Goal: Complete application form

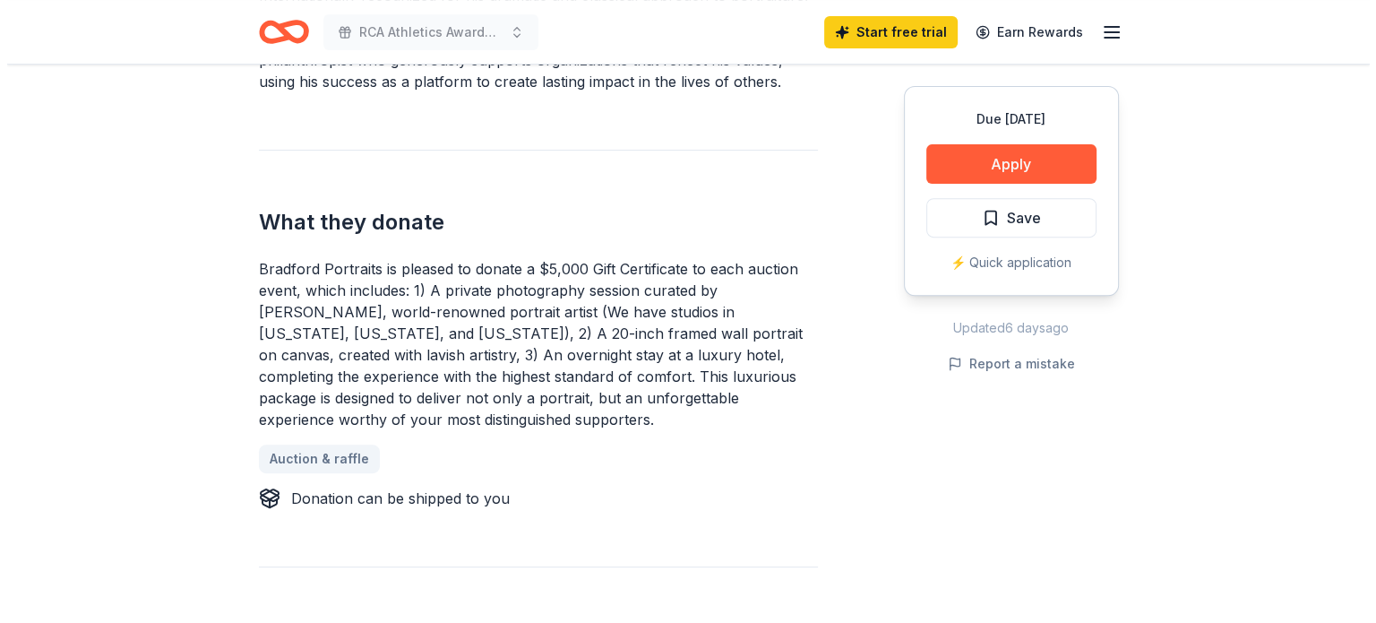
scroll to position [666, 0]
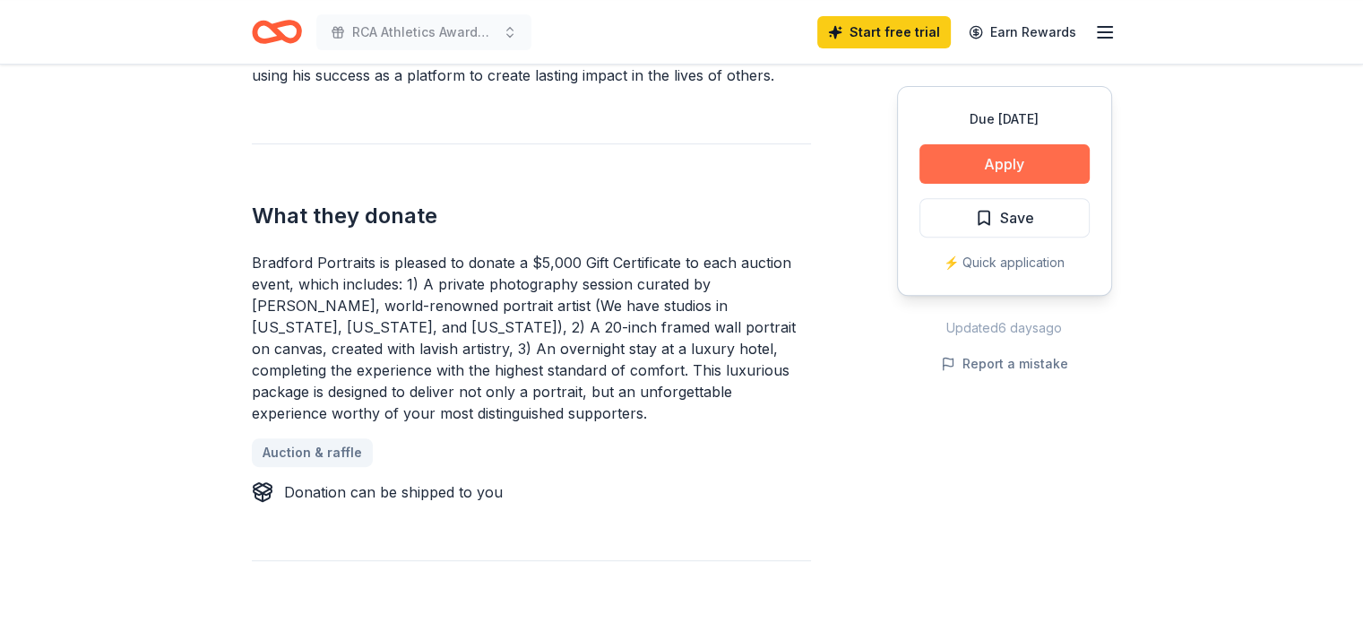
click at [1031, 162] on button "Apply" at bounding box center [1004, 163] width 170 height 39
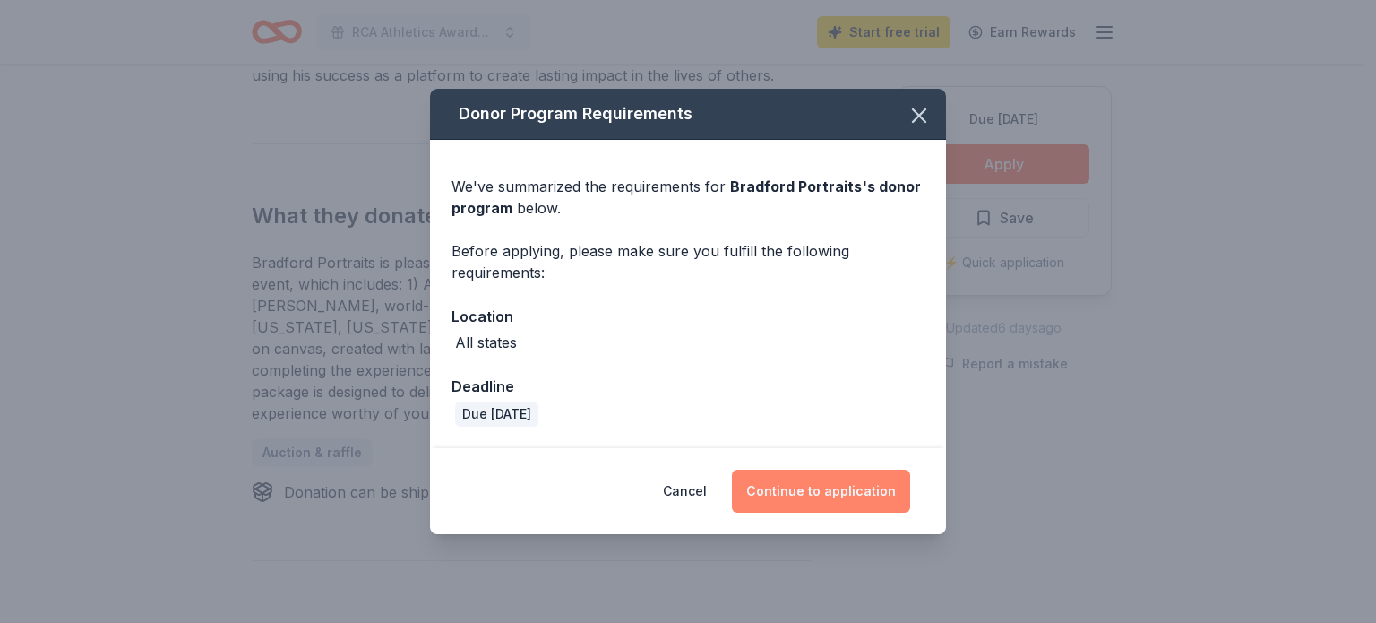
click at [823, 496] on button "Continue to application" at bounding box center [821, 490] width 178 height 43
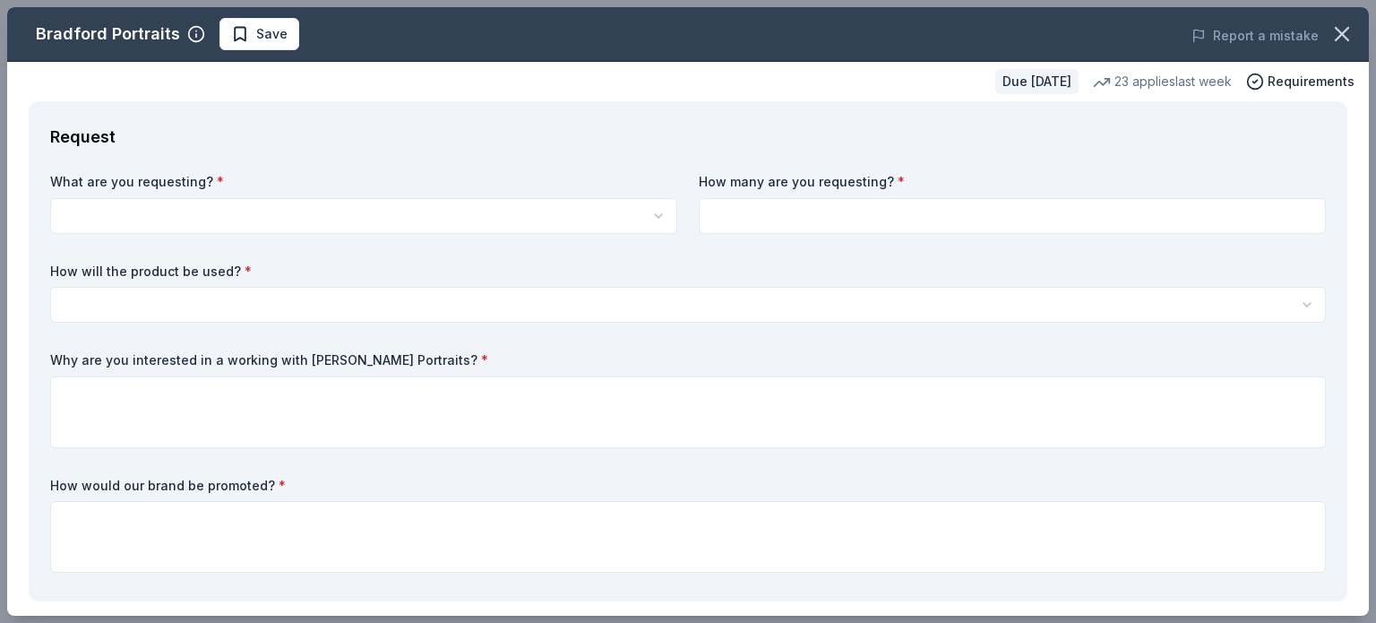
scroll to position [0, 0]
click at [512, 223] on html "RCA Athletics Awards Banquet Start free trial Earn Rewards Due in 198 days Shar…" at bounding box center [688, 311] width 1376 height 623
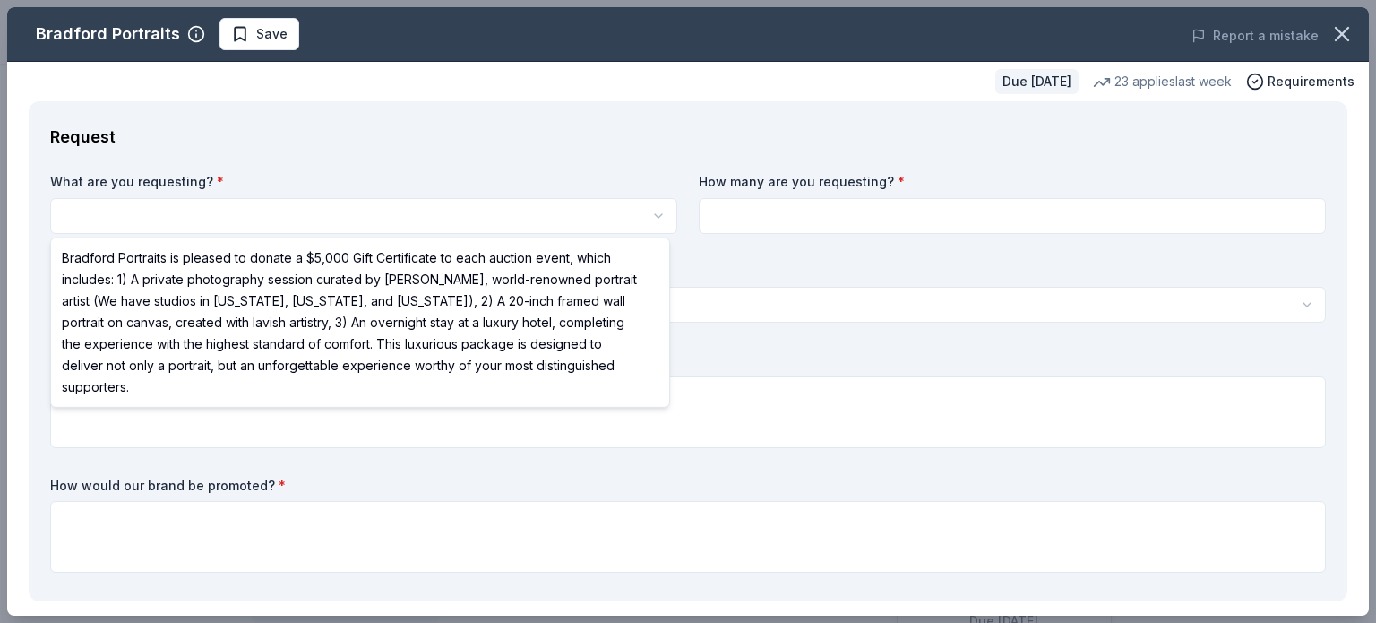
select select "Bradford Portraits is pleased to donate a $5,000 Gift Certificate to each aucti…"
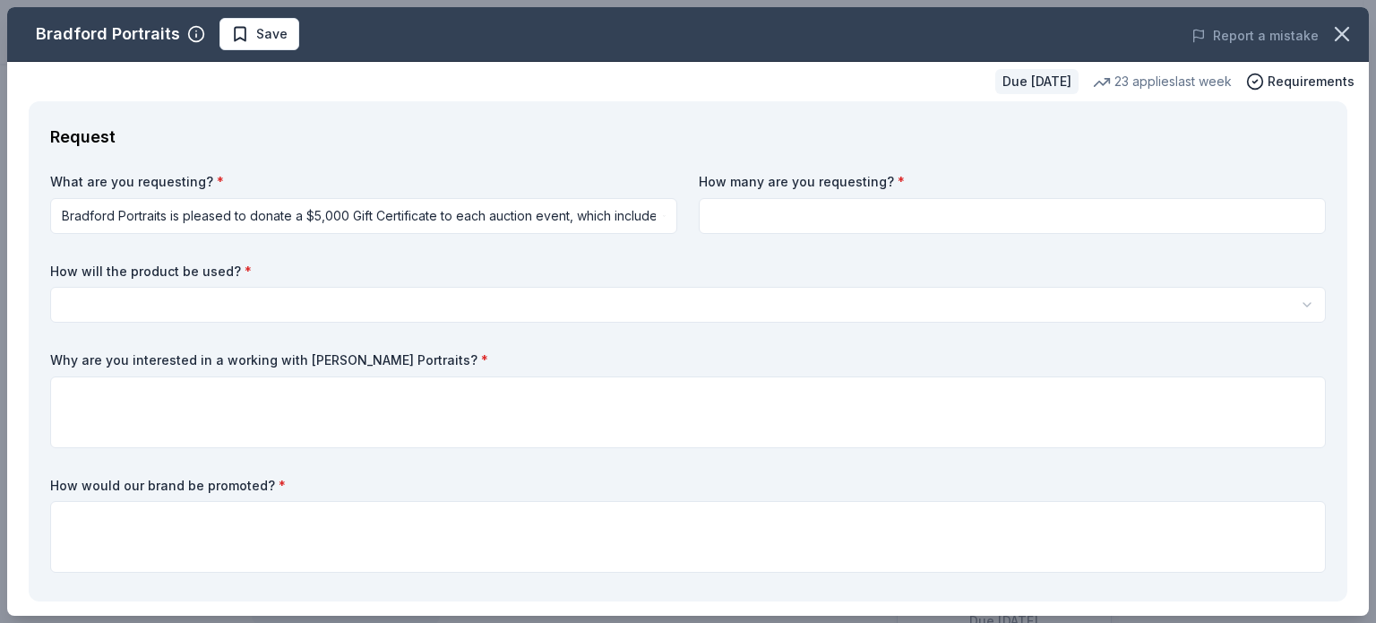
click at [797, 224] on input at bounding box center [1012, 216] width 627 height 36
type input "1"
click at [416, 311] on html "RCA Athletics Awards Banquet Save Apply Due in 198 days Share Bradford Portrait…" at bounding box center [688, 311] width 1376 height 623
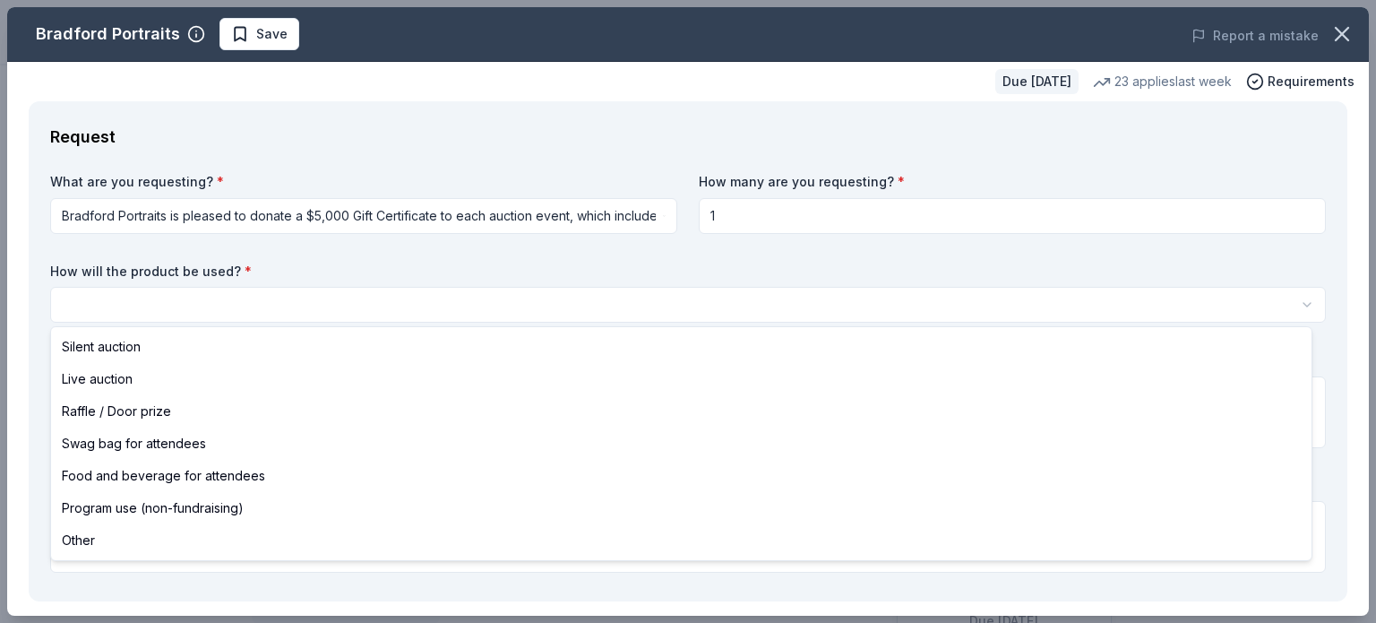
select select "raffleDoorPrize"
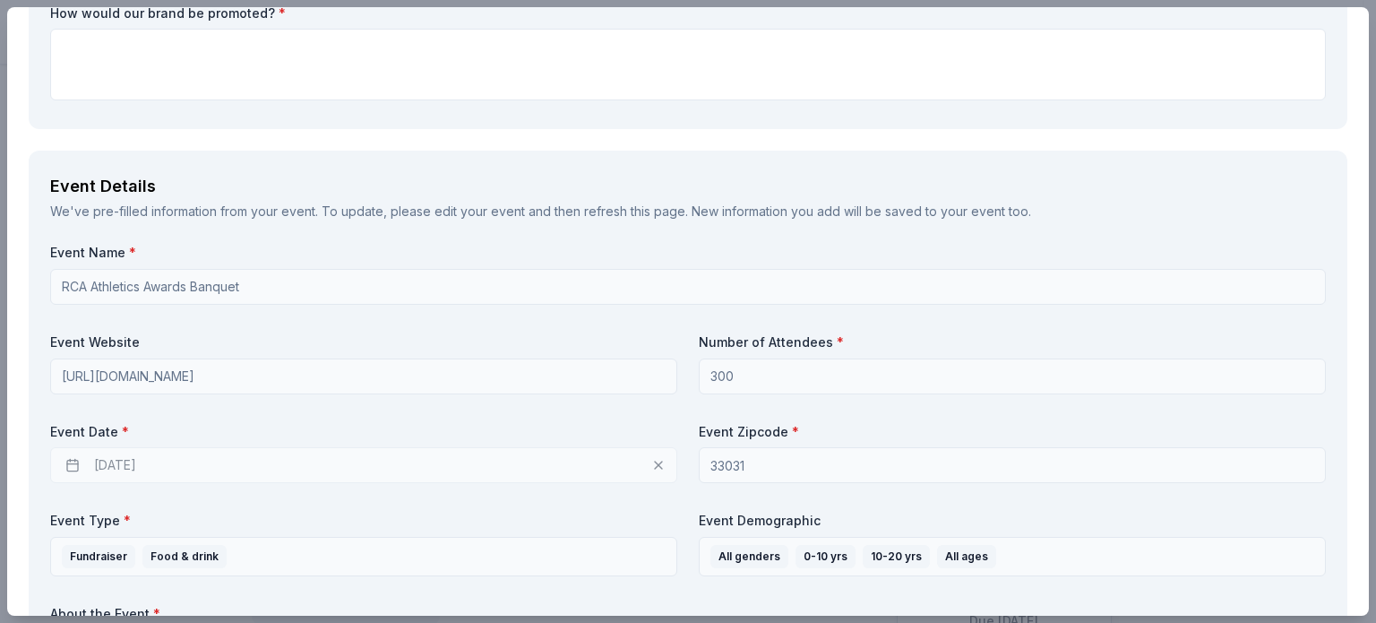
scroll to position [479, 0]
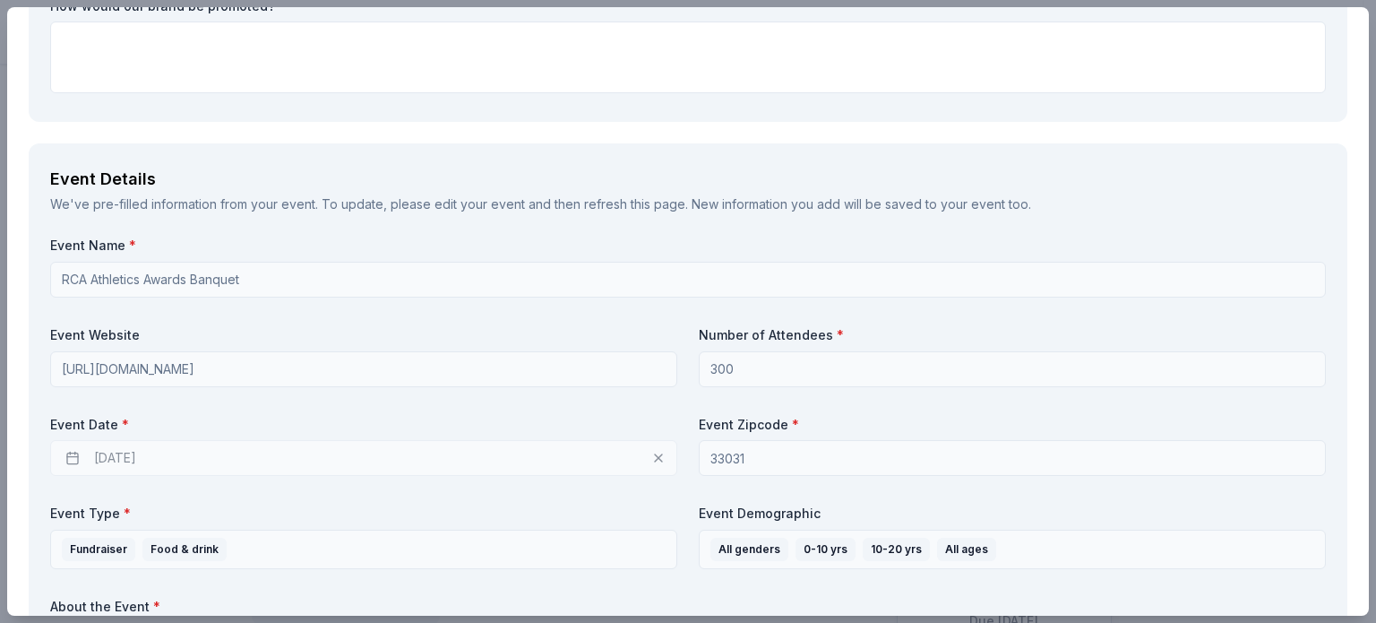
click at [191, 456] on div "[DATE]" at bounding box center [363, 458] width 627 height 36
drag, startPoint x: 126, startPoint y: 451, endPoint x: 435, endPoint y: 456, distance: 309.1
click at [130, 451] on div "[DATE]" at bounding box center [363, 458] width 627 height 36
click at [656, 461] on div "[DATE]" at bounding box center [363, 458] width 627 height 36
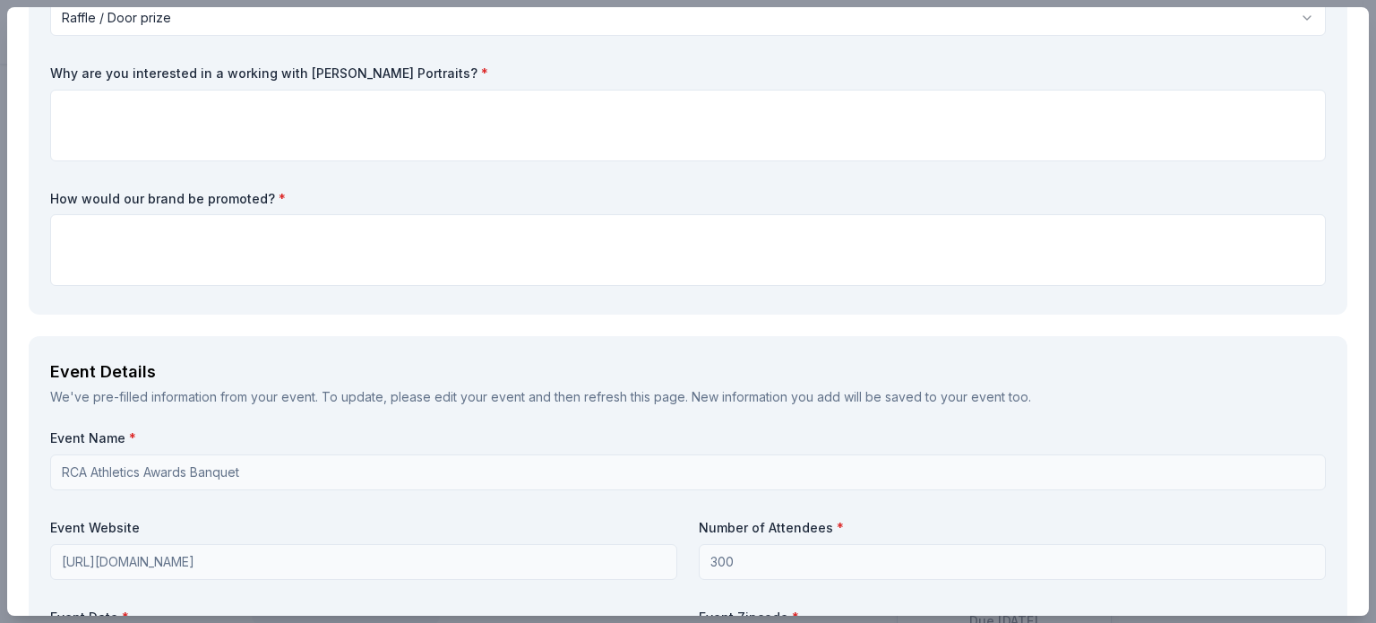
scroll to position [301, 0]
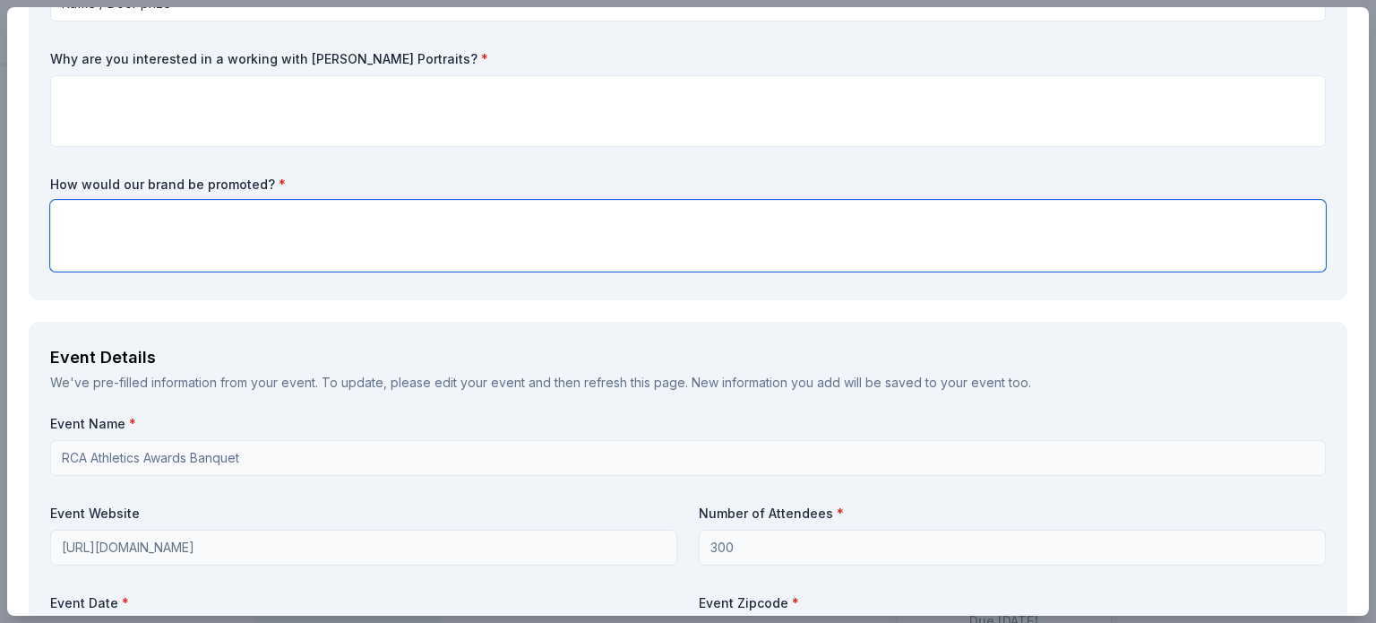
click at [158, 218] on textarea at bounding box center [688, 236] width 1276 height 72
paste textarea "We are requesting assistance with our [DATE]-[DATE] All Sports Awards Banquet t…"
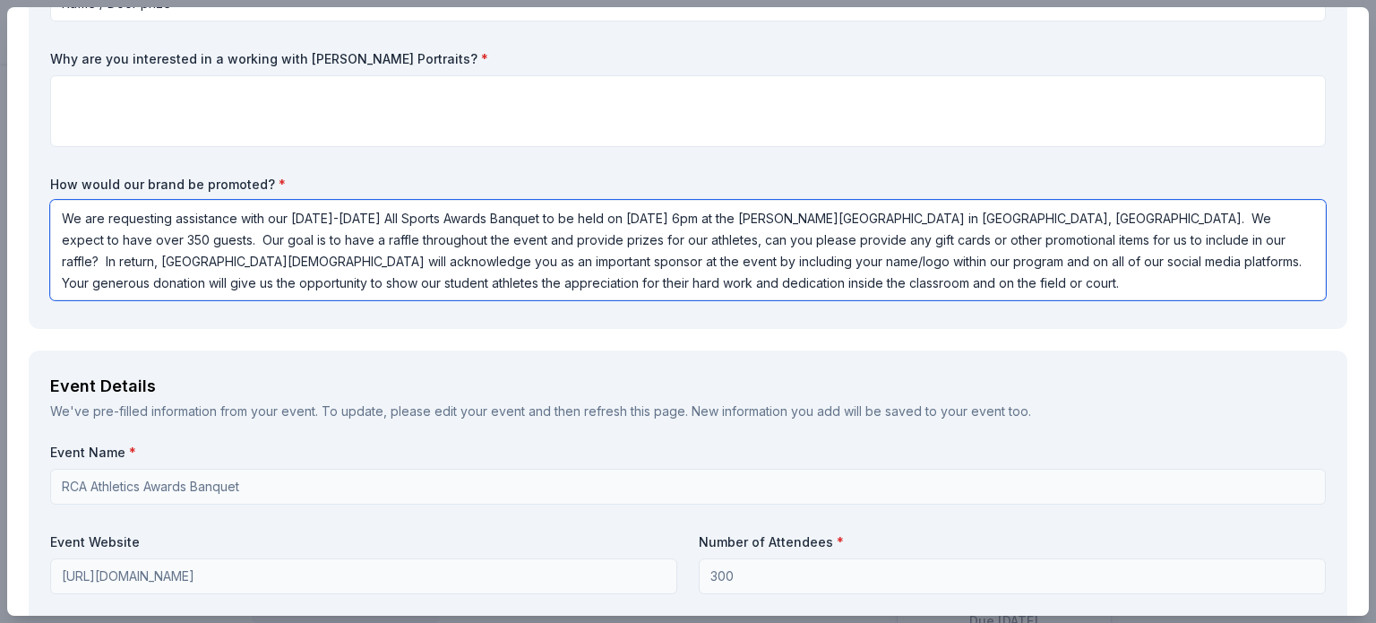
type textarea "We are requesting assistance with our [DATE]-[DATE] All Sports Awards Banquet t…"
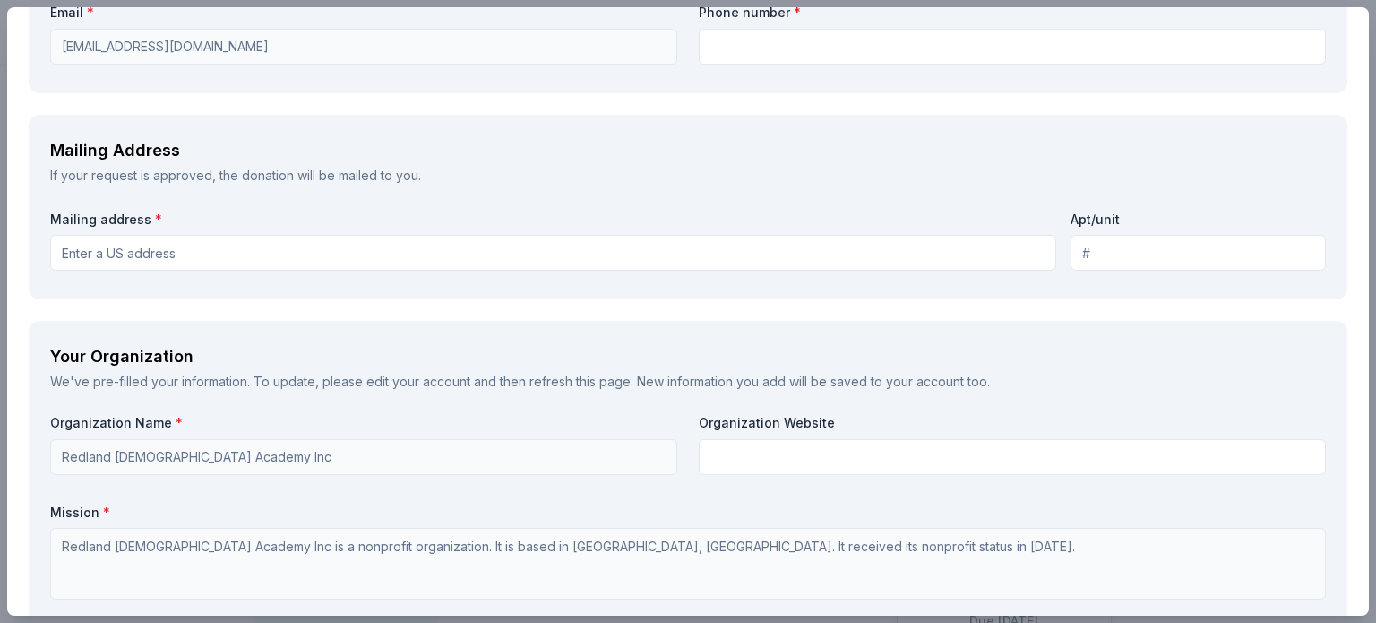
scroll to position [1635, 0]
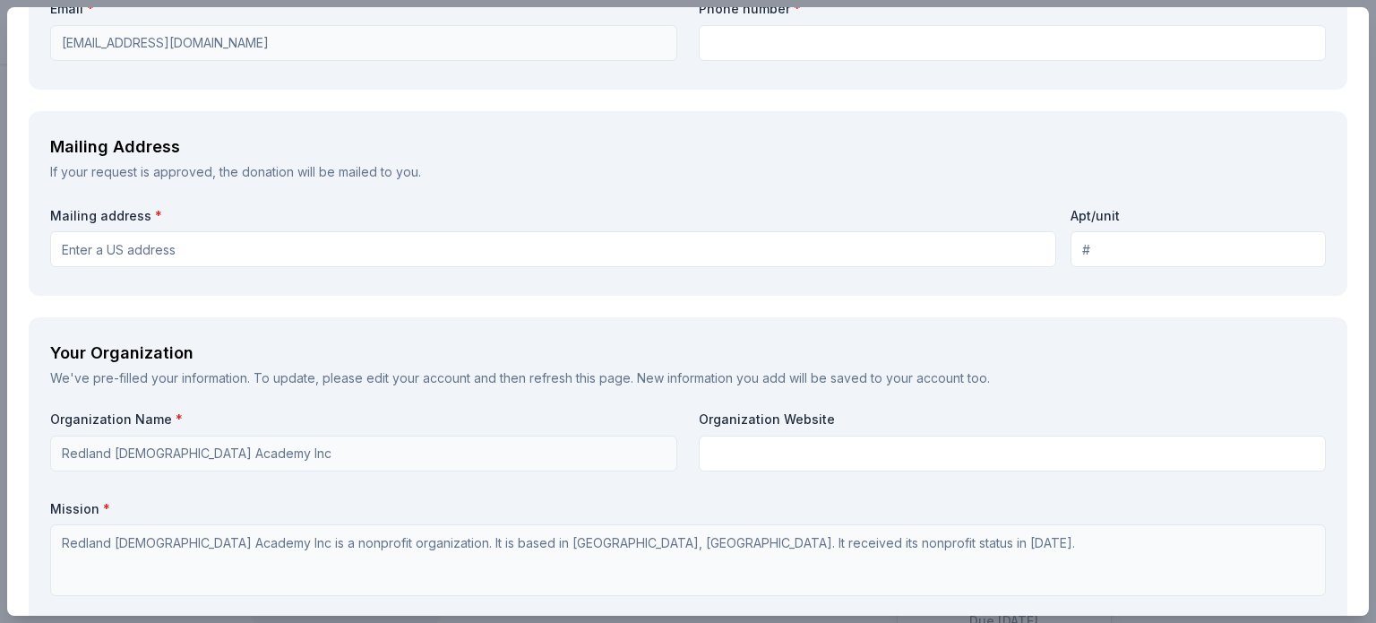
click at [409, 244] on input "Mailing address *" at bounding box center [553, 249] width 1006 height 36
type input "[STREET_ADDRESS]"
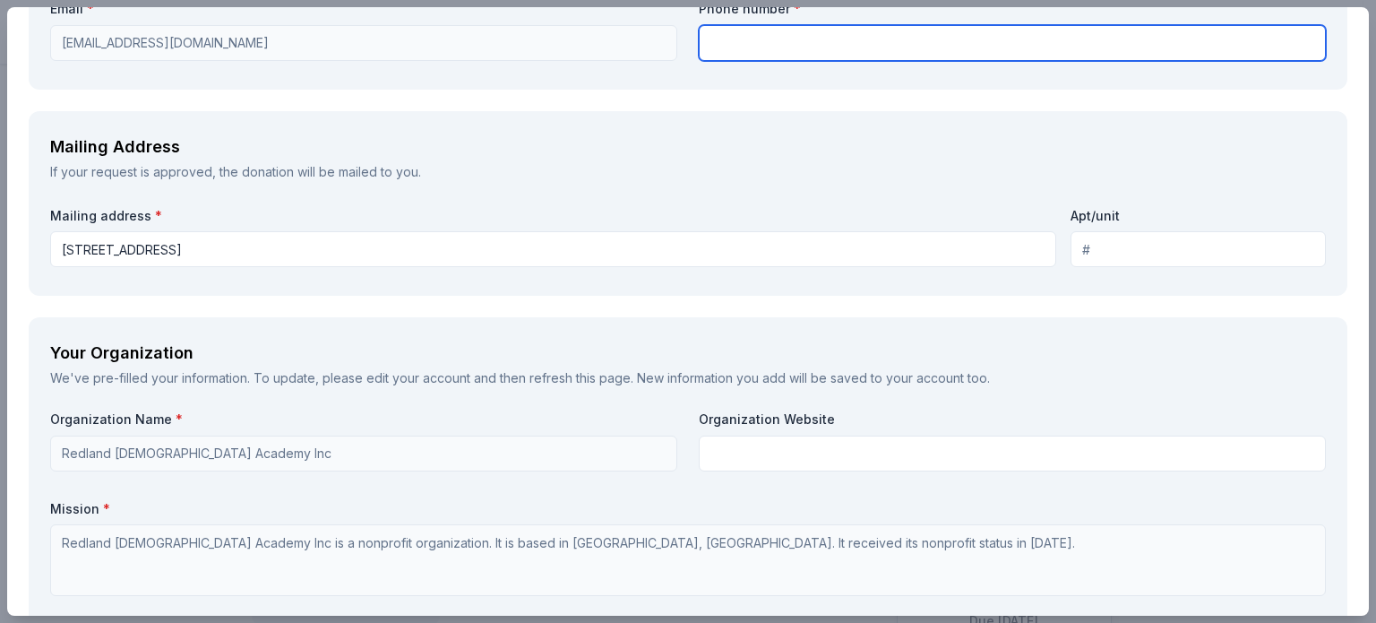
type input "7864889462"
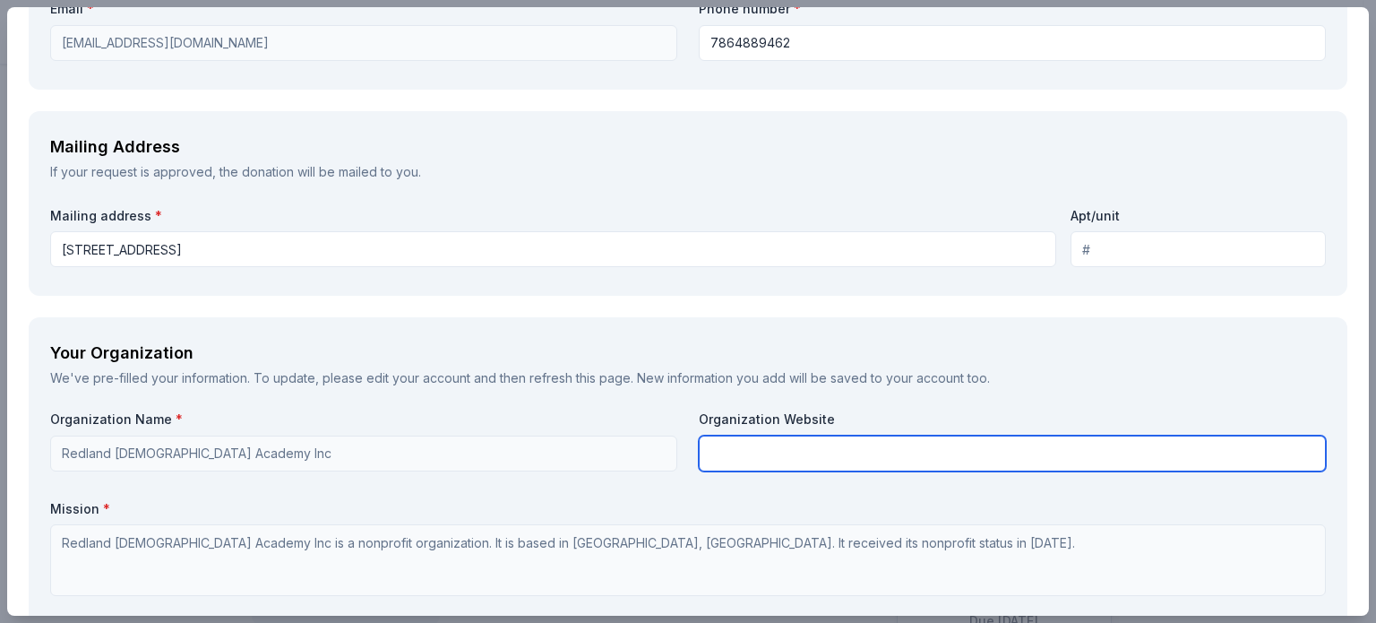
type input "[GEOGRAPHIC_DATA][DEMOGRAPHIC_DATA]"
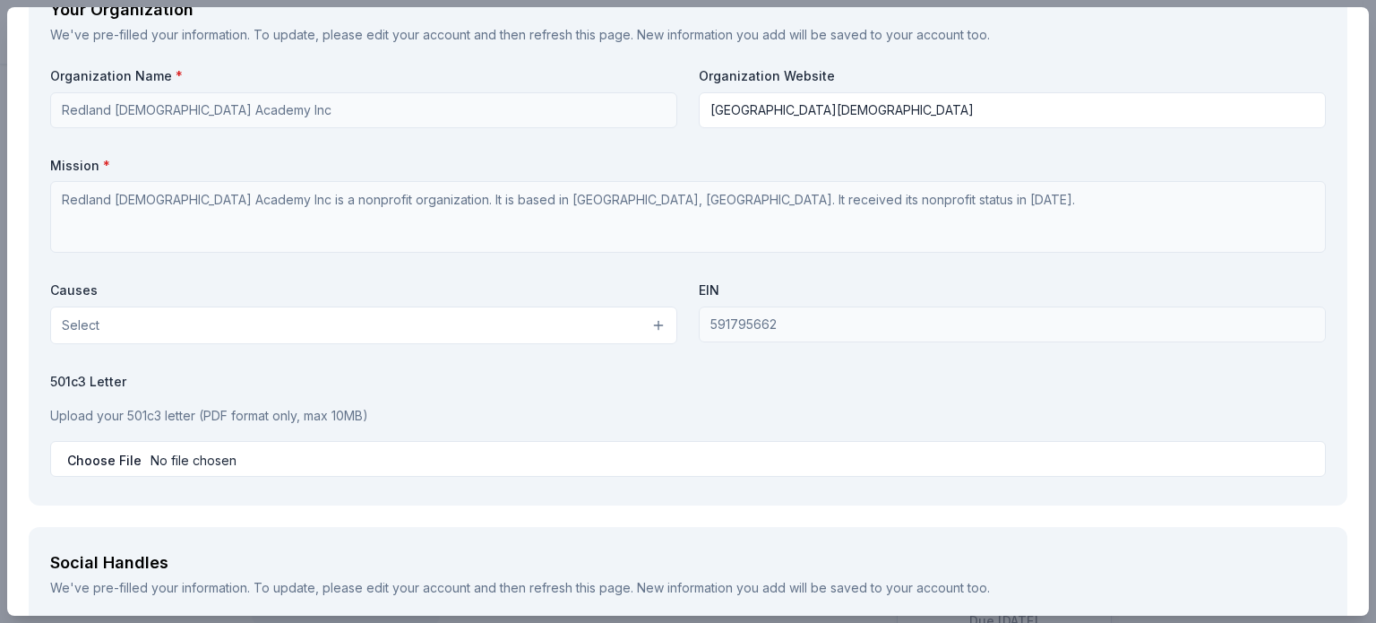
scroll to position [1985, 0]
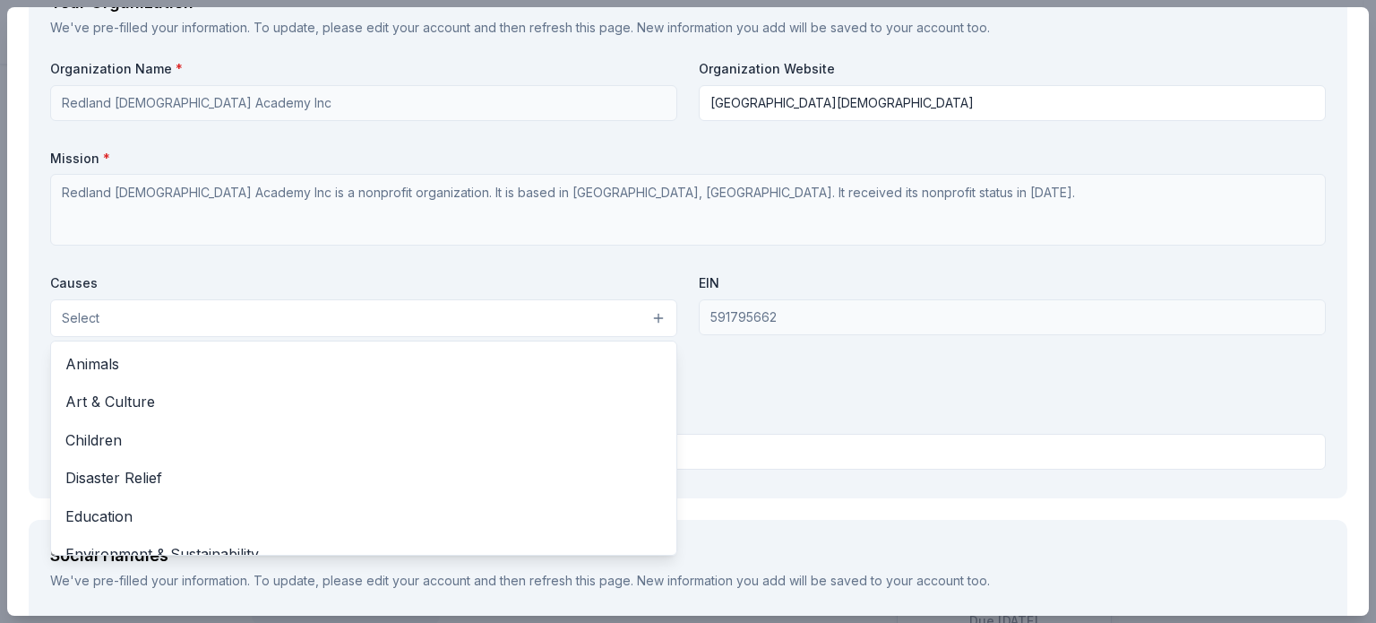
click at [647, 323] on button "Select" at bounding box center [363, 318] width 627 height 38
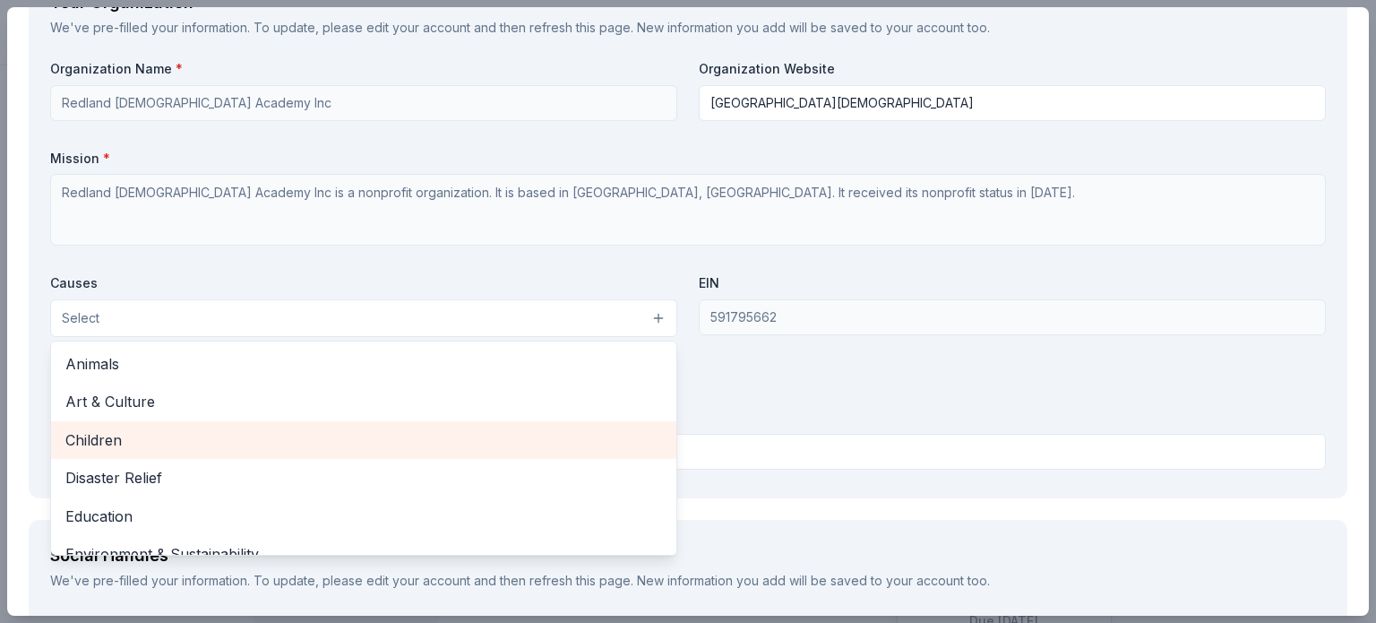
click at [587, 443] on span "Children" at bounding box center [363, 439] width 597 height 23
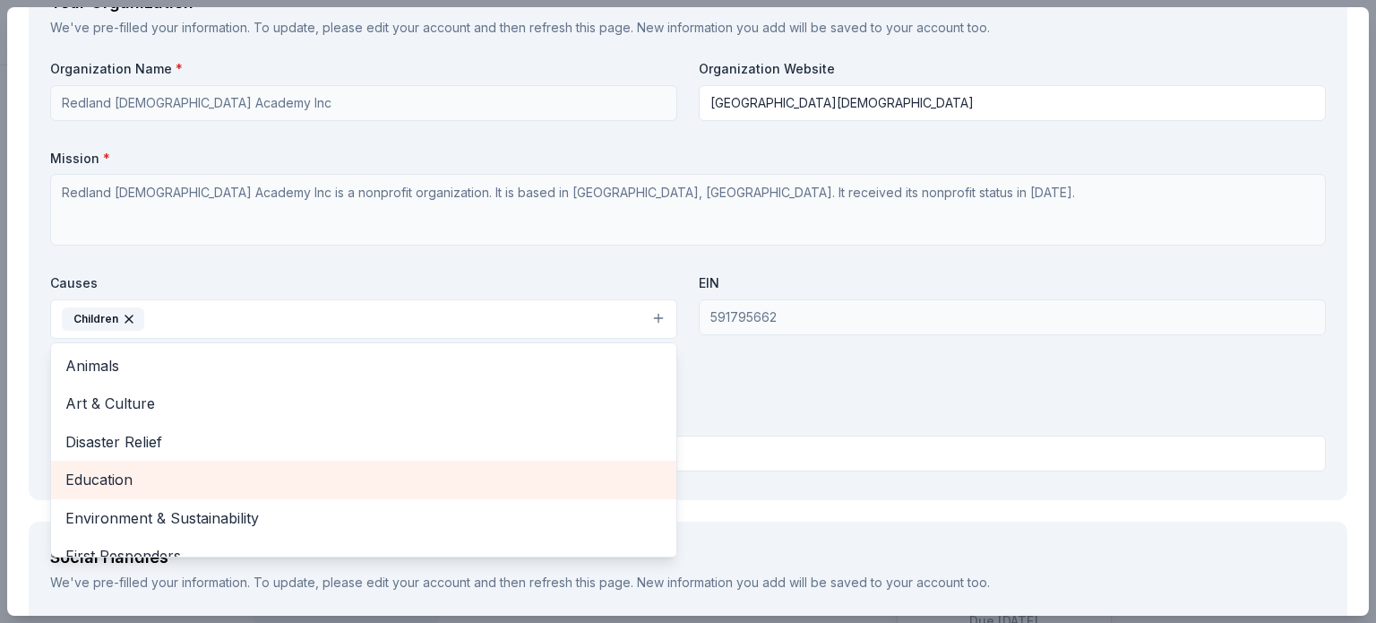
click at [567, 470] on span "Education" at bounding box center [363, 479] width 597 height 23
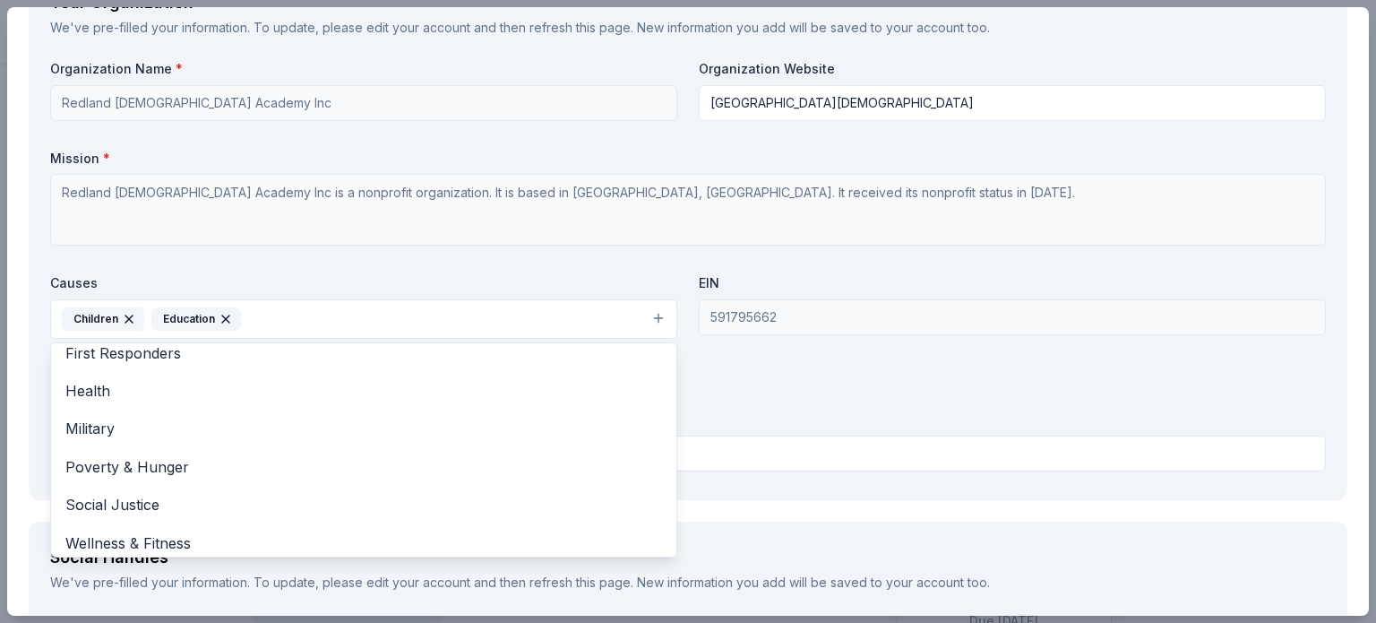
scroll to position [166, 0]
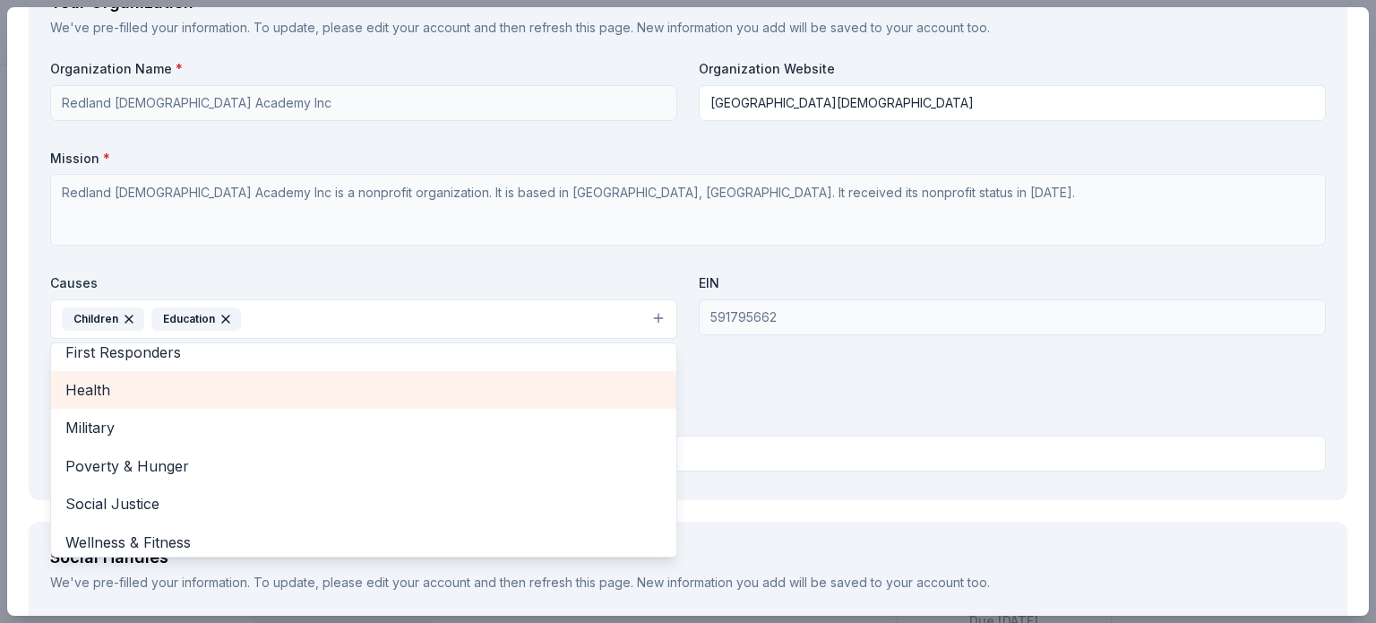
click at [582, 393] on span "Health" at bounding box center [363, 389] width 597 height 23
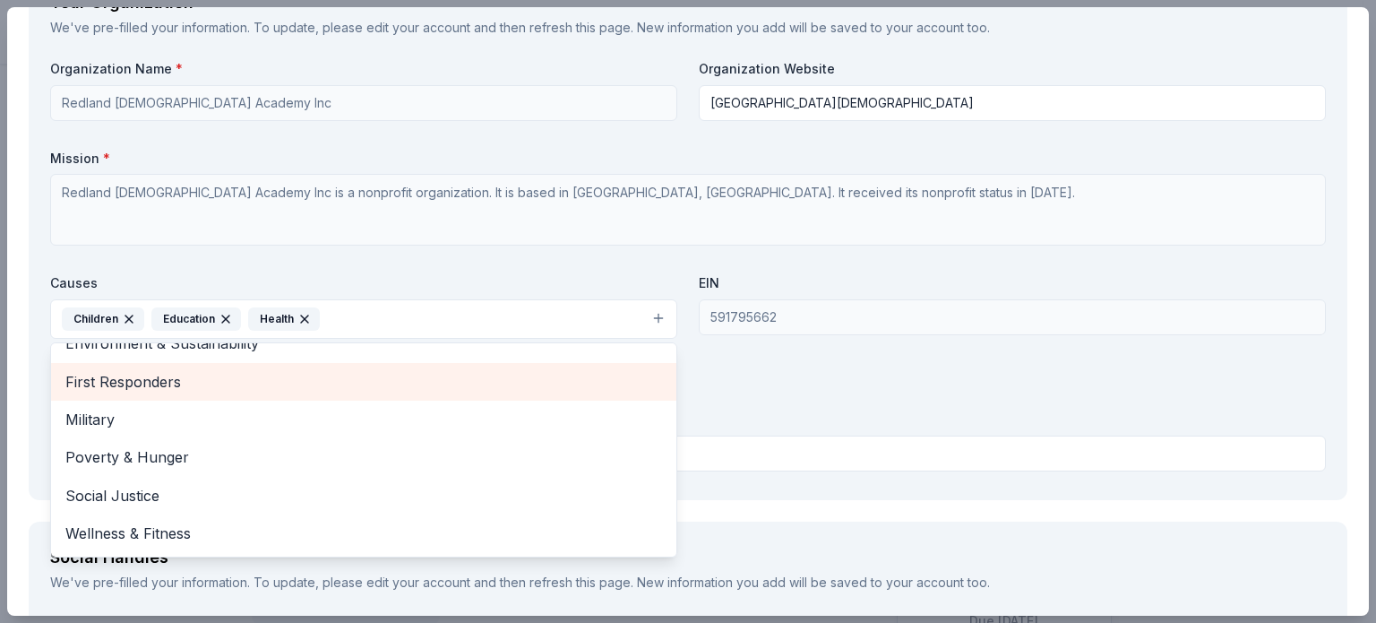
scroll to position [135, 0]
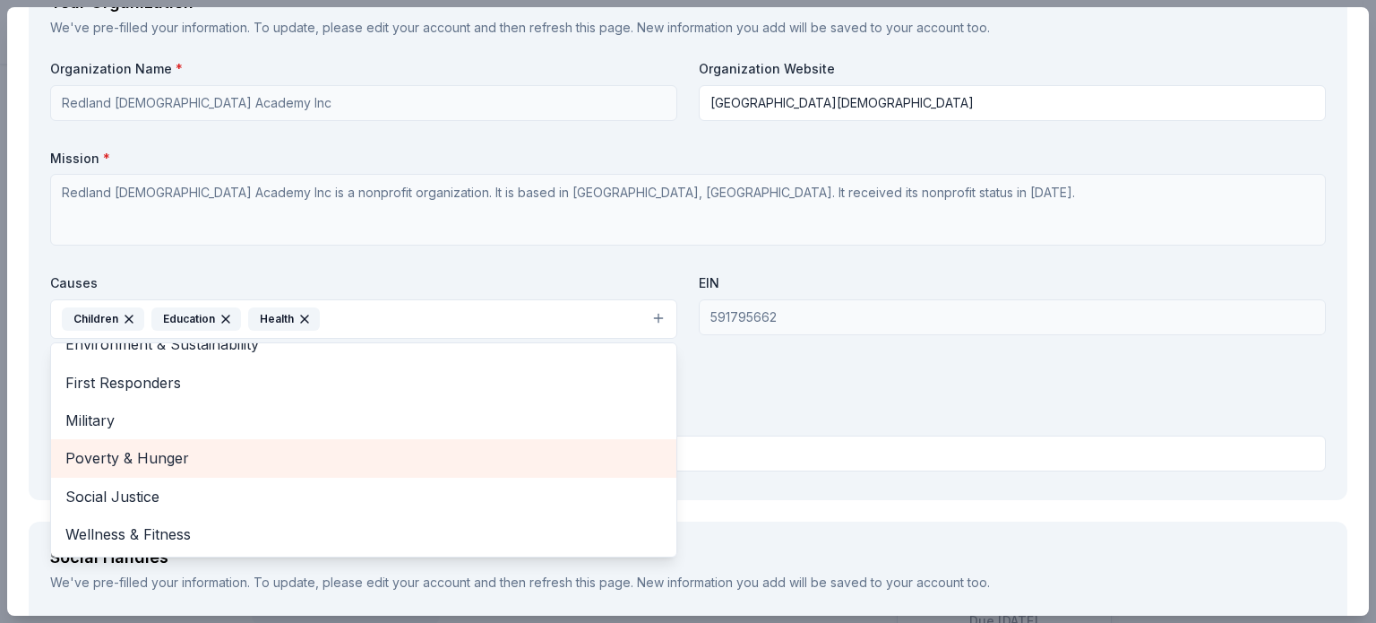
click at [639, 464] on span "Poverty & Hunger" at bounding box center [363, 457] width 597 height 23
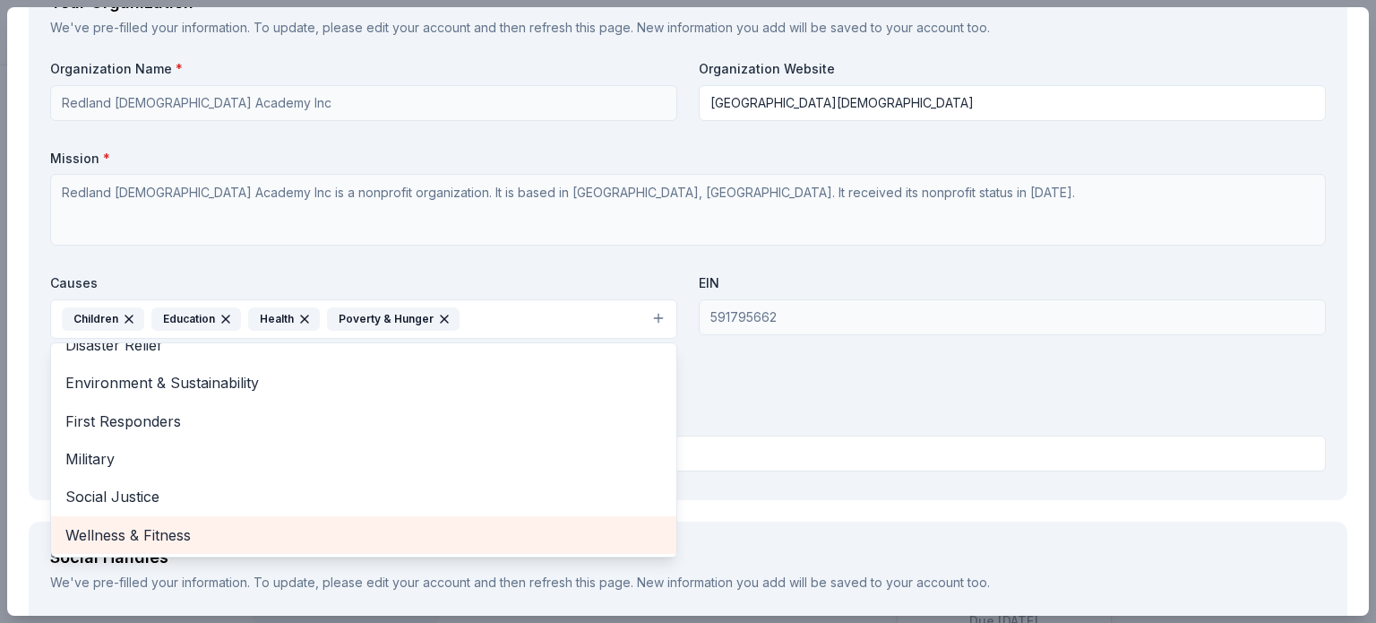
click at [634, 533] on span "Wellness & Fitness" at bounding box center [363, 534] width 597 height 23
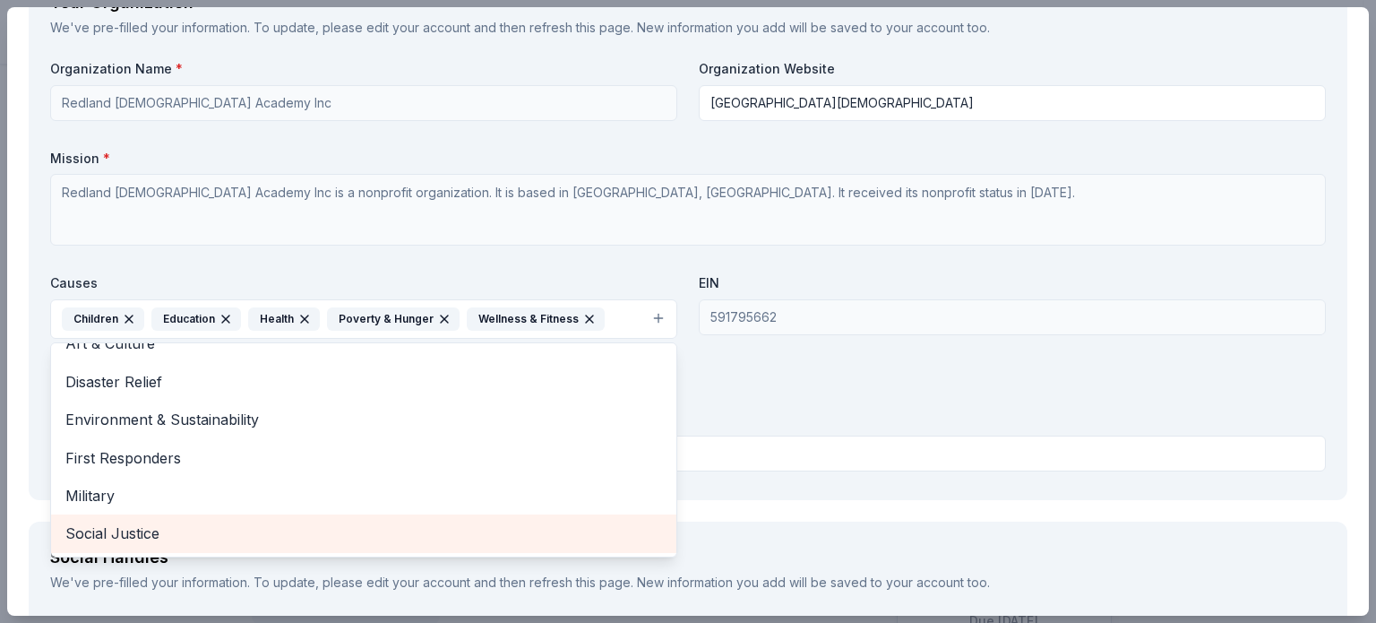
scroll to position [59, 0]
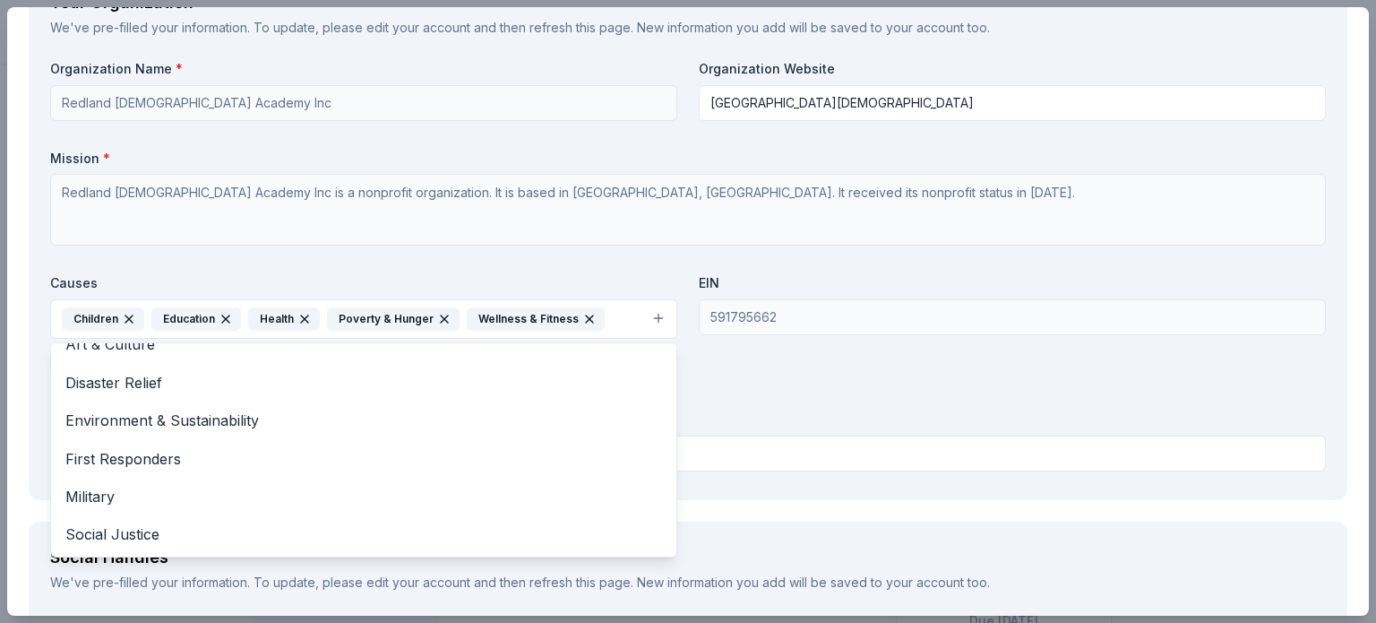
click at [842, 403] on div "Organization Name * Redland Christian Academy Inc Organization Website Redland …" at bounding box center [688, 268] width 1276 height 417
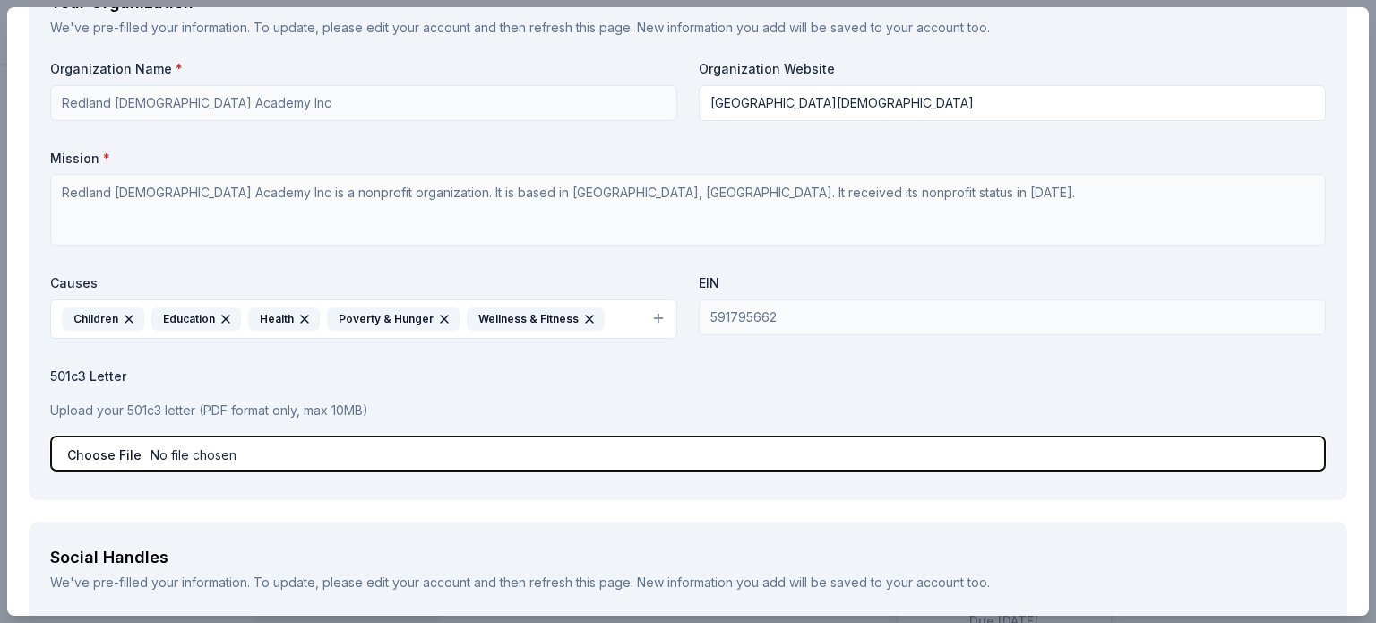
click at [584, 461] on input "file" at bounding box center [688, 453] width 1276 height 36
type input "C:\fakepath\501c3 Letter.pdf"
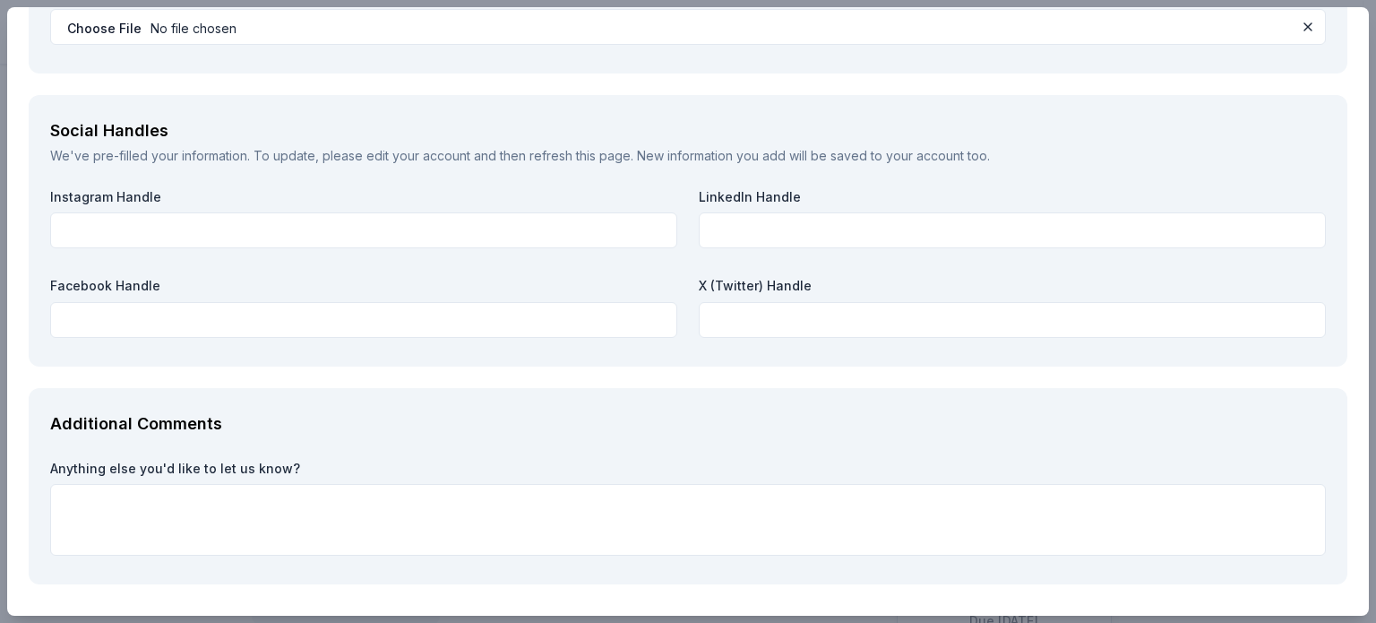
scroll to position [2420, 0]
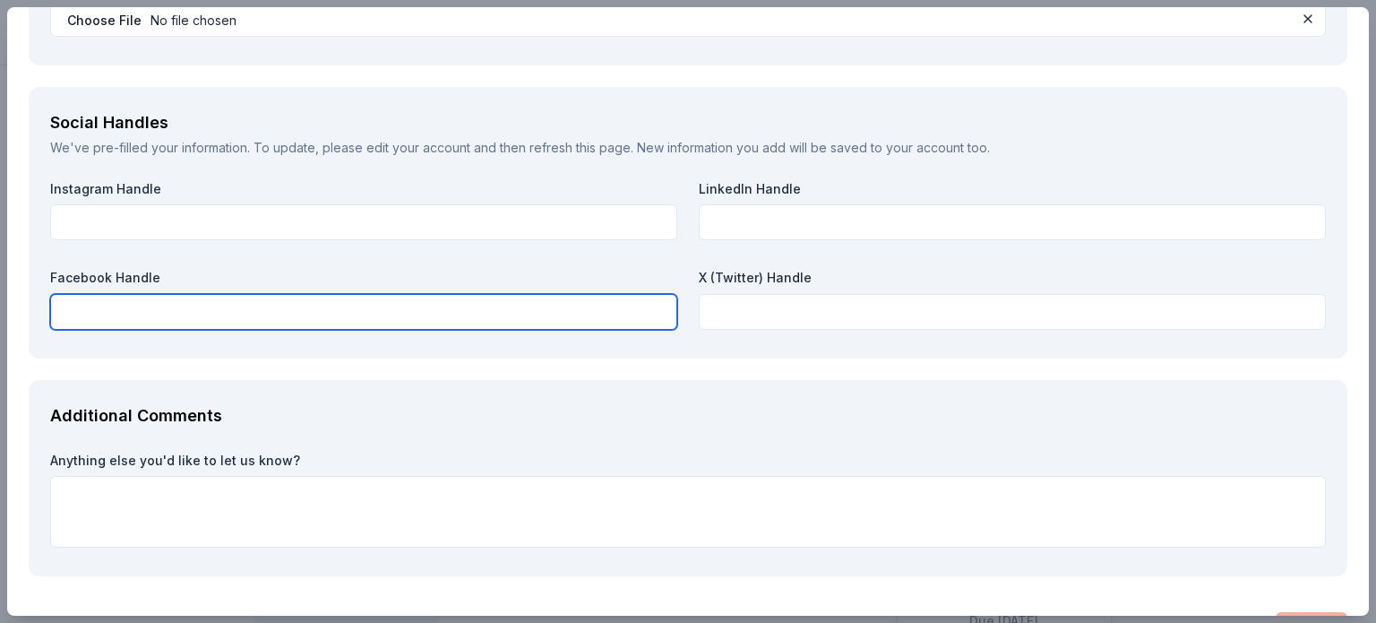
click at [133, 311] on input "text" at bounding box center [363, 312] width 627 height 36
paste input "[URL][DOMAIN_NAME]"
type input "[URL][DOMAIN_NAME]"
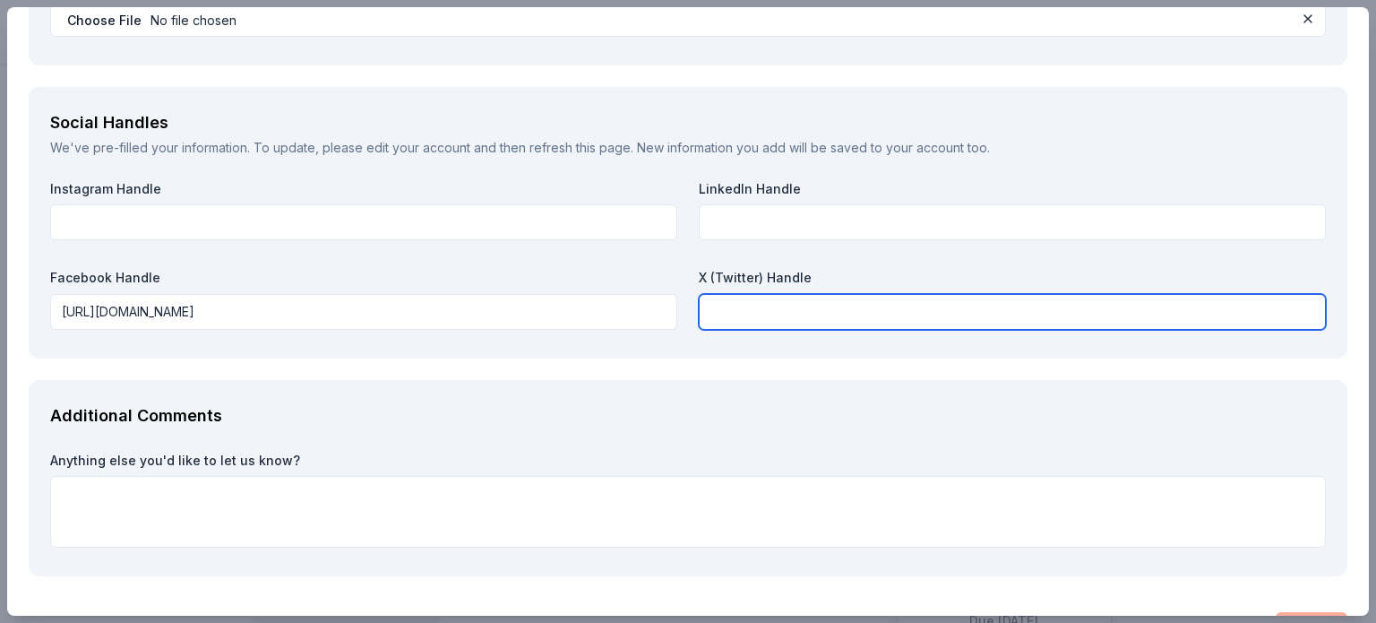
click at [717, 306] on input "text" at bounding box center [1012, 312] width 627 height 36
paste input "[URL][DOMAIN_NAME]"
type input "[URL][DOMAIN_NAME]"
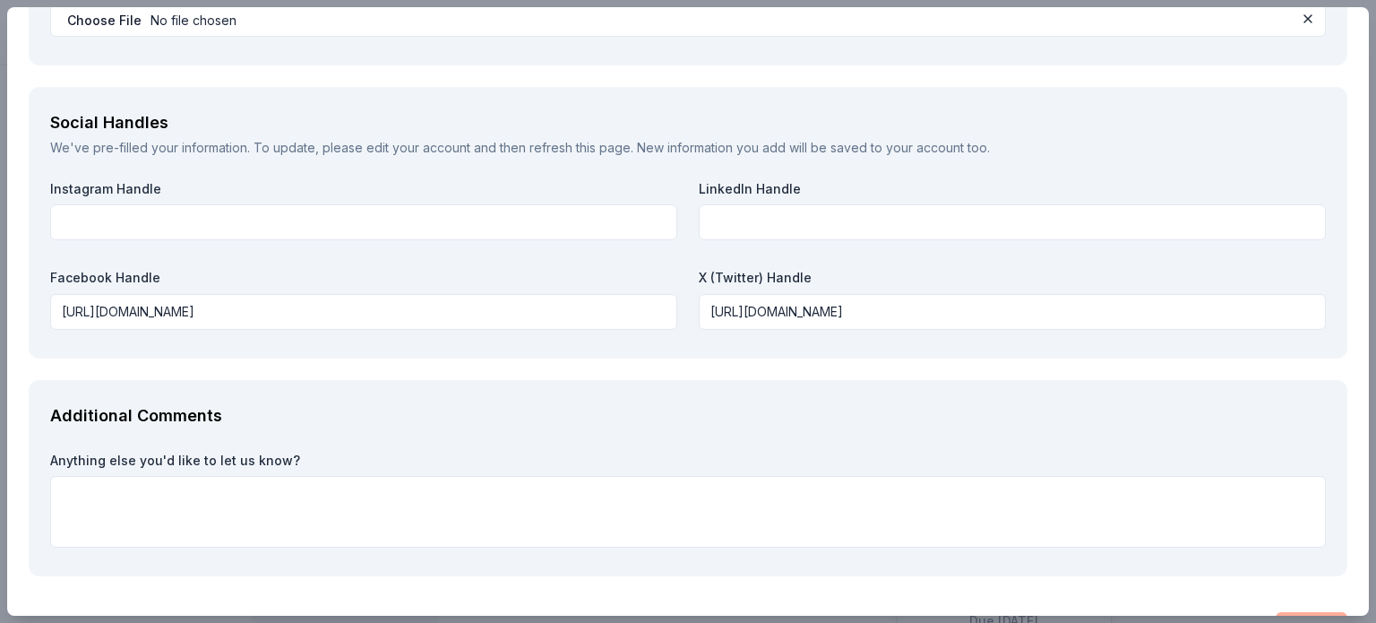
click at [753, 410] on div "Additional Comments" at bounding box center [688, 415] width 1276 height 29
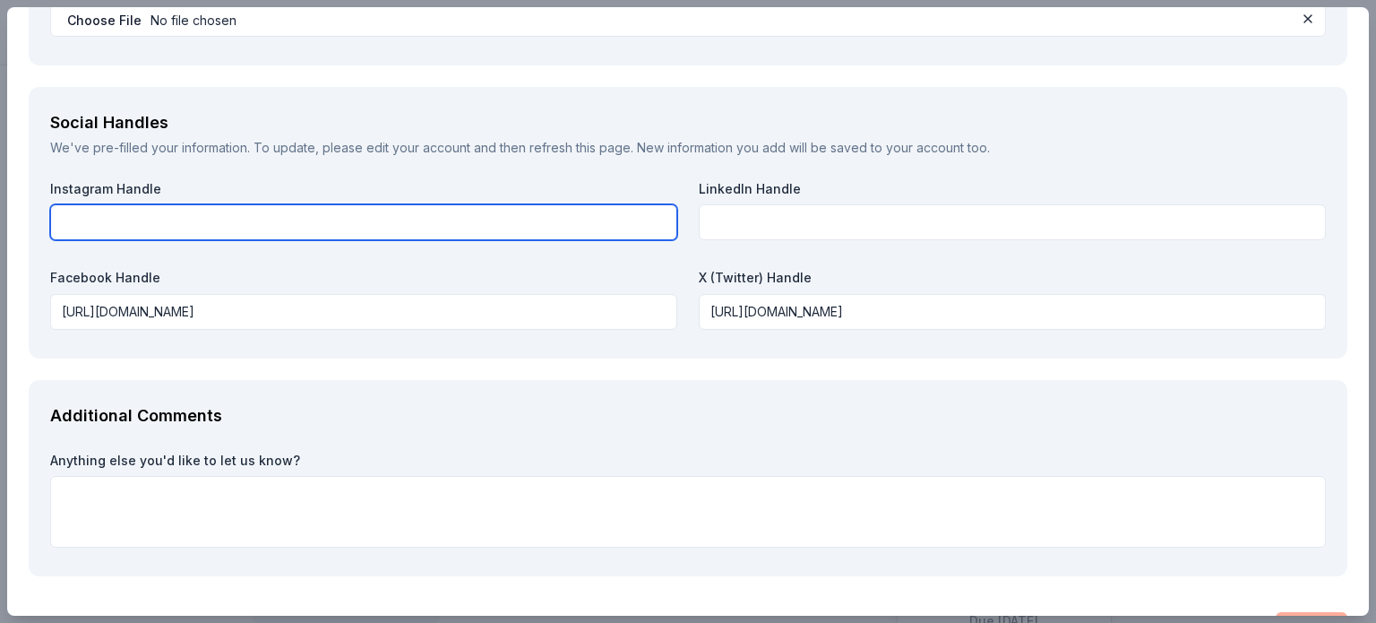
click at [491, 225] on input "text" at bounding box center [363, 222] width 627 height 36
paste input "https://www.instagram.com/rcafalcons/"
type input "https://www.instagram.com/rcafalcons/"
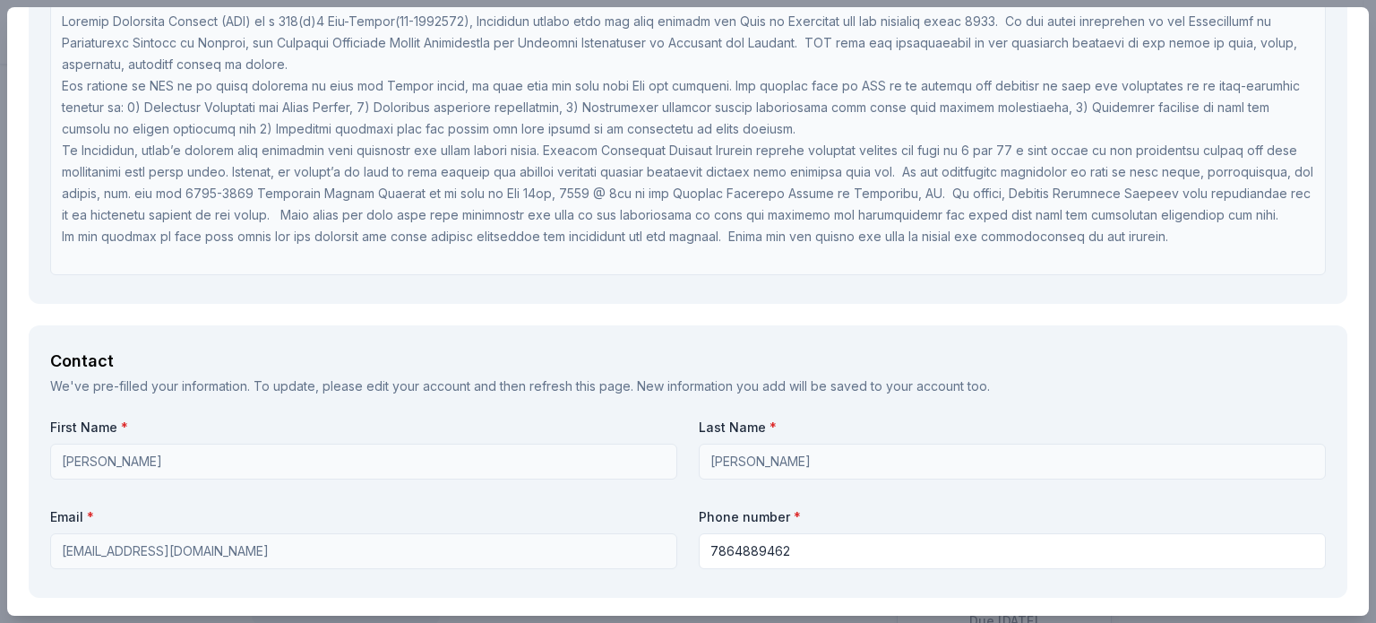
scroll to position [954, 0]
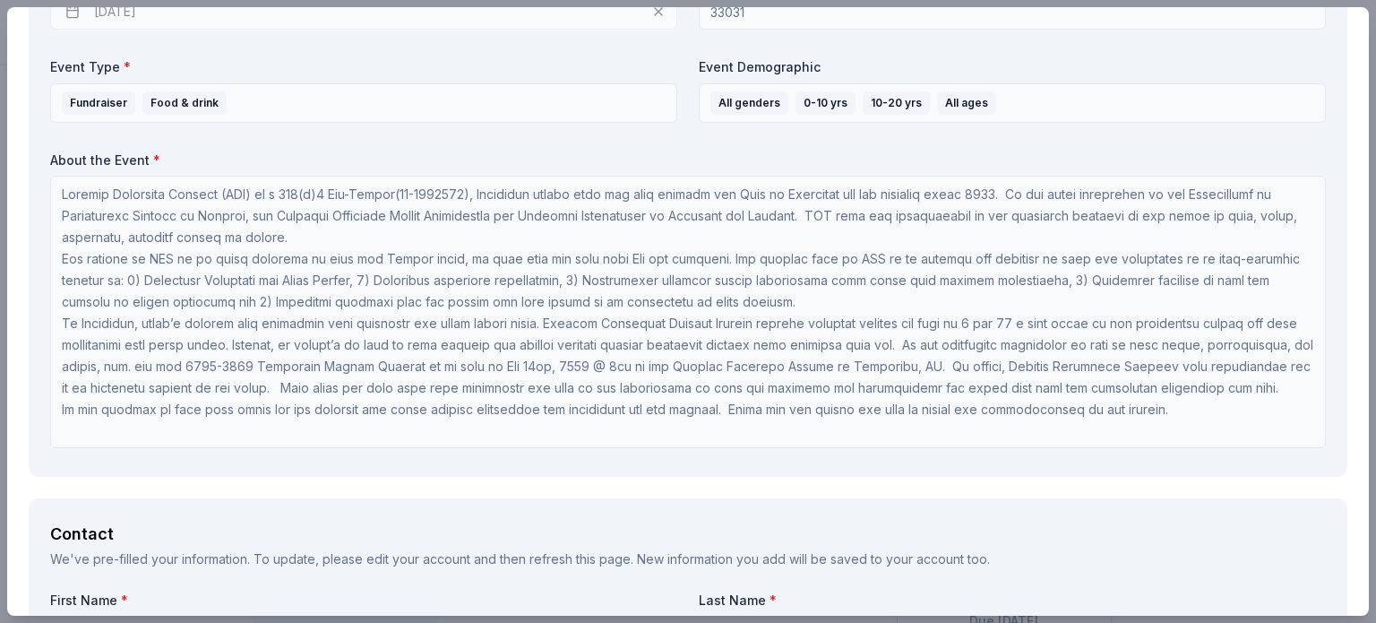
drag, startPoint x: 1372, startPoint y: 221, endPoint x: 1372, endPoint y: 196, distance: 25.1
click at [1362, 196] on div "Bradford Portraits Save Report a mistake Due [DATE] 23 applies last week Requir…" at bounding box center [688, 311] width 1376 height 623
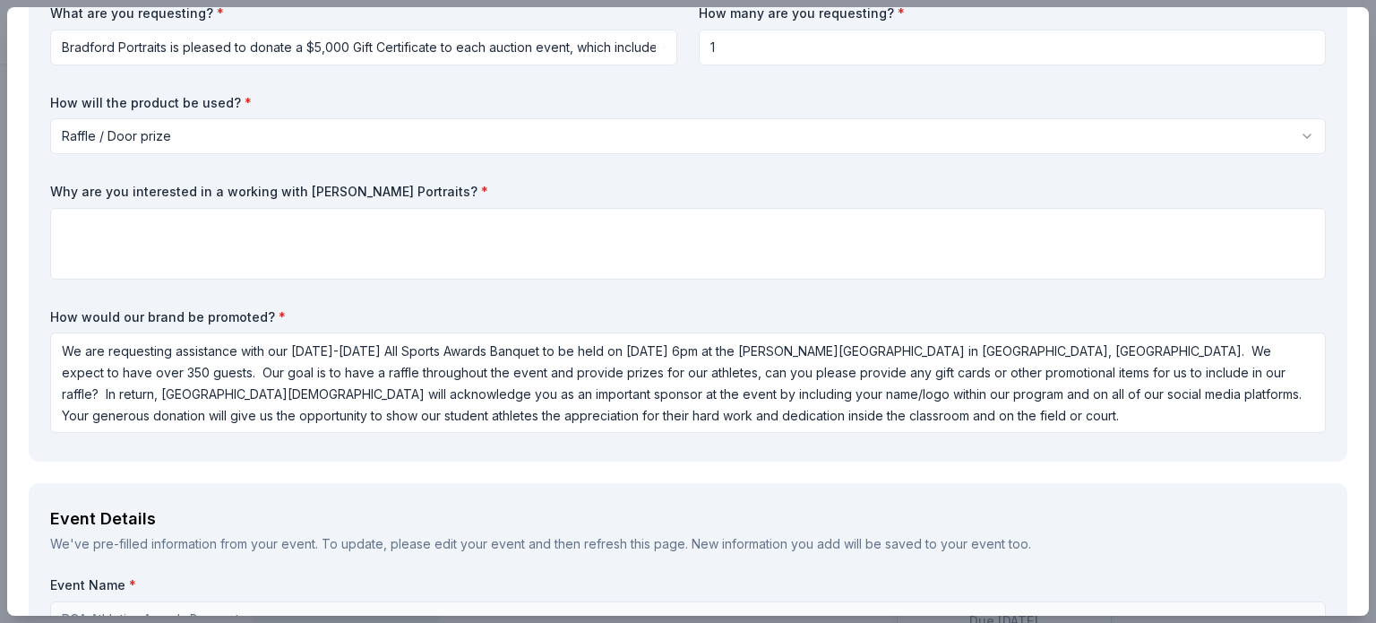
scroll to position [142, 0]
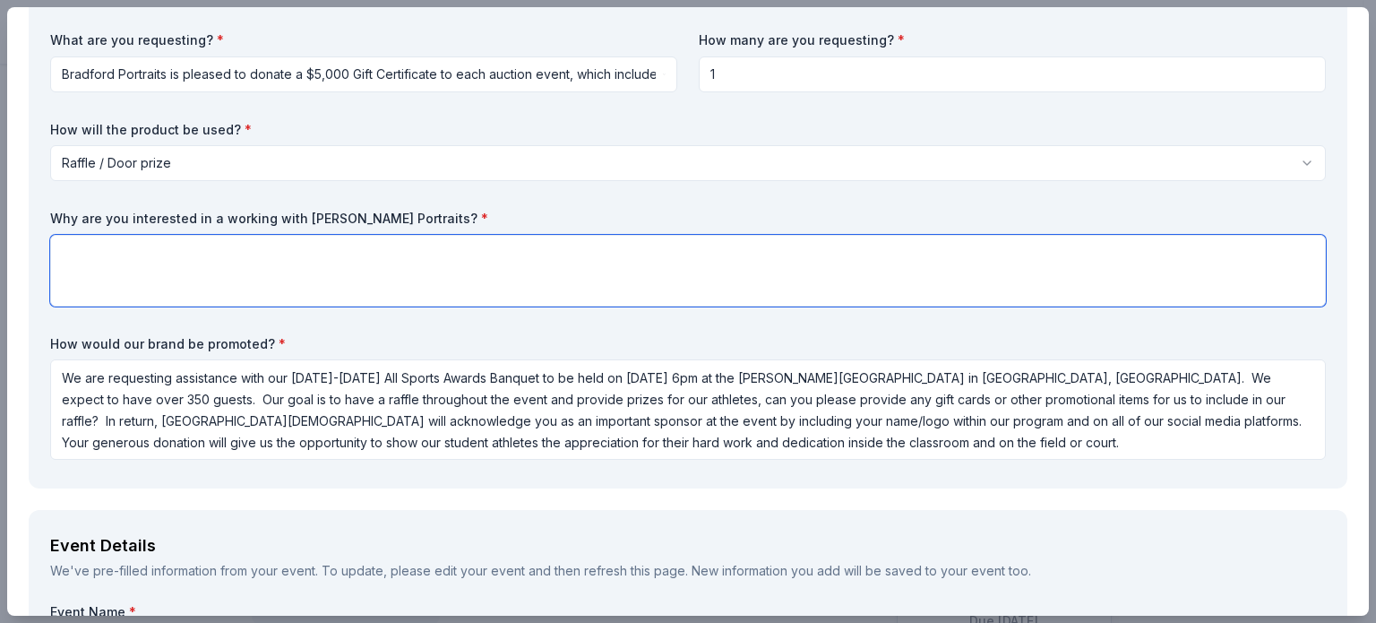
click at [374, 248] on textarea at bounding box center [688, 271] width 1276 height 72
drag, startPoint x: 52, startPoint y: 212, endPoint x: 202, endPoint y: 211, distance: 150.5
click at [202, 211] on label "Why are you interested in a working with Bradford Portraits? *" at bounding box center [688, 219] width 1276 height 18
click at [53, 214] on label "Why are you interested in a working with Bradford Portraits? *" at bounding box center [688, 219] width 1276 height 18
drag, startPoint x: 53, startPoint y: 214, endPoint x: 251, endPoint y: 215, distance: 198.0
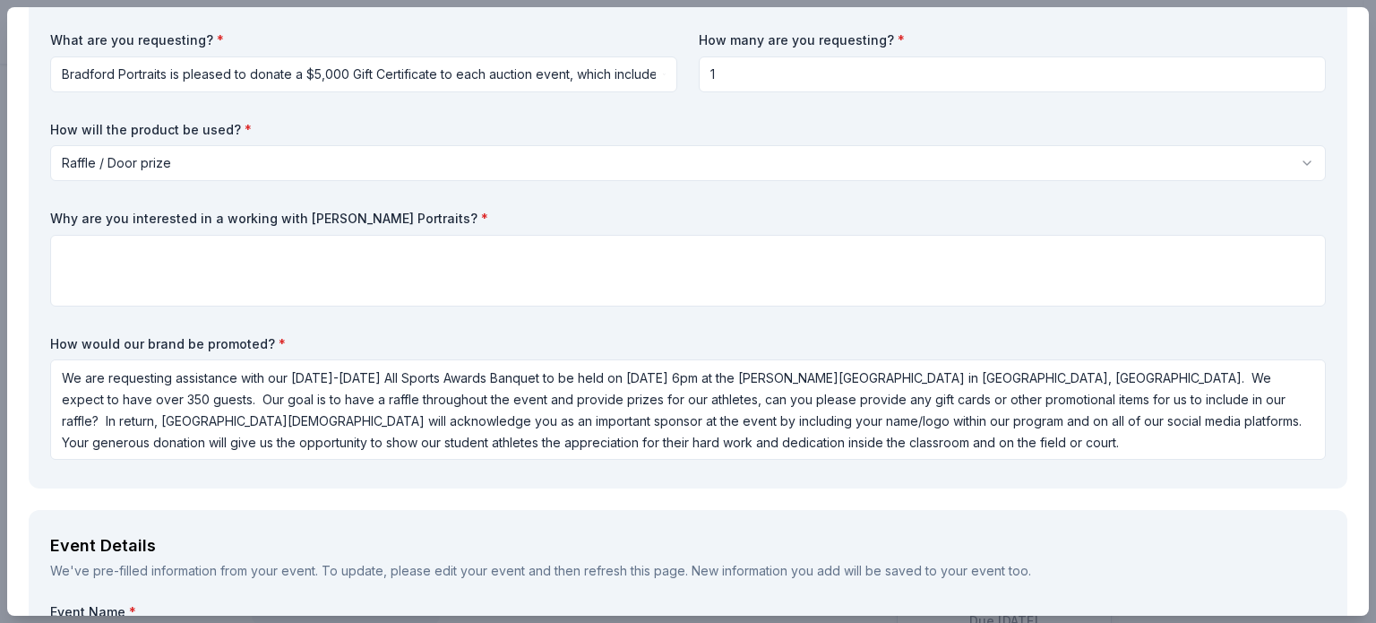
click at [251, 215] on label "Why are you interested in a working with Bradford Portraits? *" at bounding box center [688, 219] width 1276 height 18
click at [274, 253] on textarea at bounding box center [688, 271] width 1276 height 72
click at [59, 245] on textarea at bounding box center [688, 271] width 1276 height 72
paste textarea "In [GEOGRAPHIC_DATA], there is nothing more important than fostering our local …"
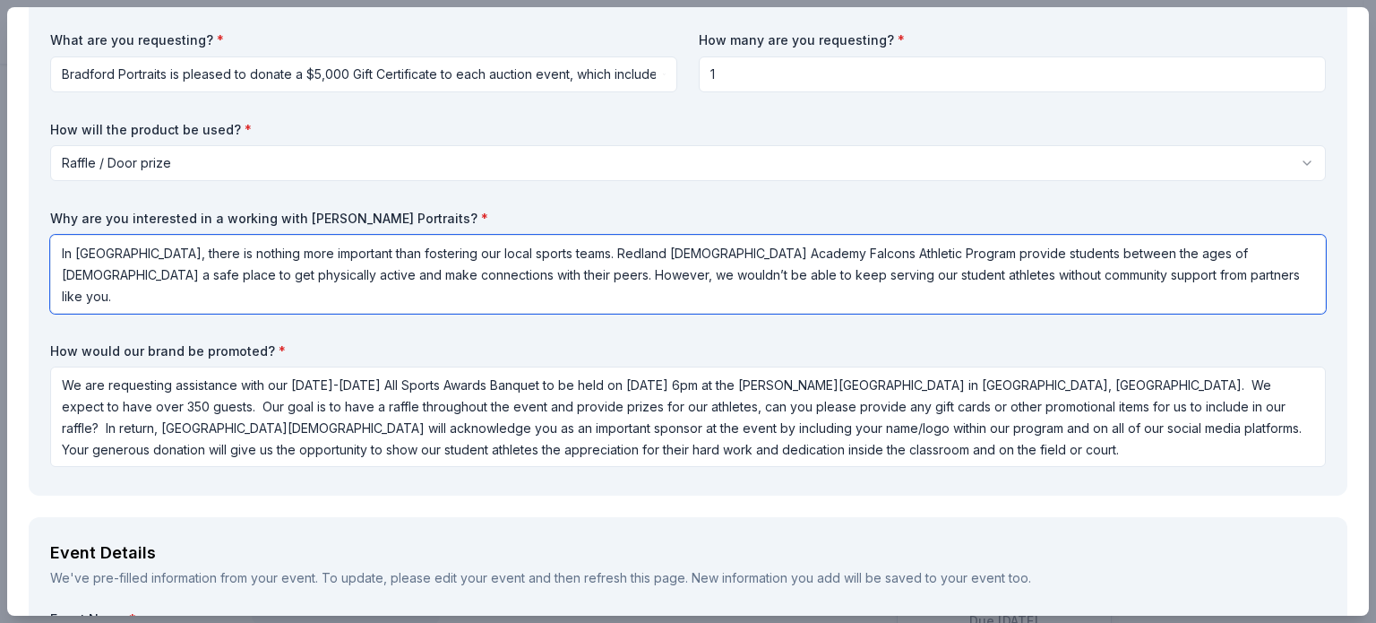
paste textarea "outstanding reputation for creating timeless, high-end portraiture that capture…"
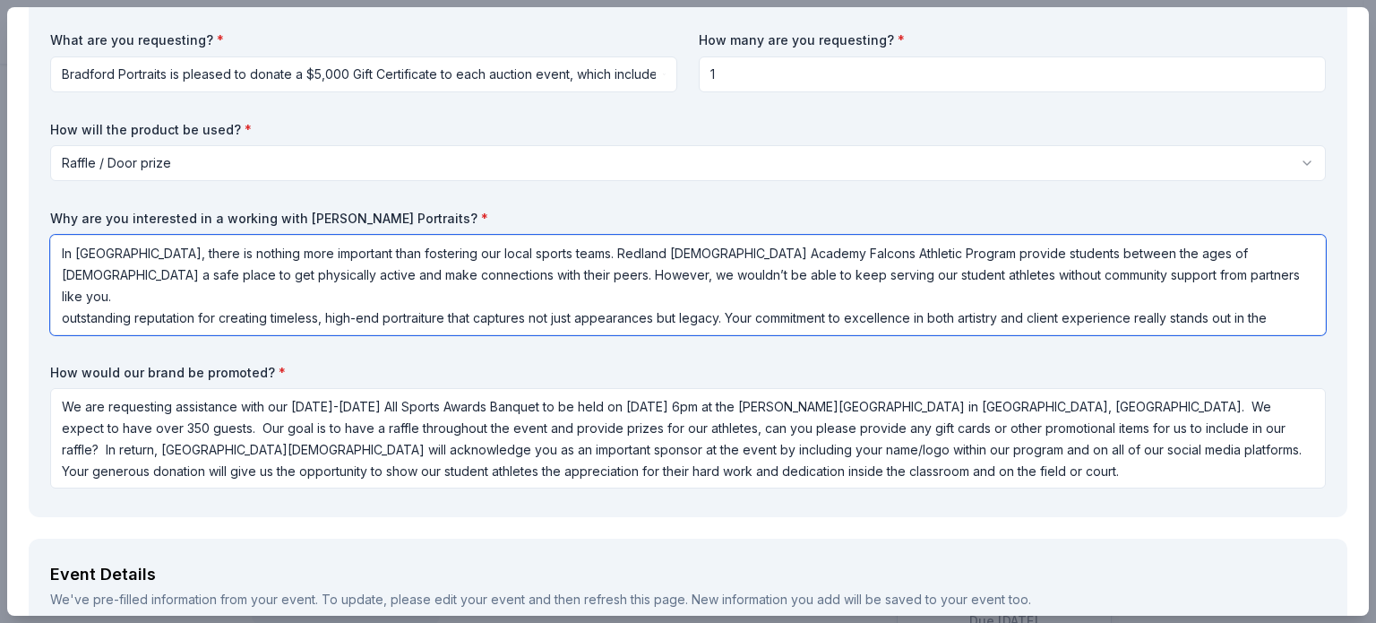
click at [61, 297] on textarea "In Homestead, there is nothing more important than fostering our local sports t…" at bounding box center [688, 285] width 1276 height 100
type textarea "In [GEOGRAPHIC_DATA], there is nothing more important than fostering our local …"
drag, startPoint x: 716, startPoint y: 73, endPoint x: 702, endPoint y: 73, distance: 13.4
click at [702, 73] on input "1" at bounding box center [1012, 74] width 627 height 36
type input "2"
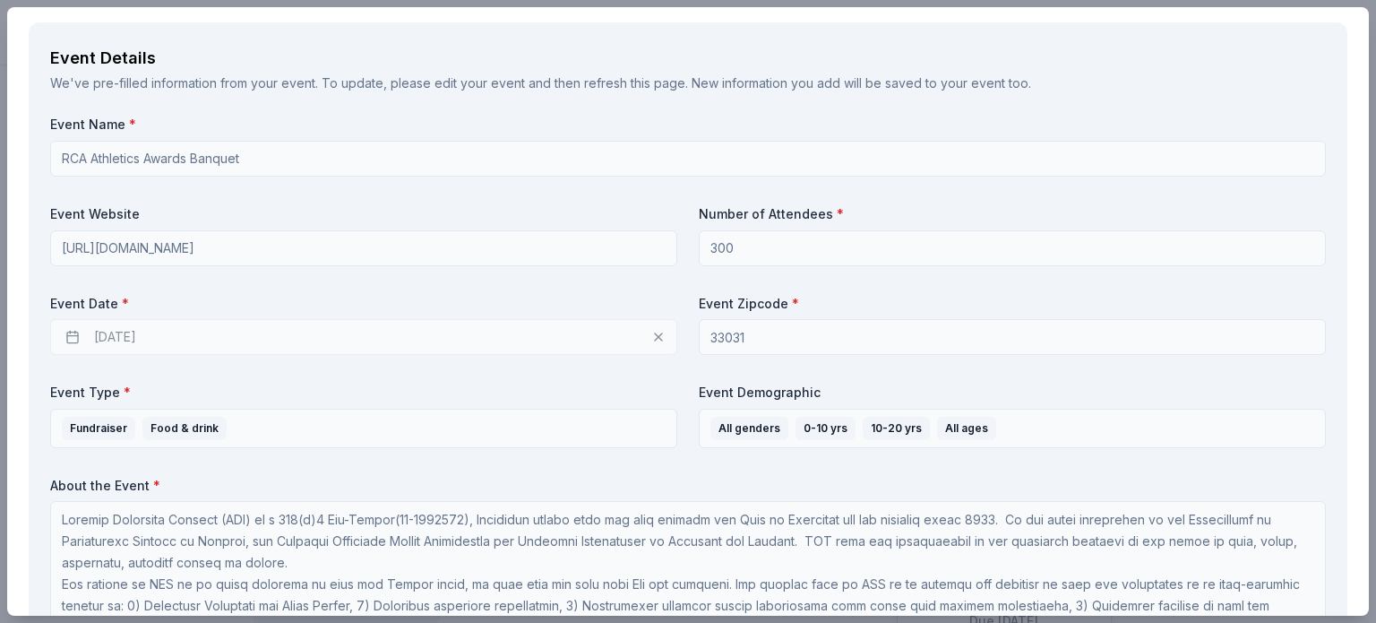
scroll to position [653, 0]
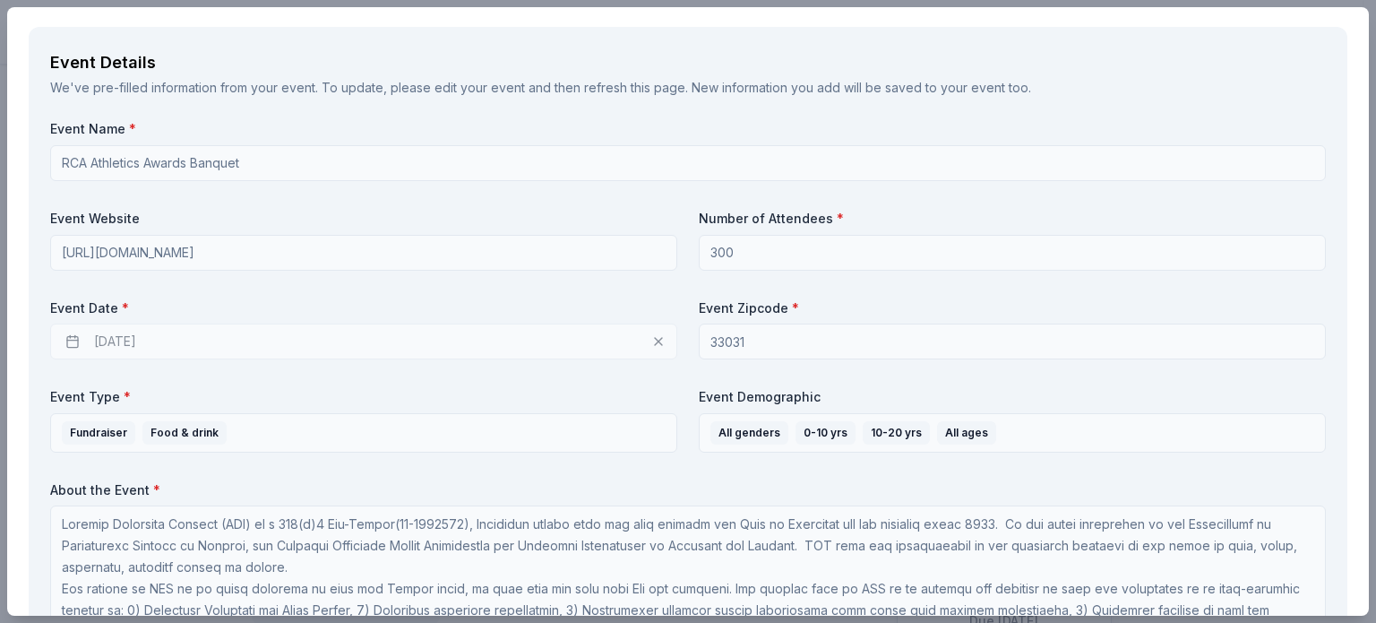
click at [649, 340] on div "[DATE]" at bounding box center [363, 341] width 627 height 36
click at [348, 338] on div "[DATE]" at bounding box center [363, 341] width 627 height 36
drag, startPoint x: 348, startPoint y: 338, endPoint x: 271, endPoint y: 338, distance: 76.1
click at [271, 338] on div "[DATE]" at bounding box center [363, 341] width 627 height 36
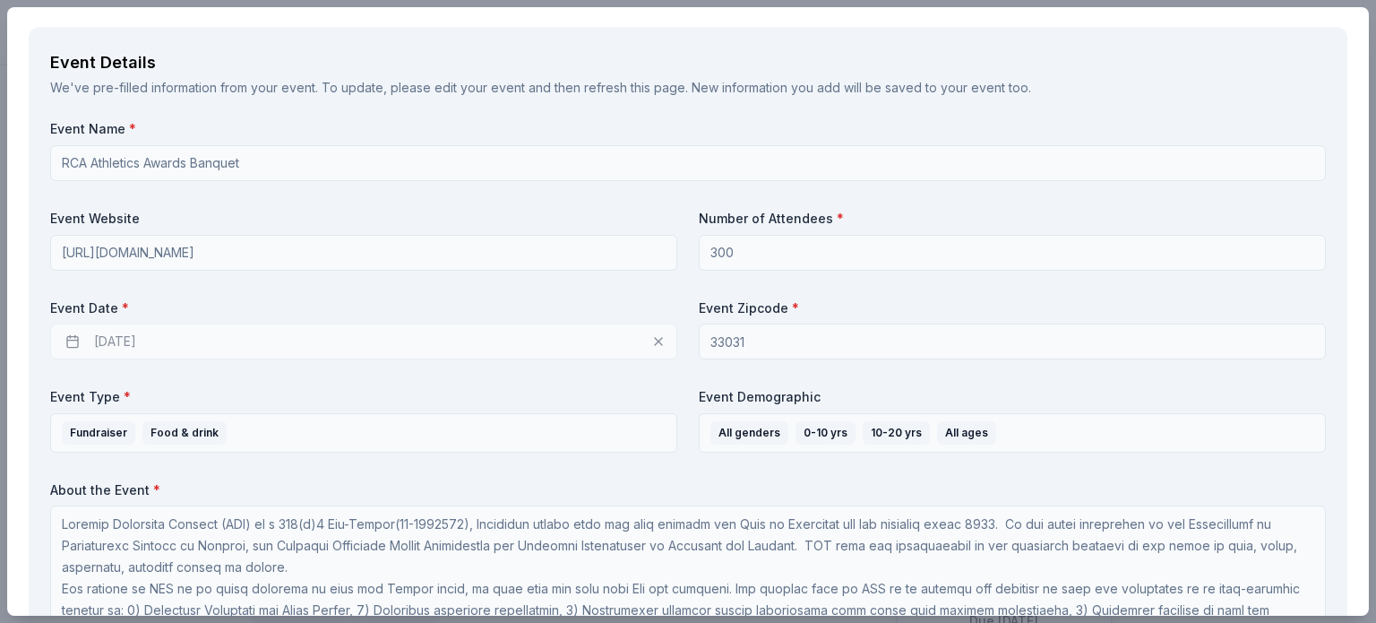
click at [257, 340] on div "[DATE]" at bounding box center [363, 341] width 627 height 36
click at [228, 335] on div "[DATE]" at bounding box center [363, 341] width 627 height 36
click at [121, 341] on div "[DATE]" at bounding box center [363, 341] width 627 height 36
click at [116, 341] on div "[DATE]" at bounding box center [363, 341] width 627 height 36
click at [65, 340] on div "[DATE]" at bounding box center [363, 341] width 627 height 36
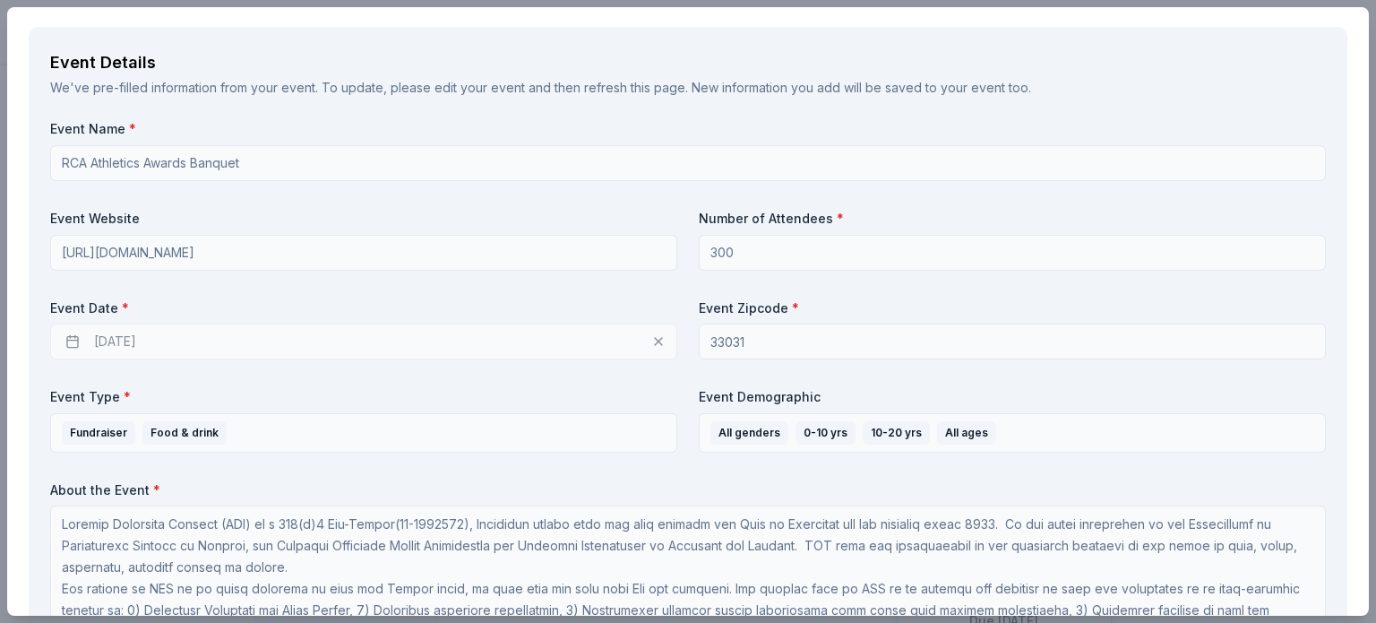
click at [65, 340] on div "[DATE]" at bounding box center [363, 341] width 627 height 36
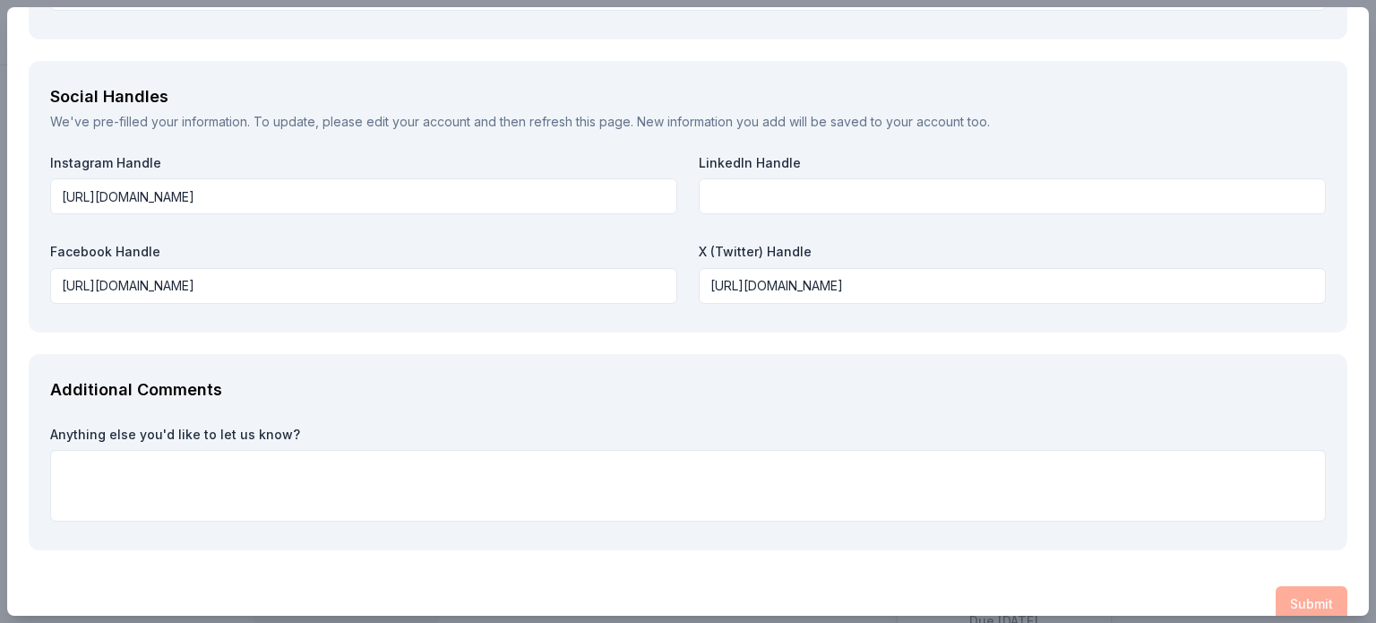
scroll to position [2501, 0]
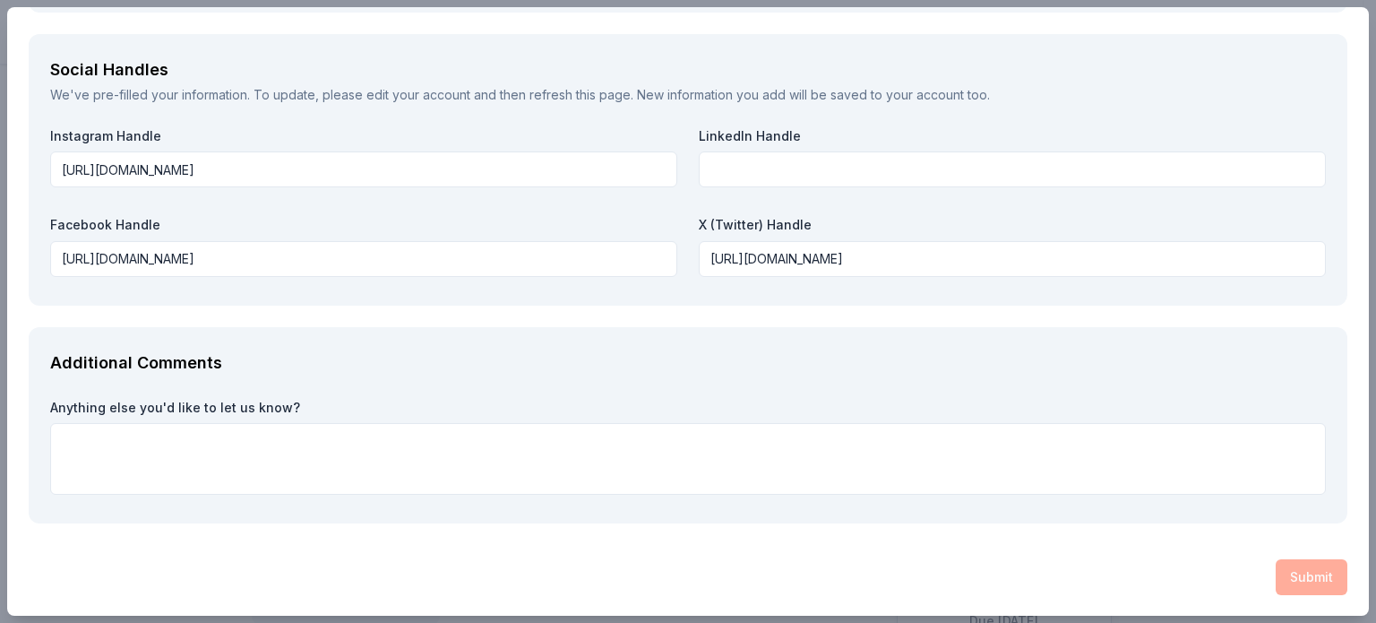
click at [1285, 579] on div "Submit" at bounding box center [688, 577] width 1319 height 36
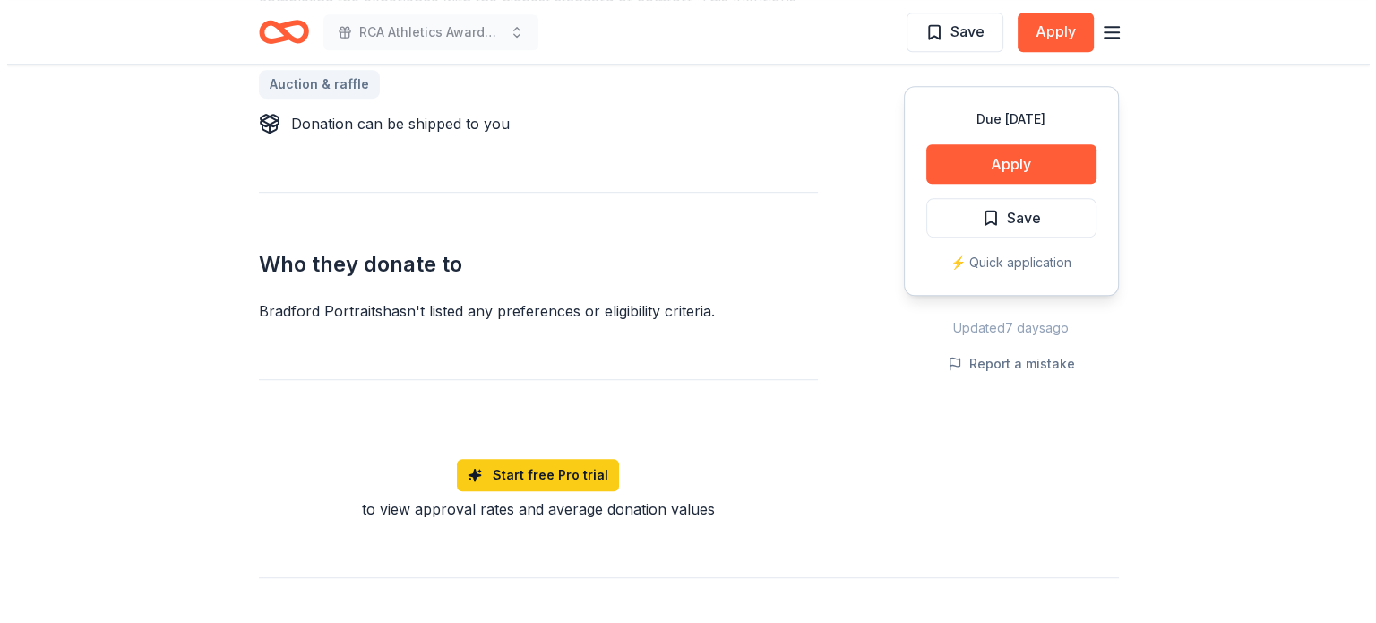
scroll to position [976, 0]
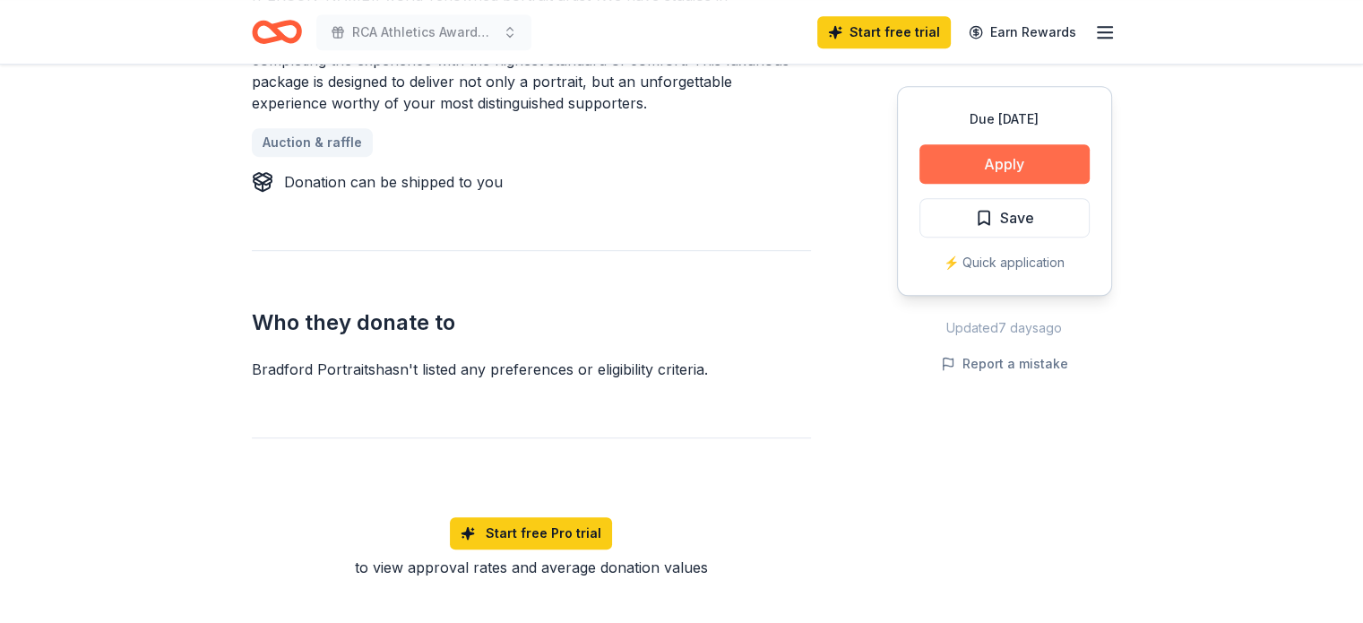
click at [996, 171] on button "Apply" at bounding box center [1004, 163] width 170 height 39
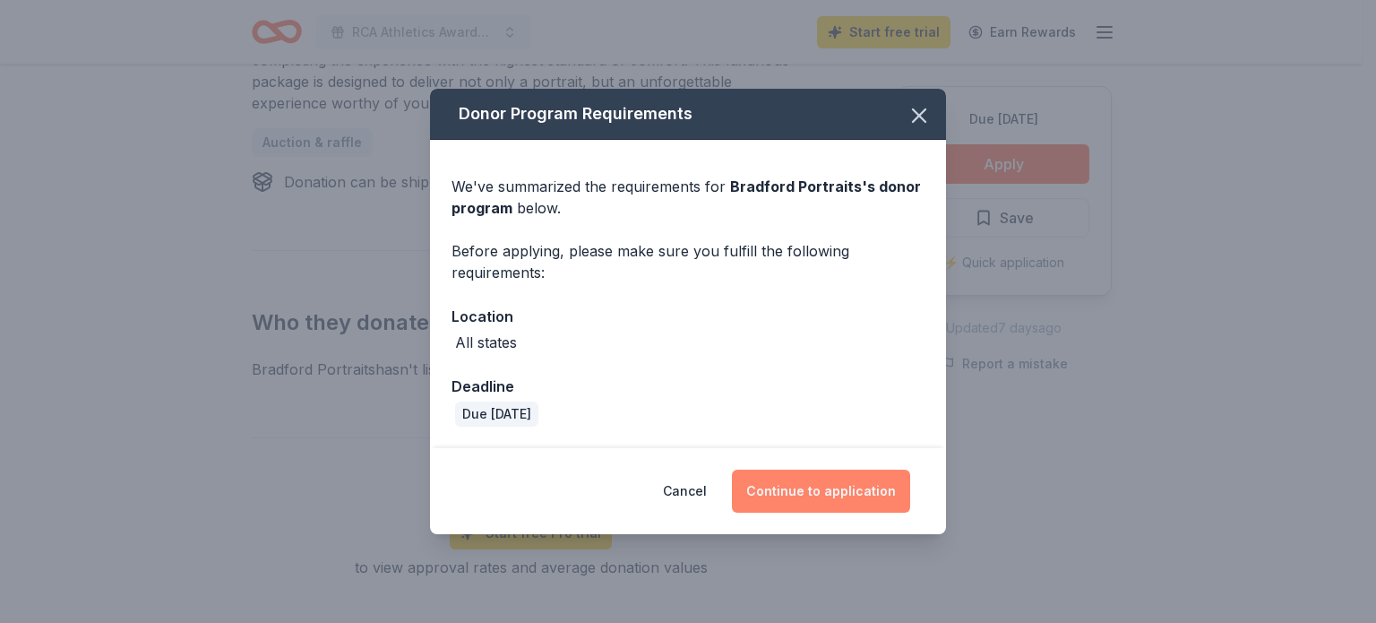
click at [824, 485] on button "Continue to application" at bounding box center [821, 490] width 178 height 43
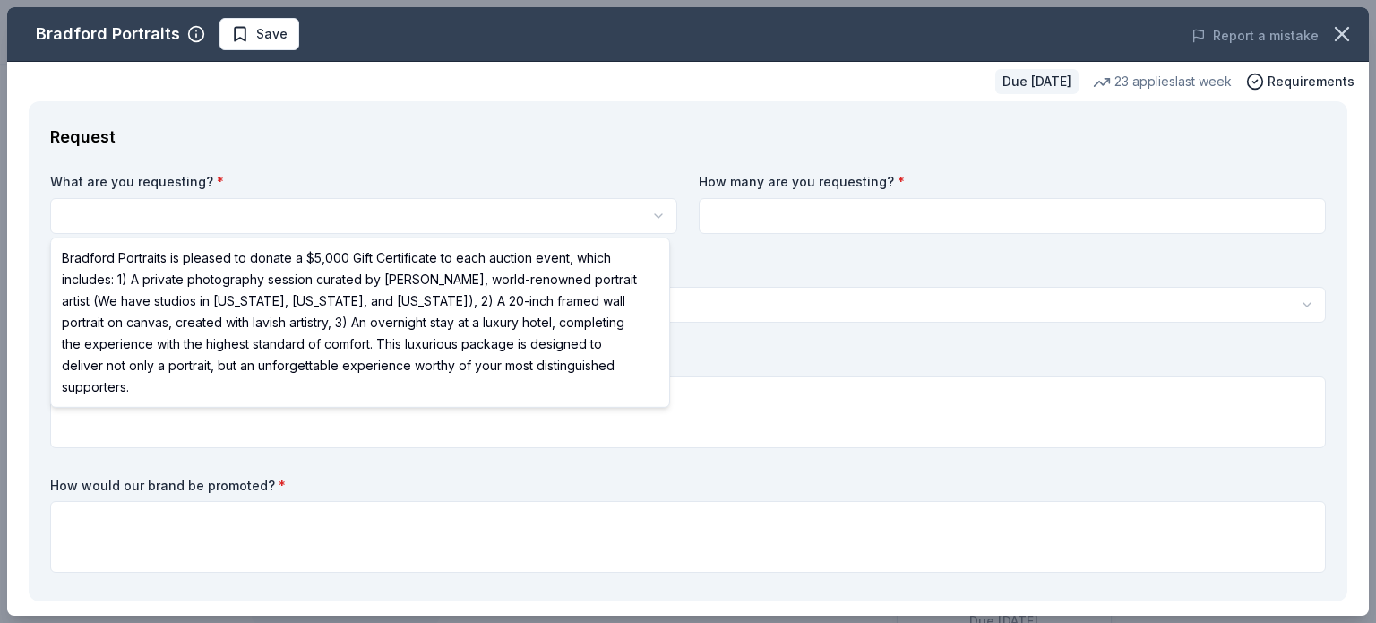
scroll to position [0, 0]
click at [537, 220] on html "RCA Athletics Awards Banquet Save Apply Due [DATE] [PERSON_NAME] Portraits New …" at bounding box center [688, 311] width 1376 height 623
select select "Bradford Portraits is pleased to donate a $5,000 Gift Certificate to each aucti…"
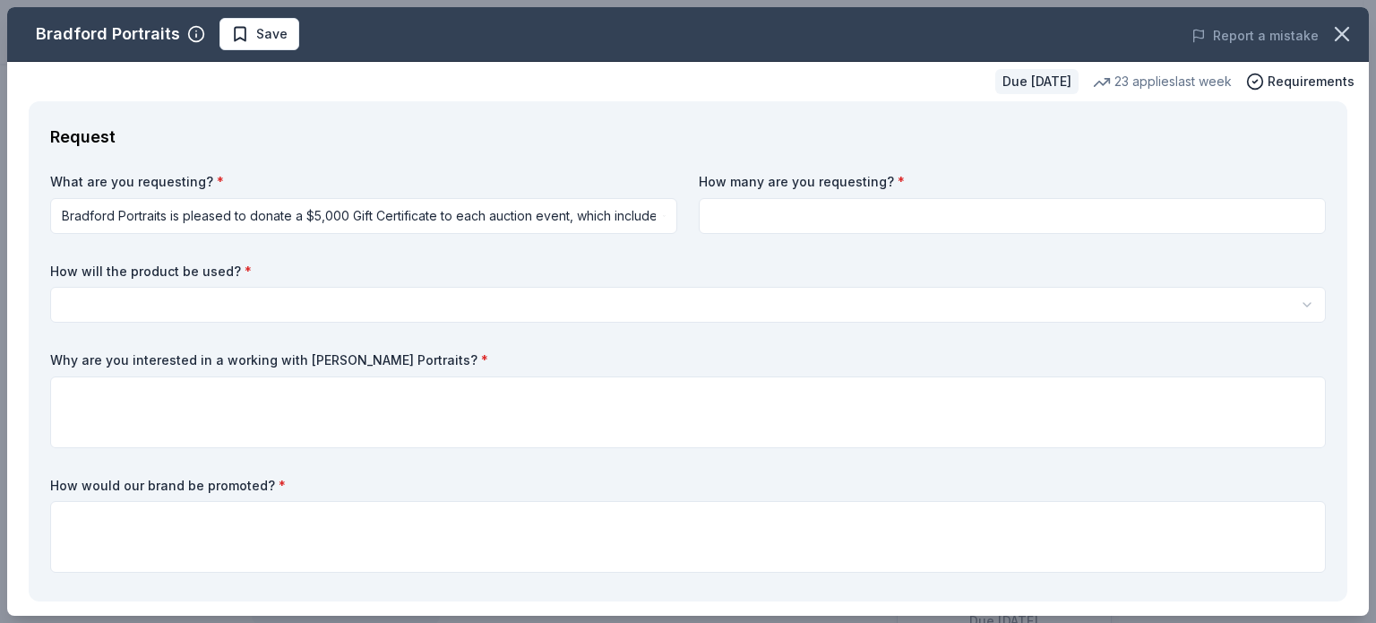
click at [833, 221] on input at bounding box center [1012, 216] width 627 height 36
type input "1"
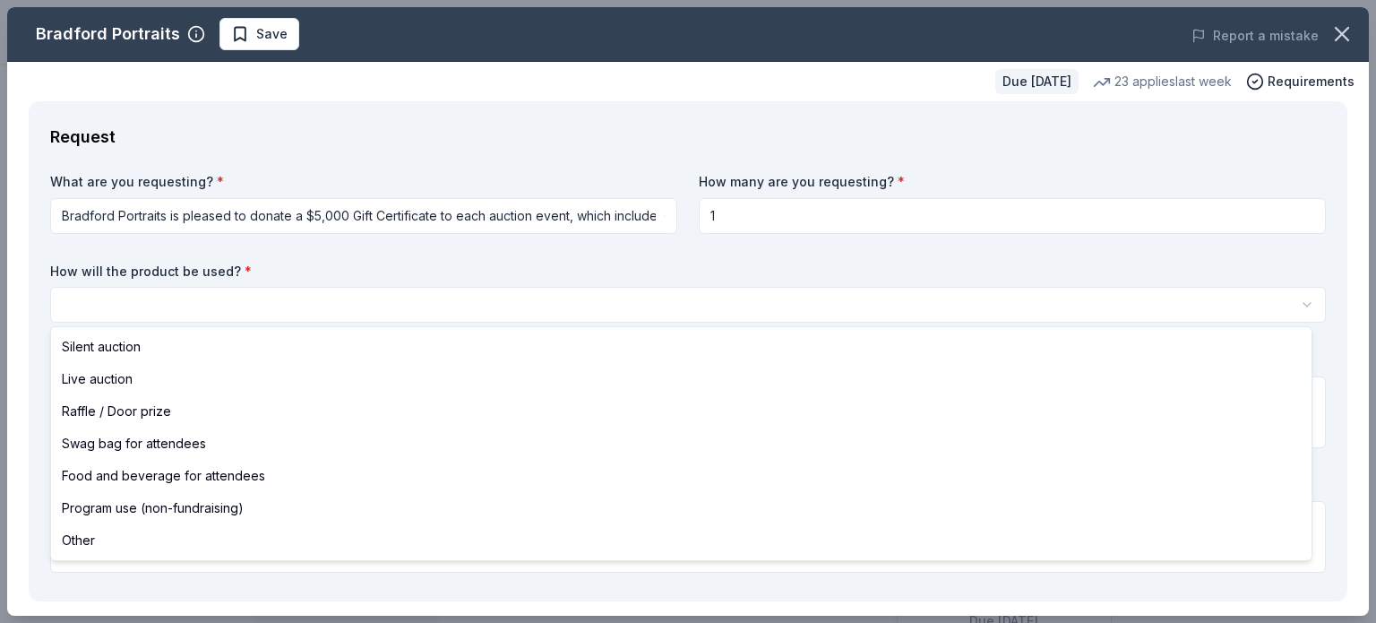
click at [667, 311] on html "RCA Athletics Awards Banquet Save Apply Due [DATE] [PERSON_NAME] Portraits New …" at bounding box center [688, 311] width 1376 height 623
select select "raffleDoorPrize"
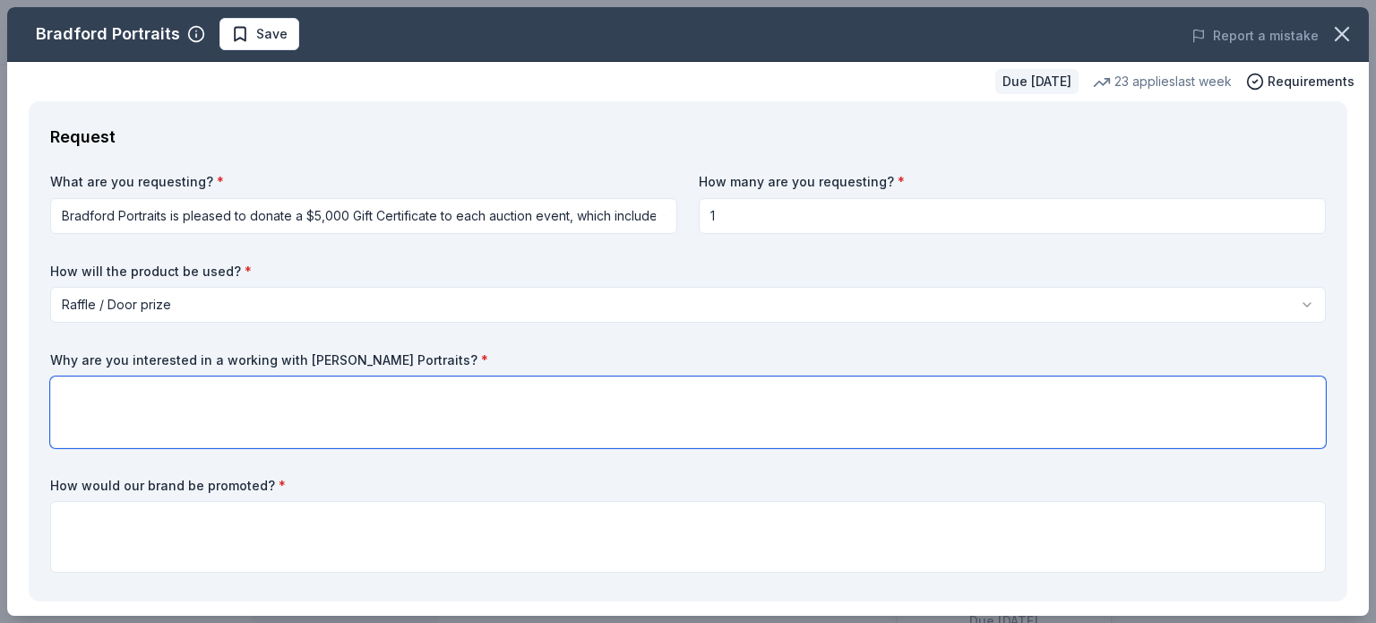
click at [513, 400] on textarea at bounding box center [688, 412] width 1276 height 72
paste textarea "In [GEOGRAPHIC_DATA], there is nothing more important than fostering our local …"
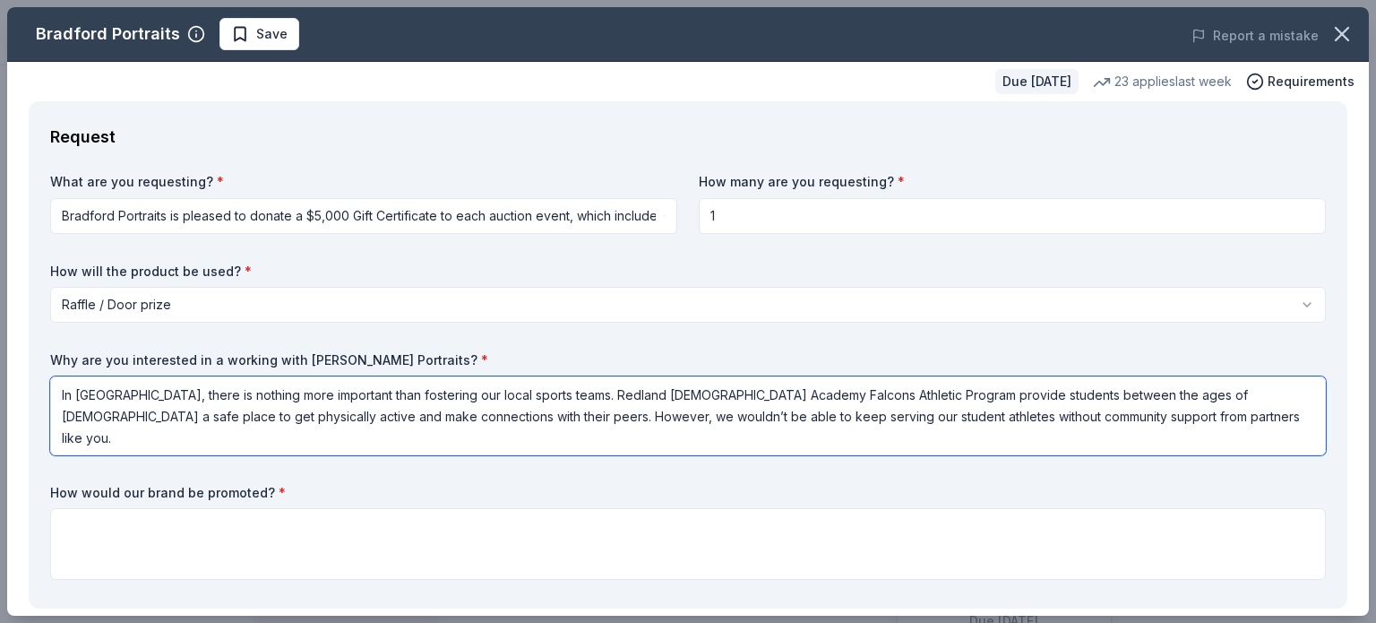
paste textarea "outstanding reputation for creating timeless, high-end portraiture that capture…"
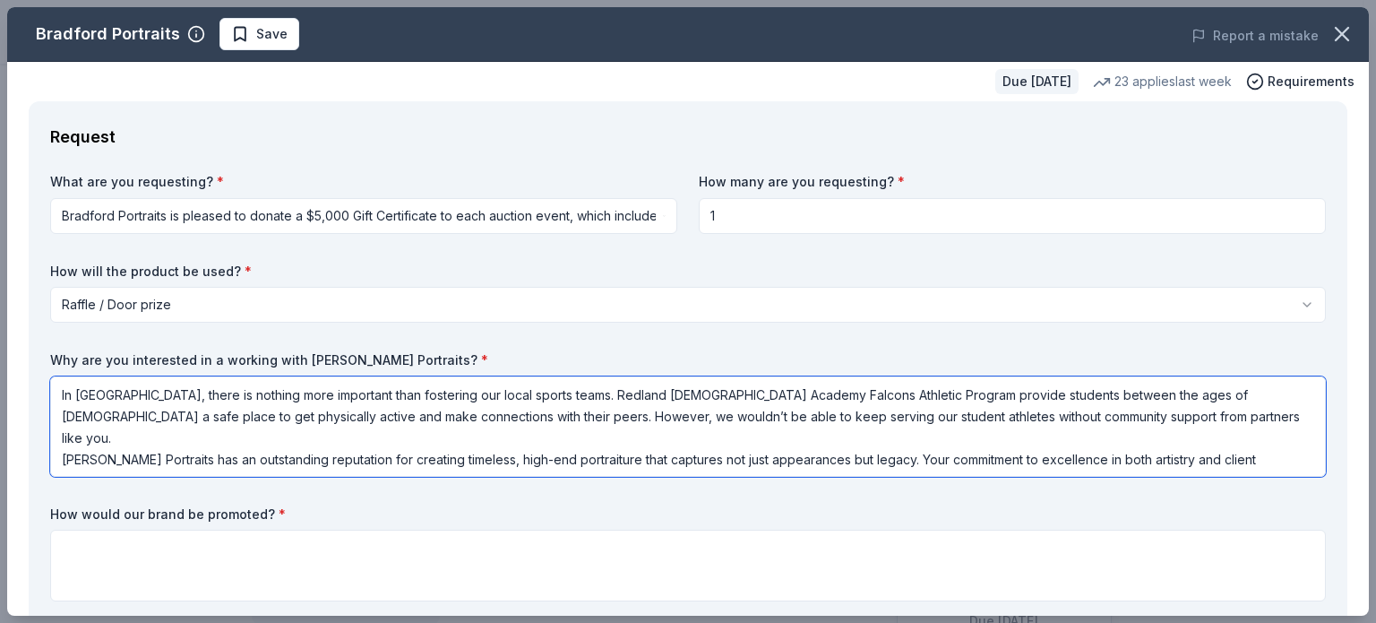
type textarea "In [GEOGRAPHIC_DATA], there is nothing more important than fostering our local …"
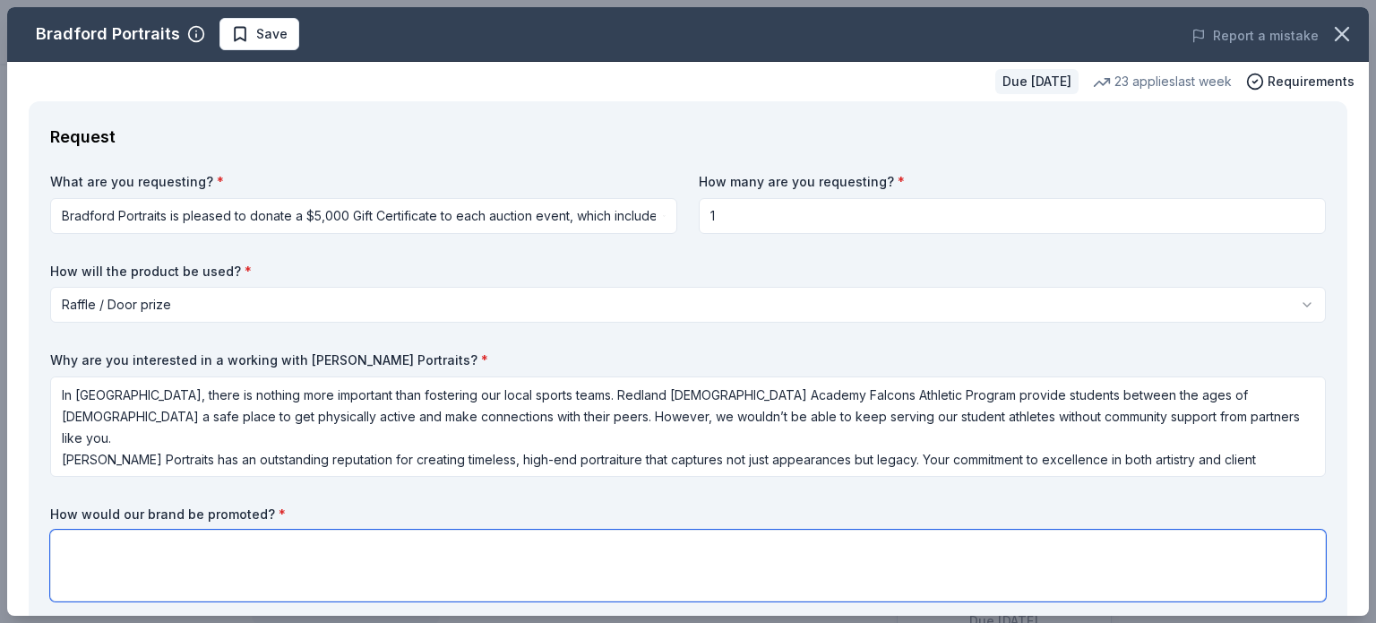
click at [229, 547] on textarea at bounding box center [688, 565] width 1276 height 72
paste textarea "We are requesting assistance with our [DATE]-[DATE] All Sports Awards Banquet t…"
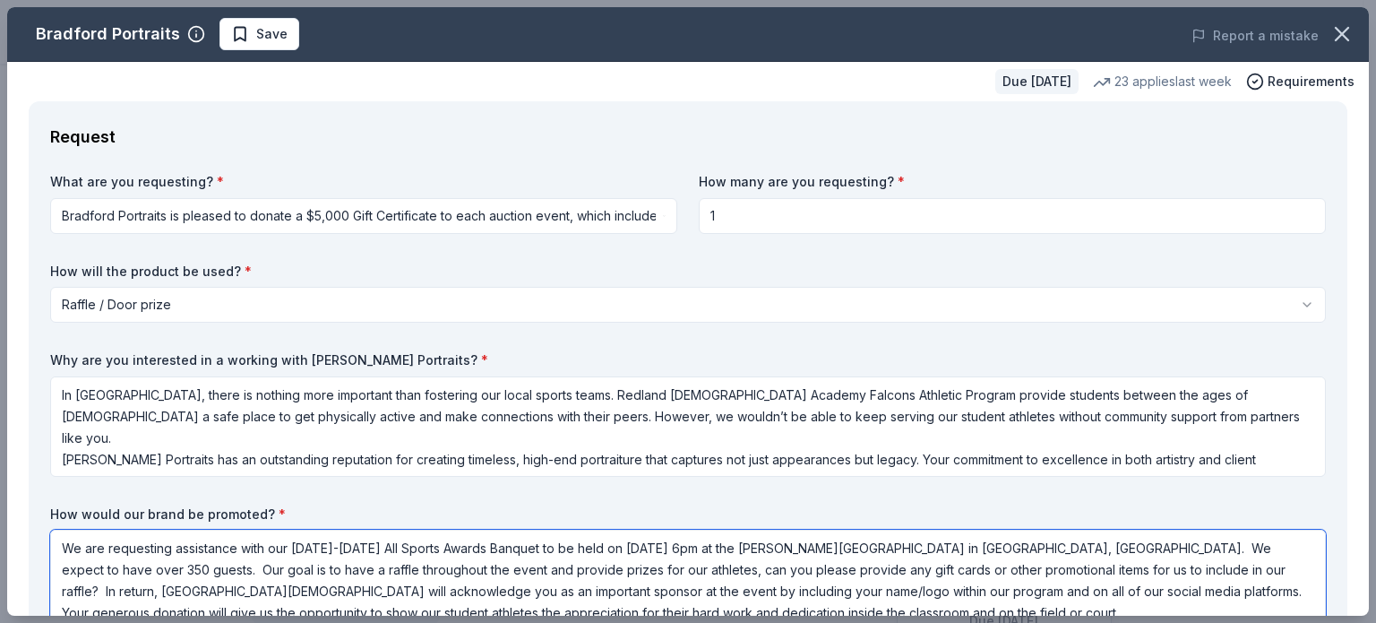
scroll to position [4, 0]
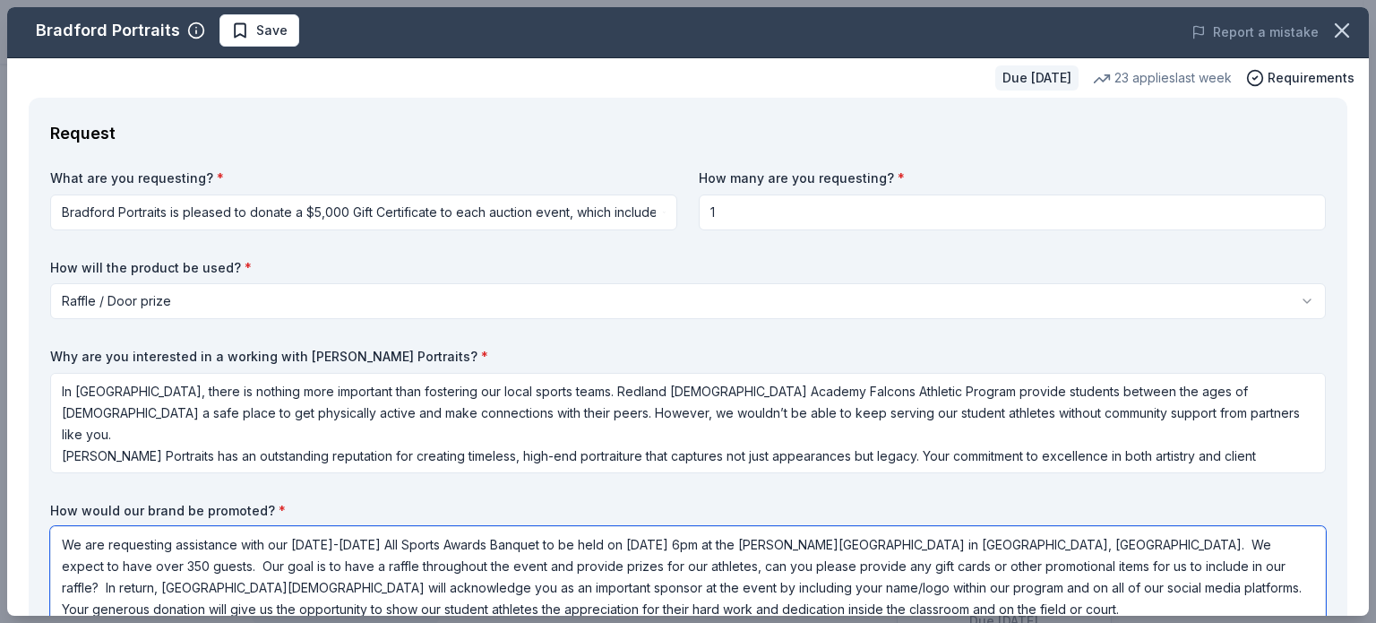
type textarea "We are requesting assistance with our [DATE]-[DATE] All Sports Awards Banquet t…"
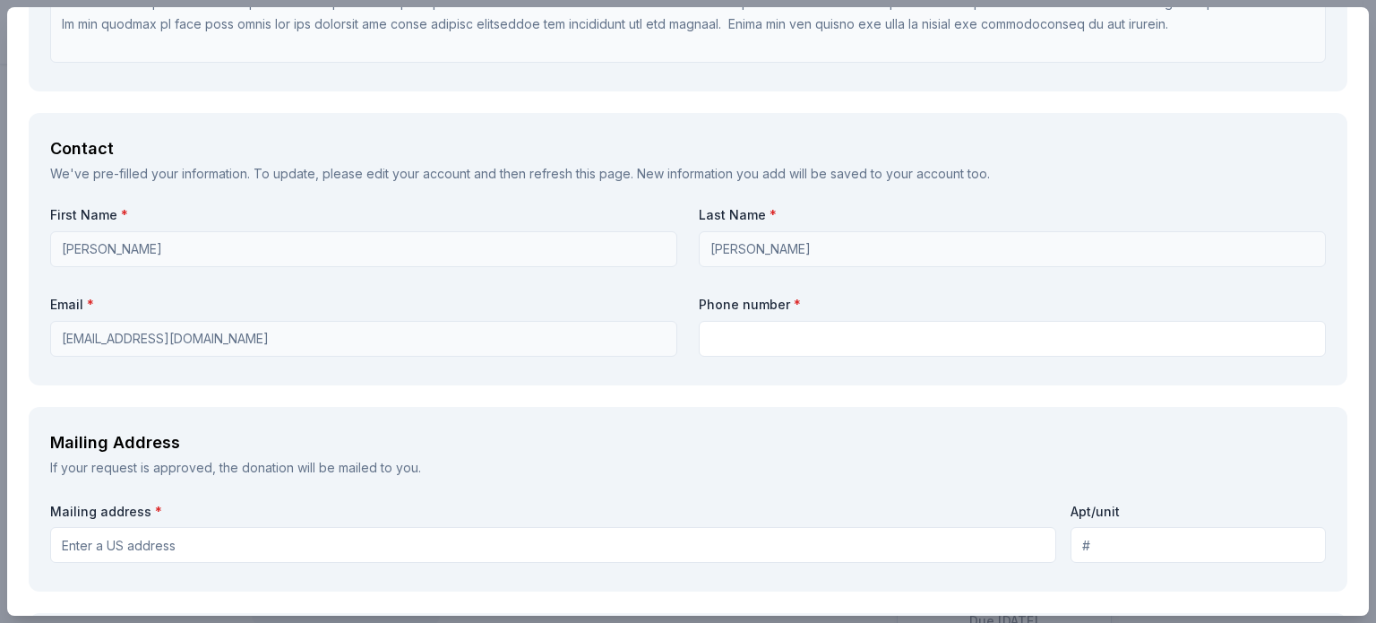
scroll to position [1383, 0]
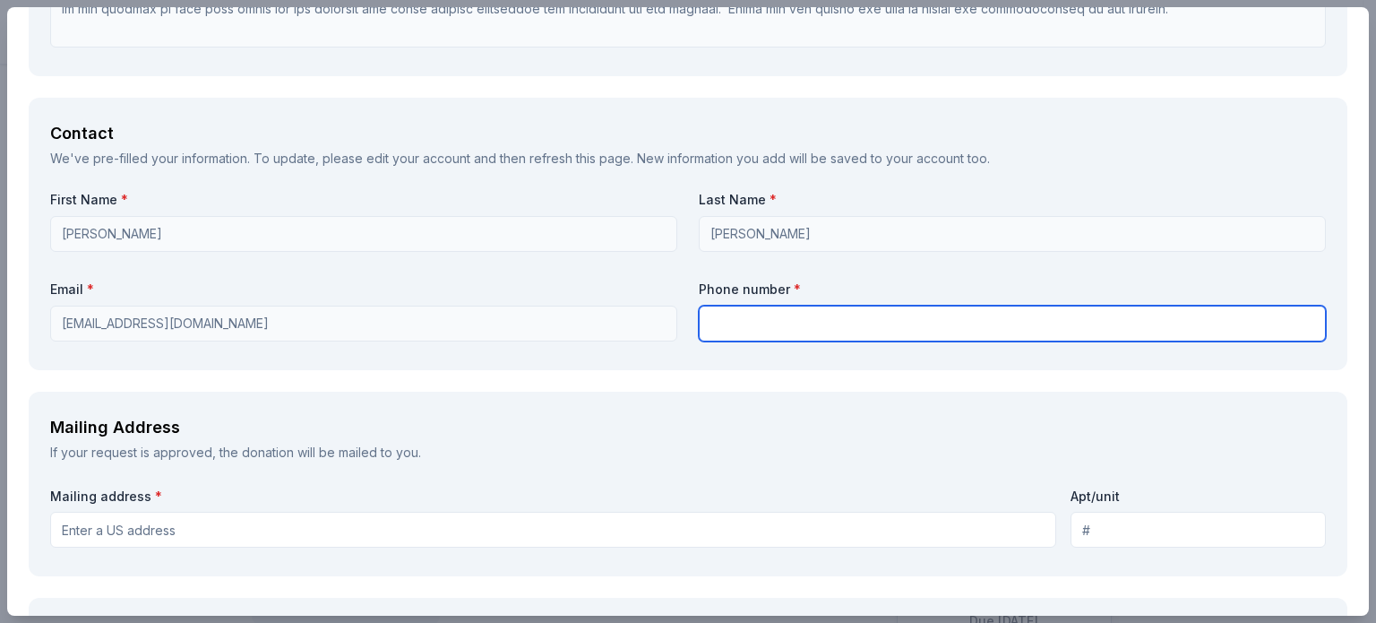
click at [752, 320] on input "text" at bounding box center [1012, 323] width 627 height 36
type input "7864889462"
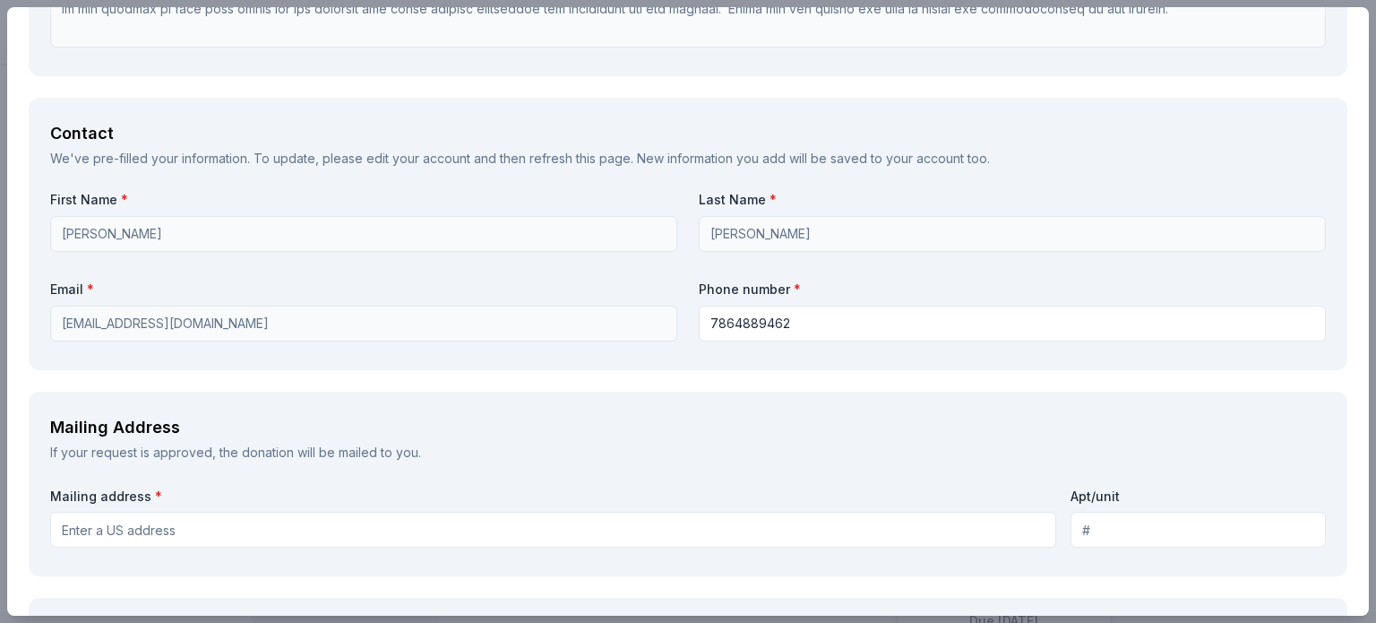
type input "[STREET_ADDRESS]"
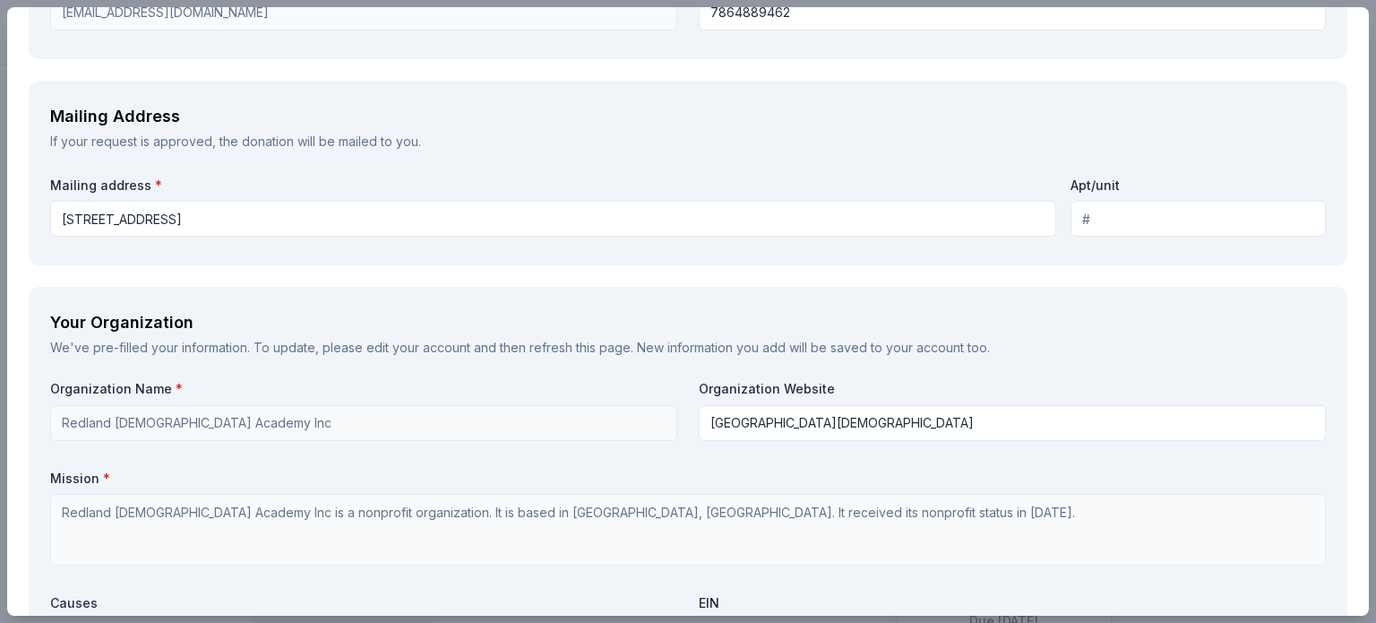
scroll to position [1749, 0]
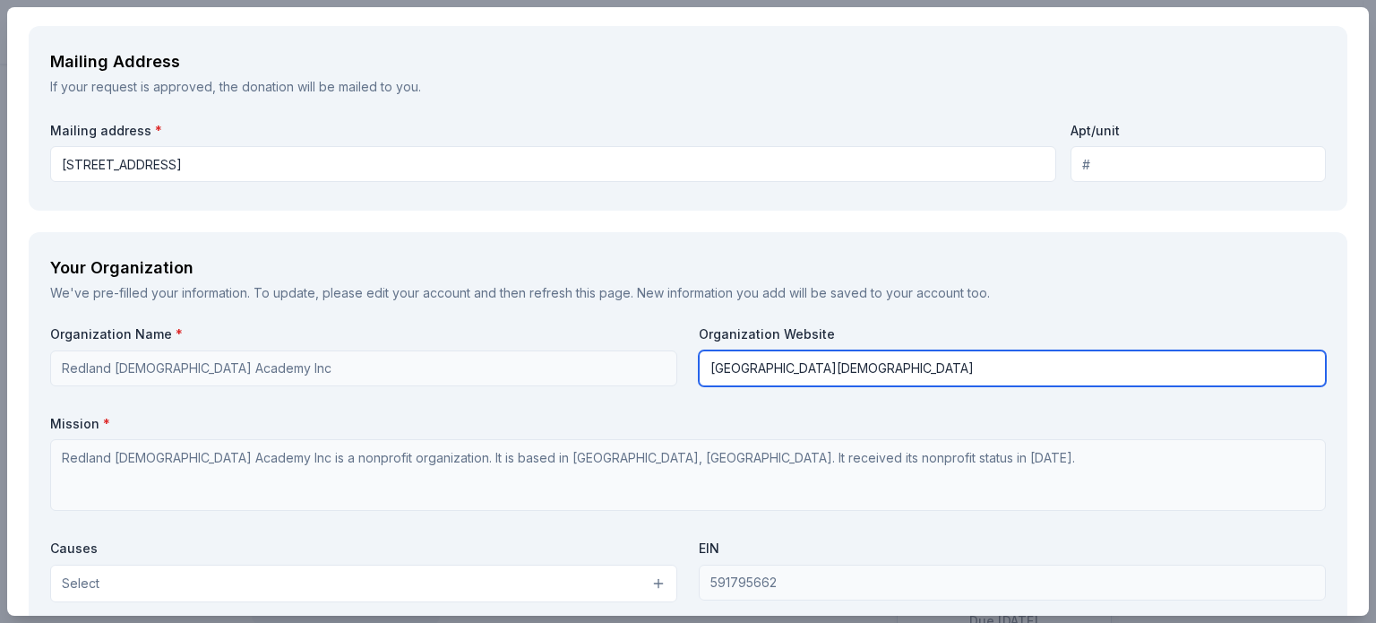
click at [658, 368] on div "Organization Name * Redland [DEMOGRAPHIC_DATA] Academy Inc Organization Website…" at bounding box center [688, 533] width 1276 height 416
type input "[URL][DOMAIN_NAME]"
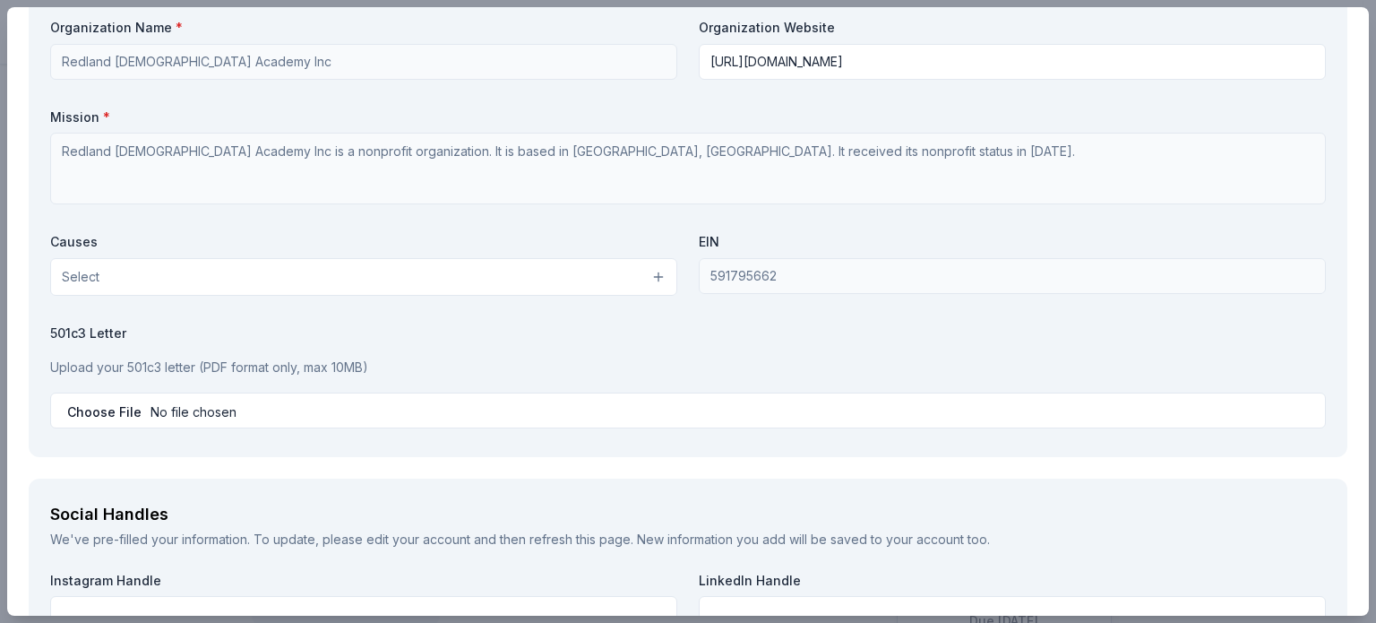
scroll to position [2113, 0]
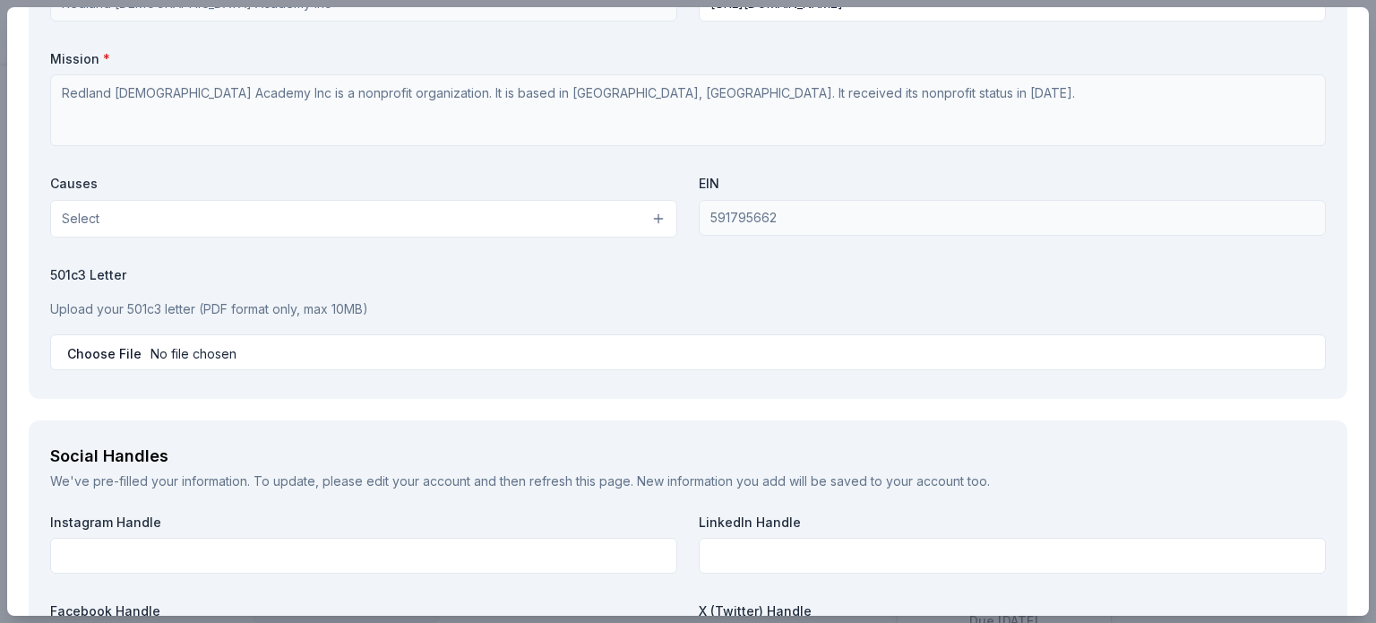
click at [652, 224] on button "Select" at bounding box center [363, 219] width 627 height 38
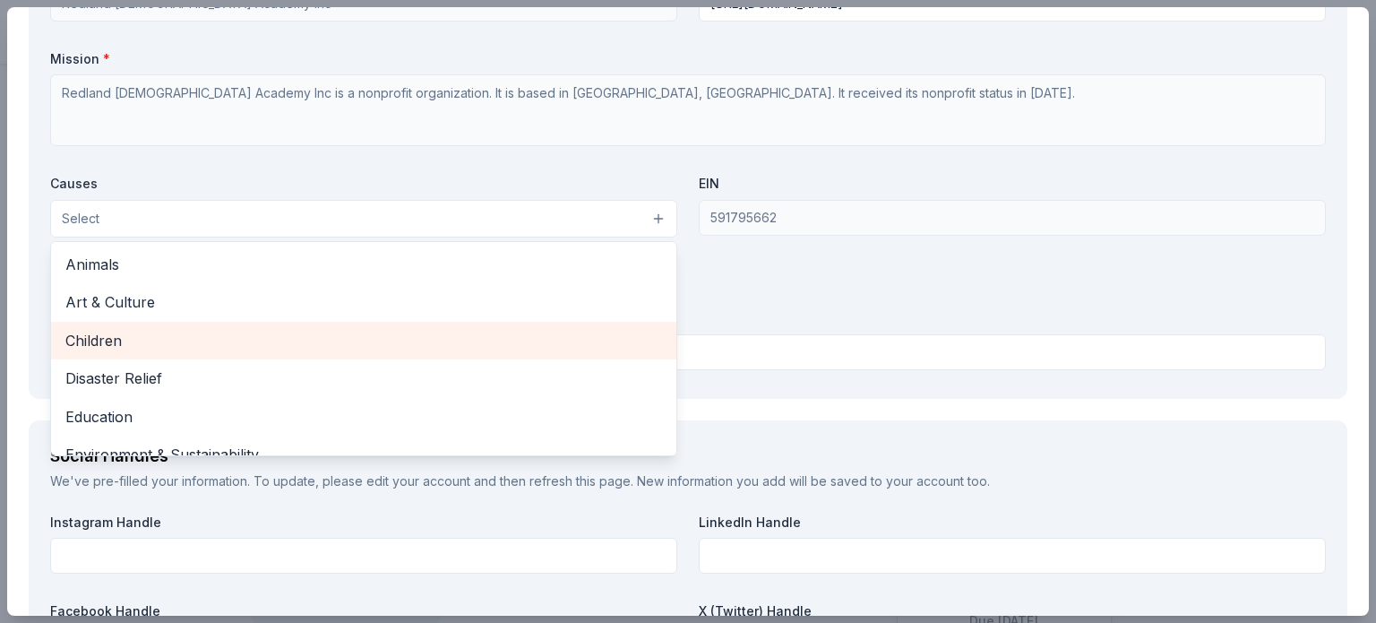
click at [620, 340] on span "Children" at bounding box center [363, 340] width 597 height 23
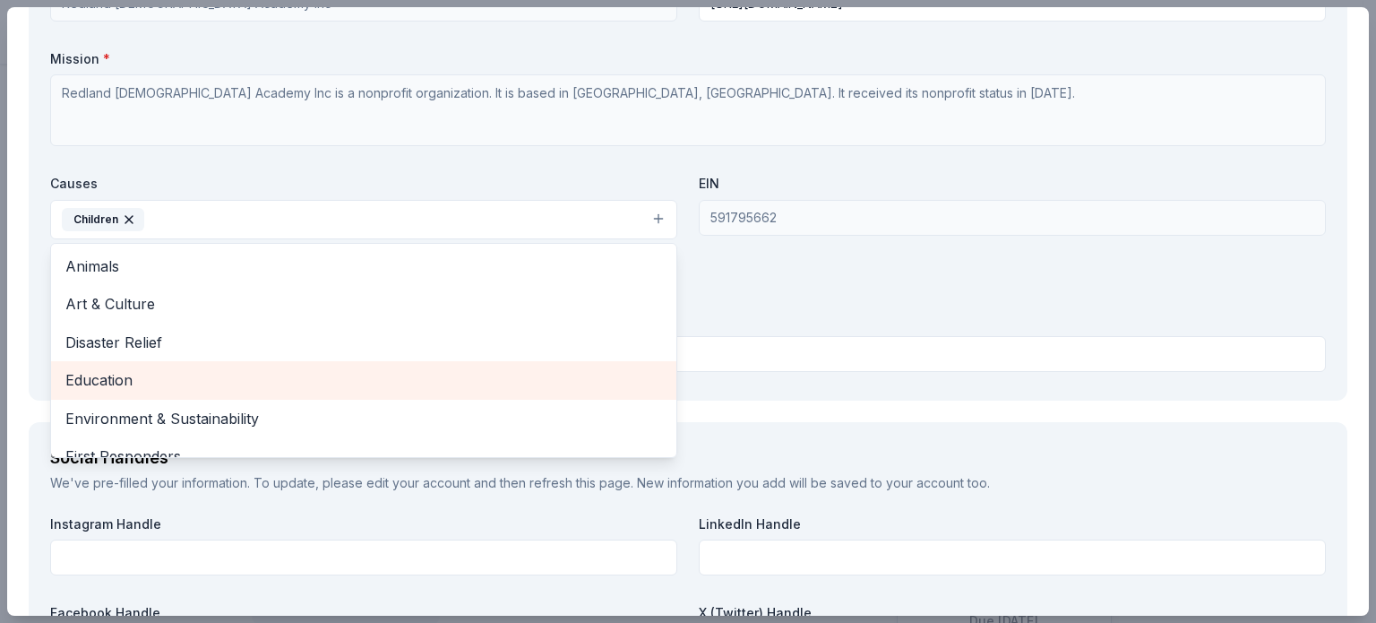
click at [615, 370] on span "Education" at bounding box center [363, 379] width 597 height 23
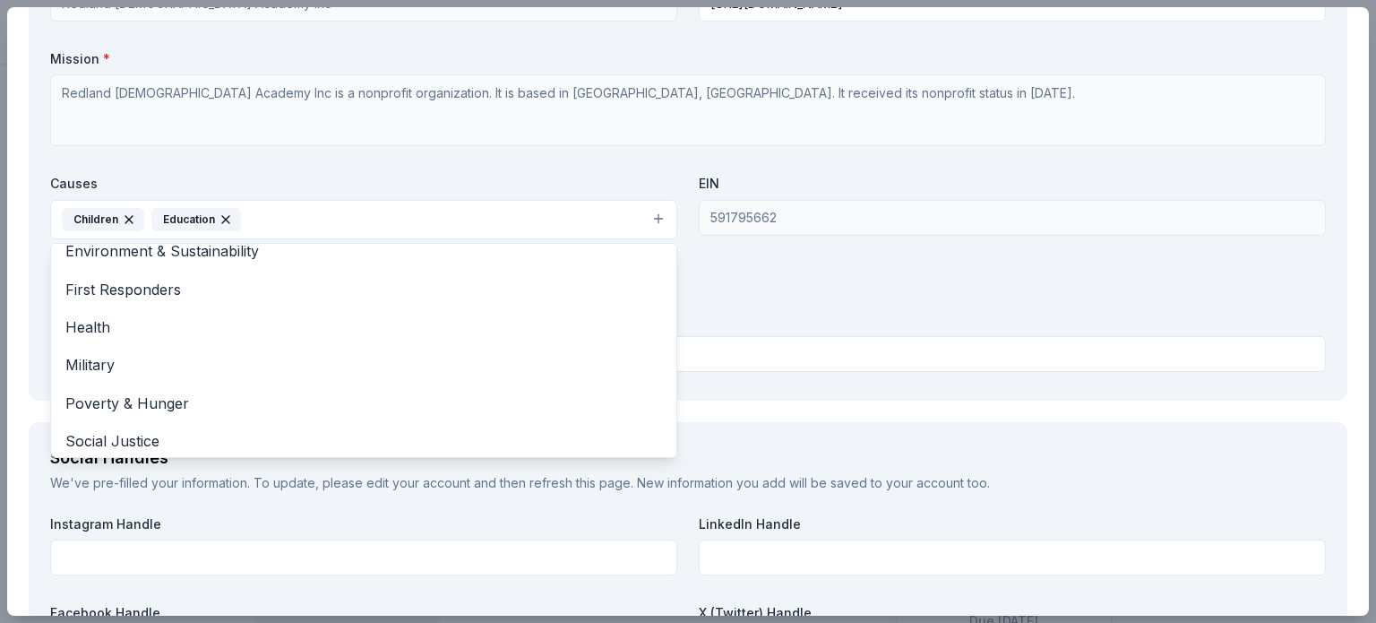
scroll to position [131, 0]
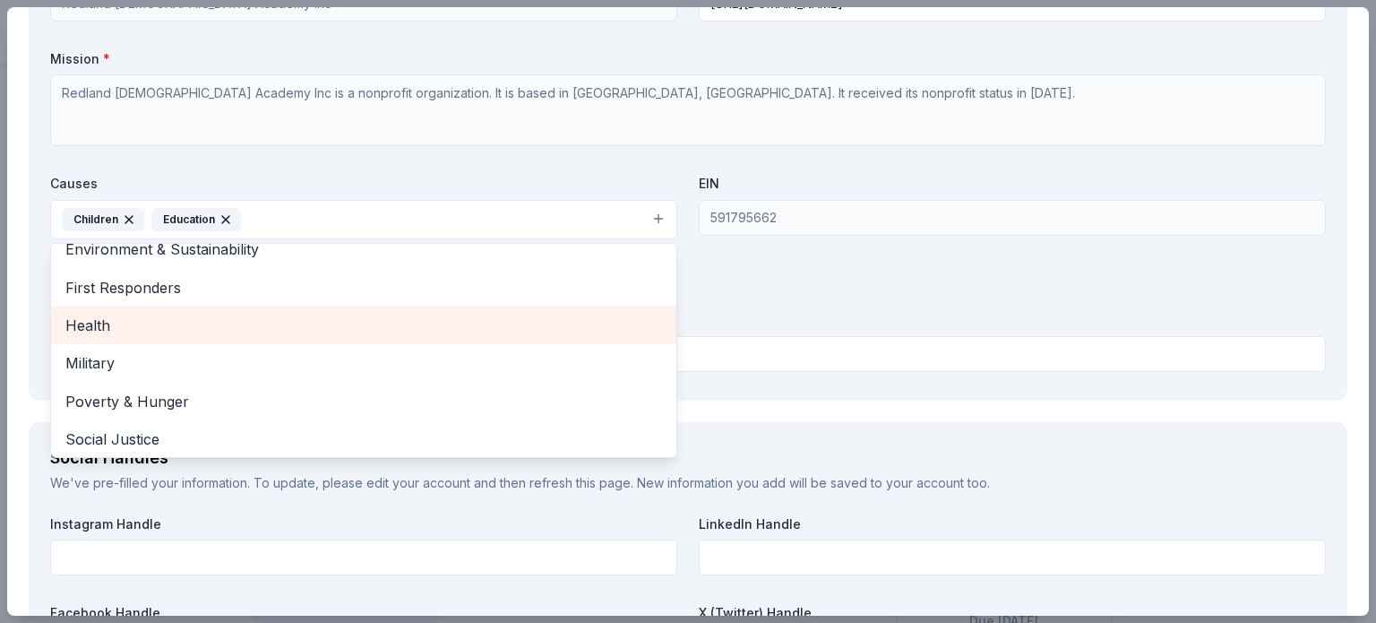
click at [585, 328] on span "Health" at bounding box center [363, 325] width 597 height 23
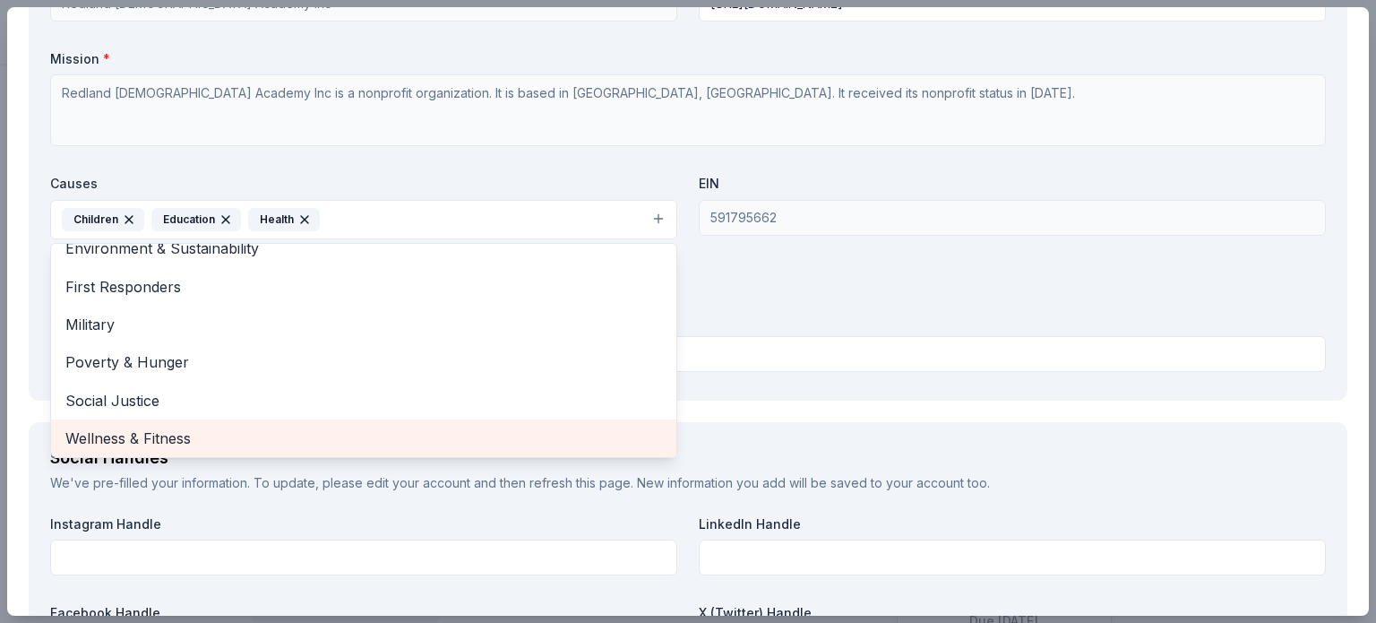
click at [630, 431] on span "Wellness & Fitness" at bounding box center [363, 437] width 597 height 23
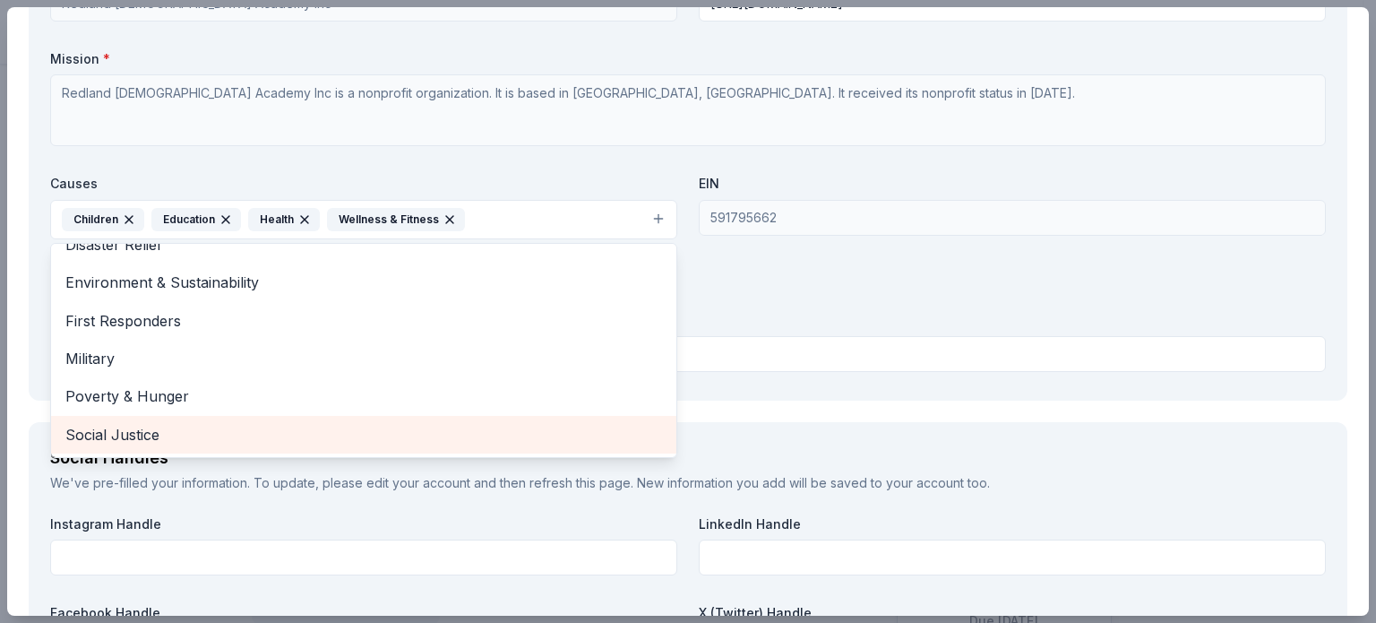
scroll to position [97, 0]
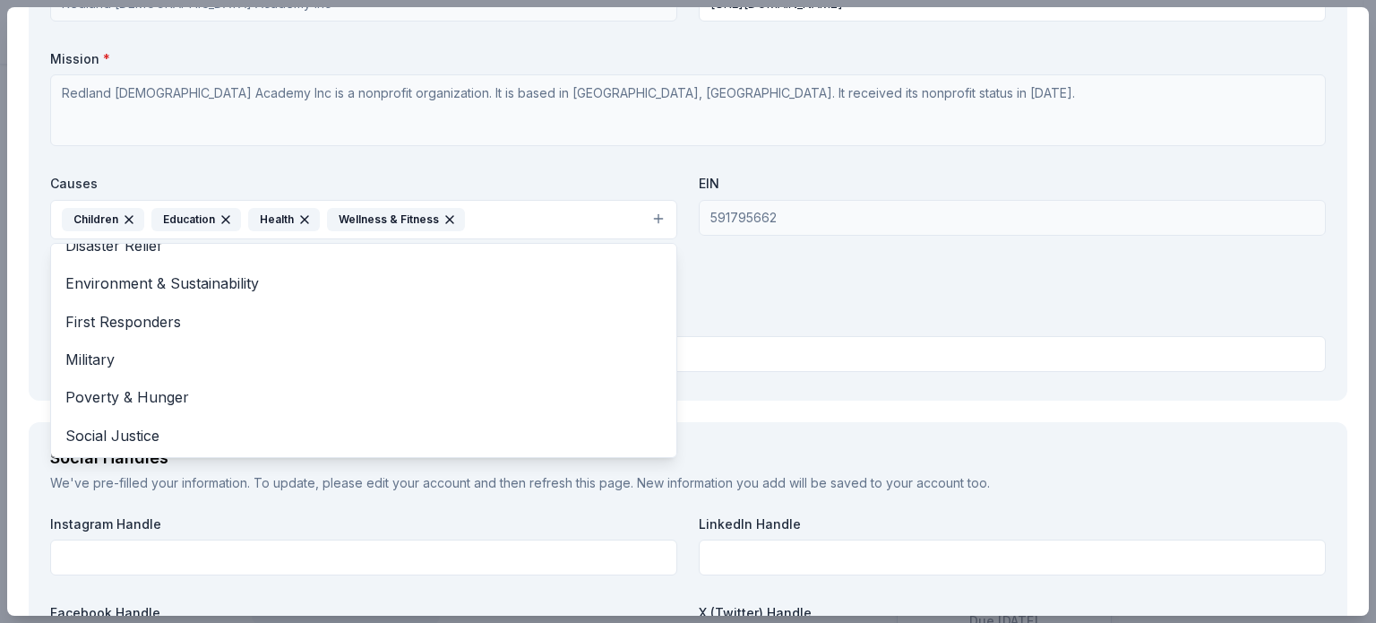
click at [838, 300] on div "Organization Name * Redland [DEMOGRAPHIC_DATA] Academy Inc Organization Website…" at bounding box center [688, 169] width 1276 height 417
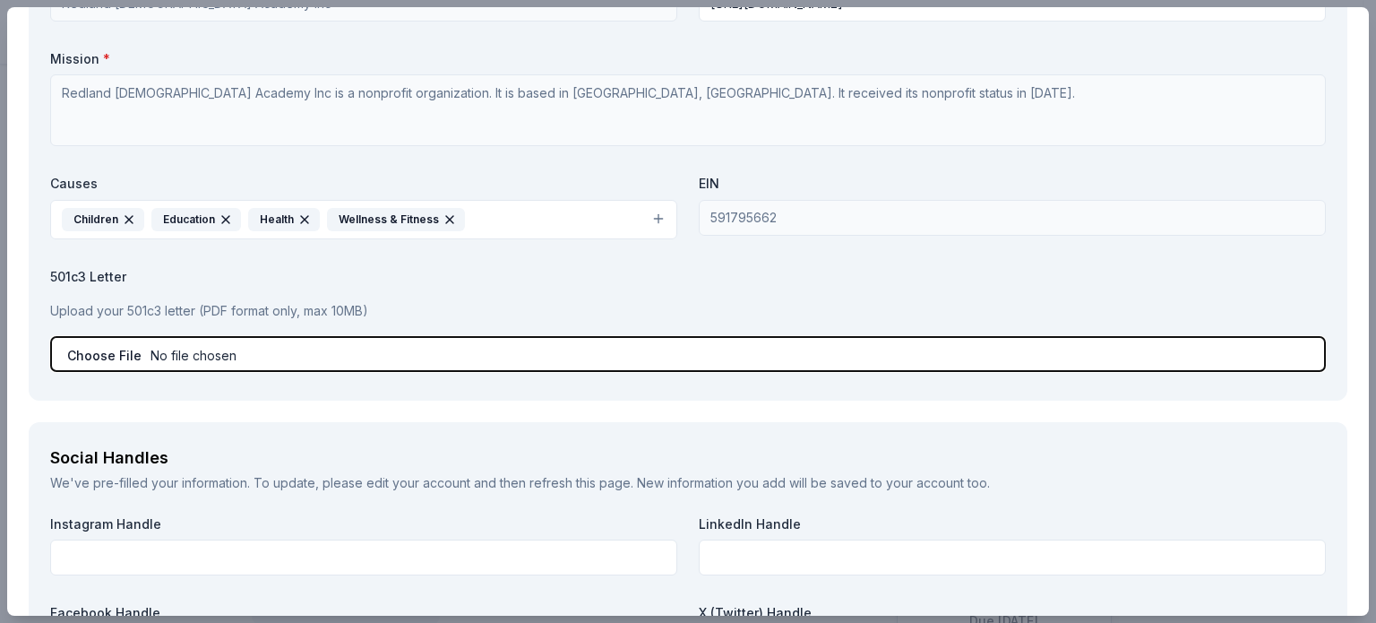
click at [488, 361] on input "file" at bounding box center [688, 354] width 1276 height 36
type input "C:\fakepath\501c3 Letter.pdf"
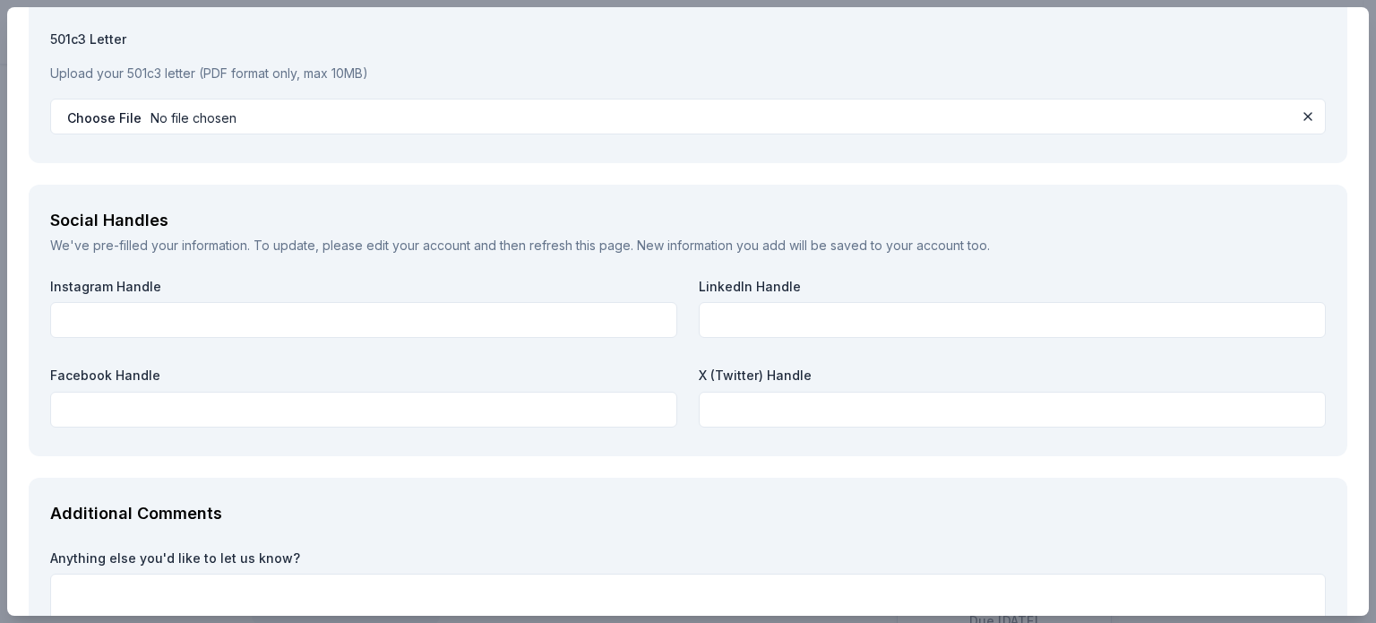
scroll to position [2354, 0]
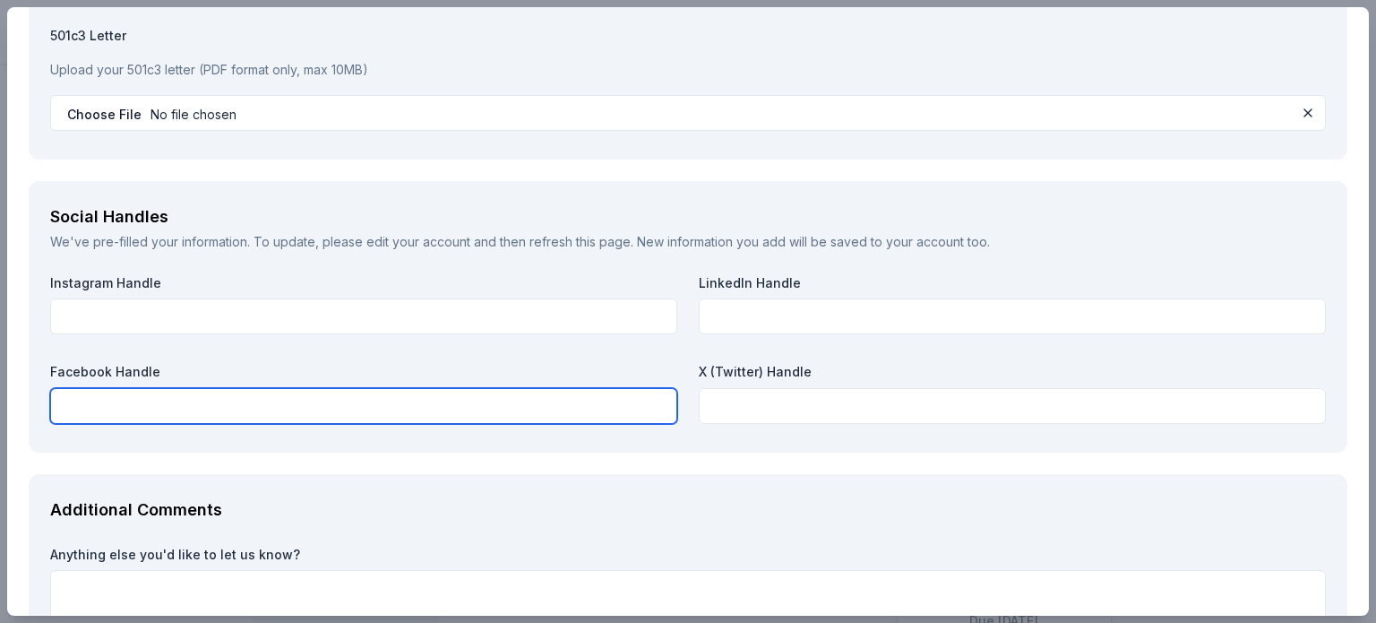
click at [211, 408] on input "text" at bounding box center [363, 406] width 627 height 36
click at [208, 409] on input "text" at bounding box center [363, 406] width 627 height 36
paste input "[URL][DOMAIN_NAME]"
type input "[URL][DOMAIN_NAME]"
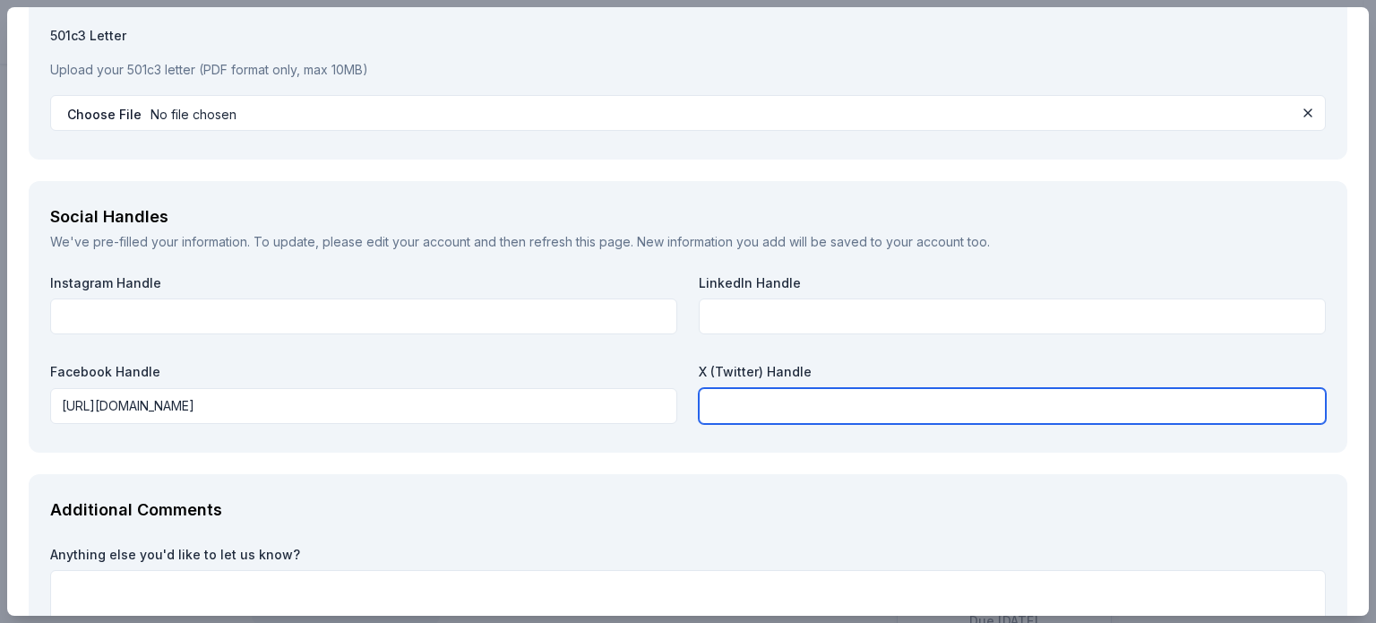
click at [730, 407] on input "text" at bounding box center [1012, 406] width 627 height 36
paste input "[URL][DOMAIN_NAME]"
type input "[URL][DOMAIN_NAME]"
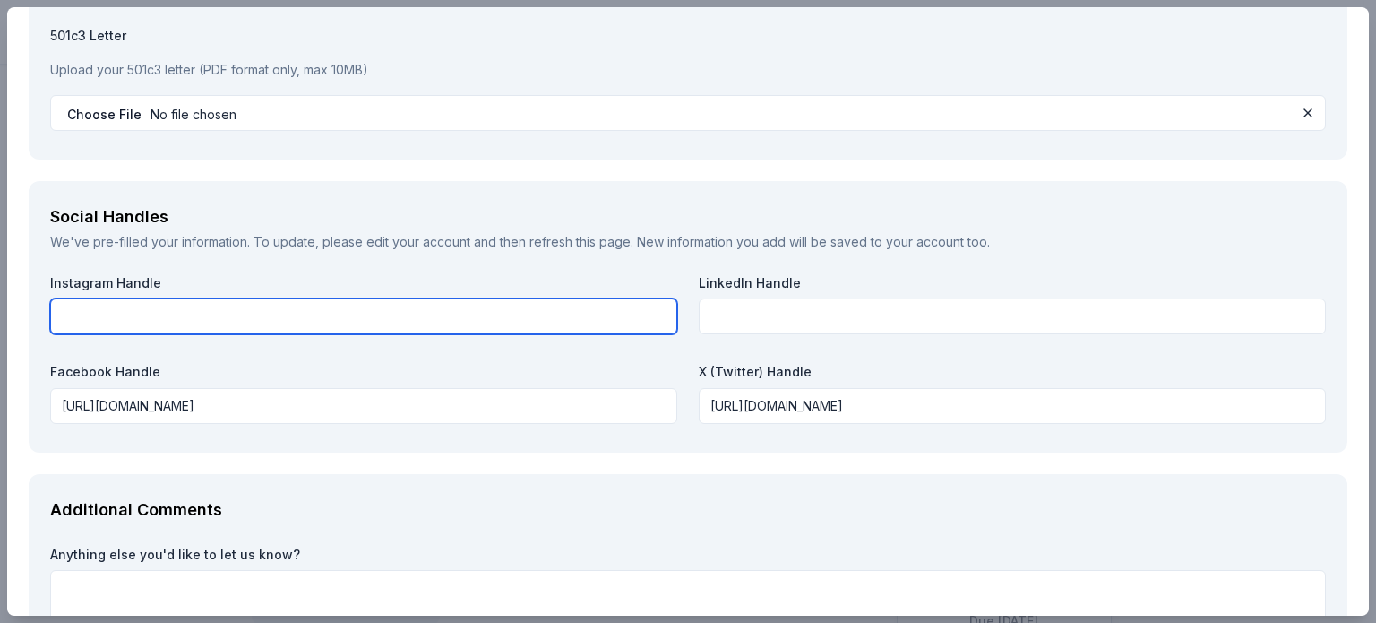
click at [437, 328] on input "text" at bounding box center [363, 316] width 627 height 36
type input "[URL][DOMAIN_NAME]"
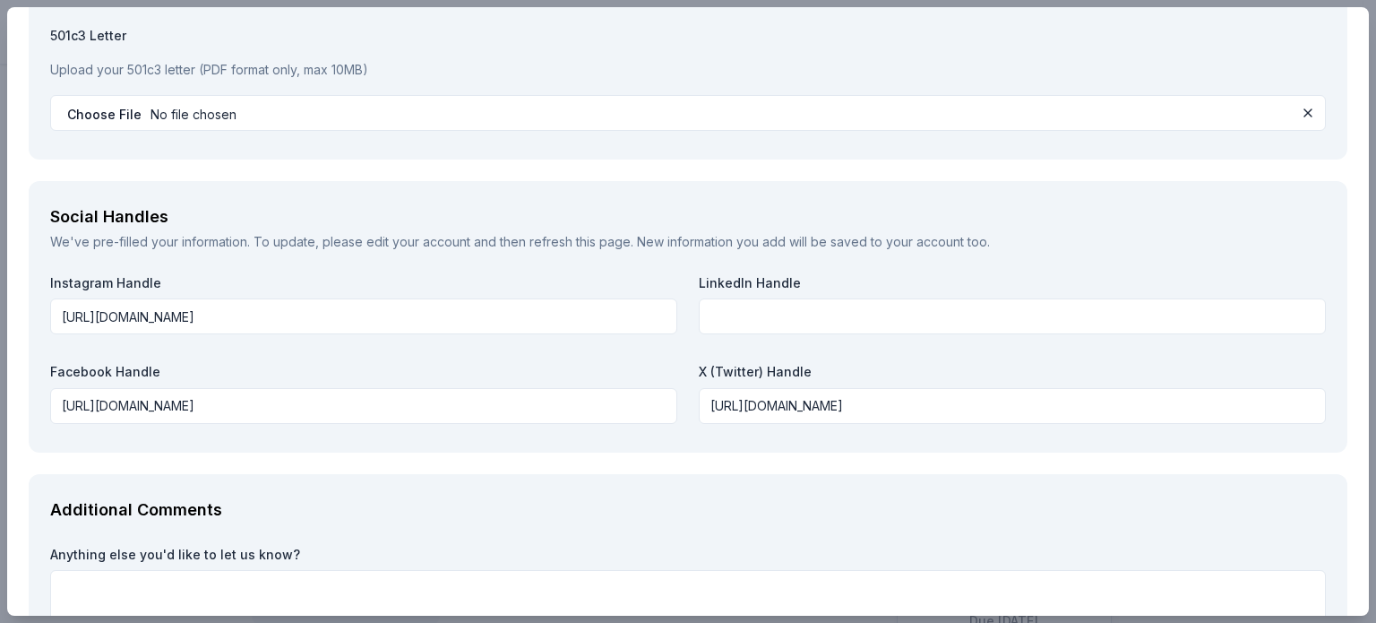
scroll to position [2501, 0]
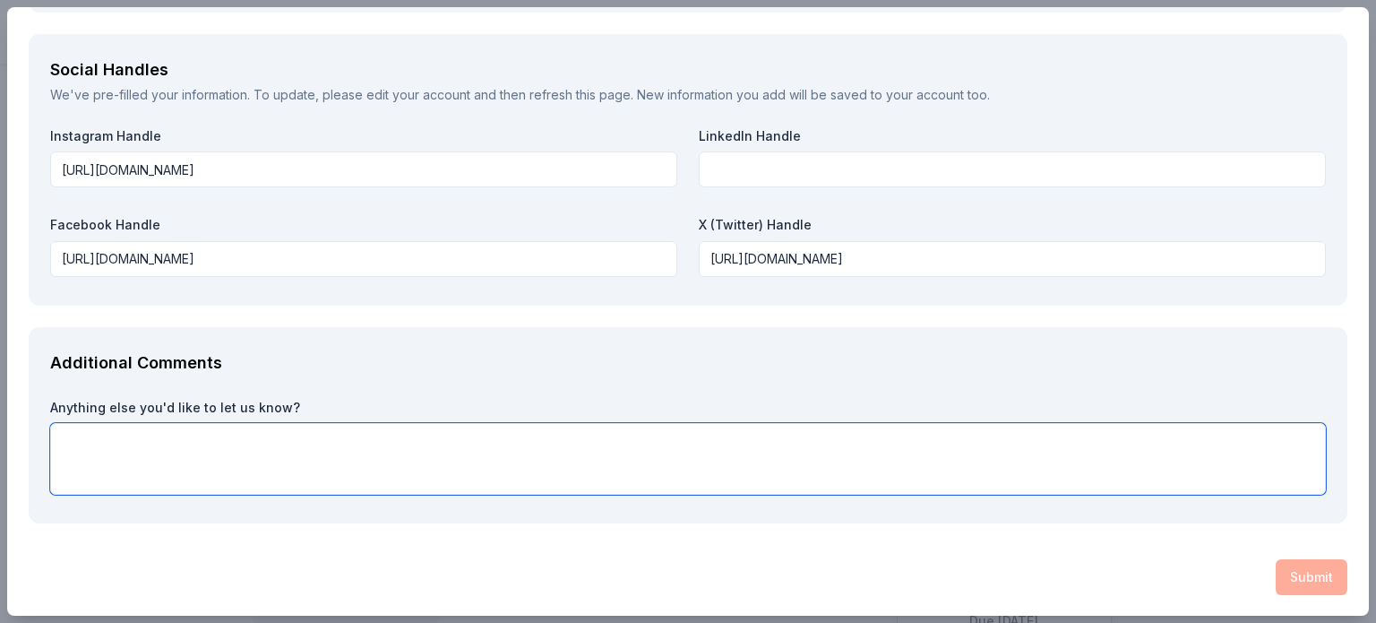
click at [856, 434] on textarea at bounding box center [688, 459] width 1276 height 72
paste textarea "RCA does not discriminate in its admission policies on the basis of race, color…"
type textarea "RCA does not discriminate in its admission policies on the basis of race, color…"
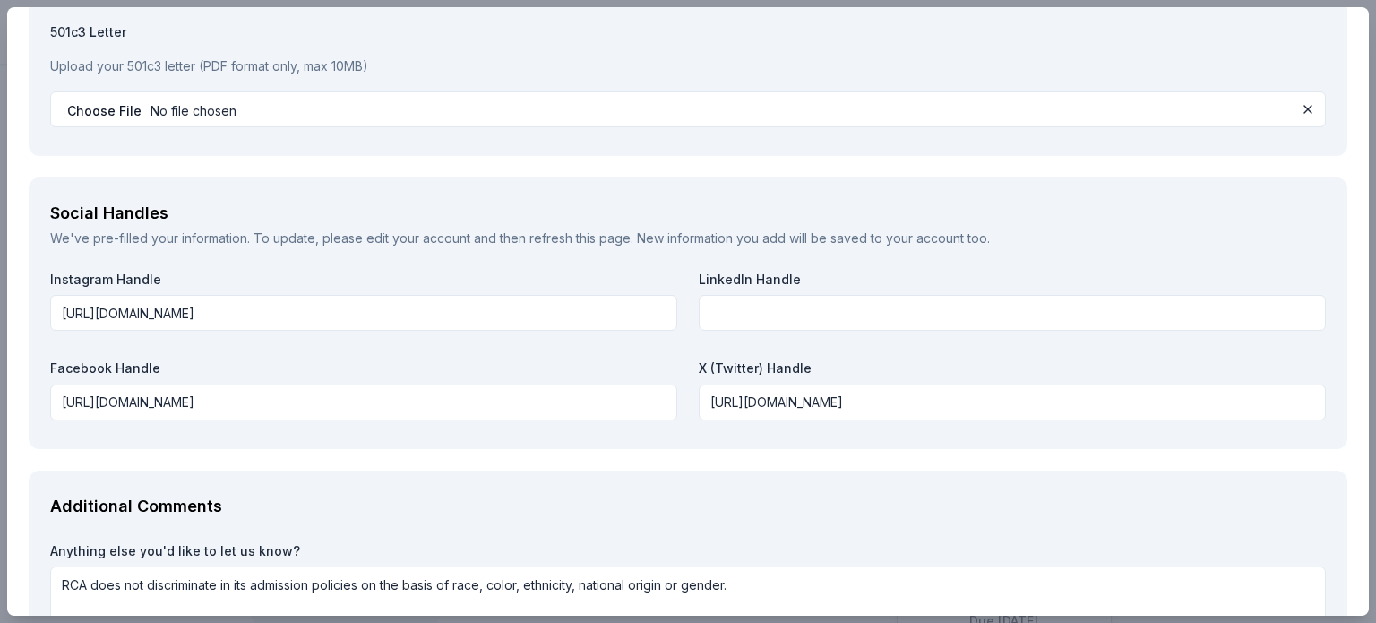
scroll to position [0, 0]
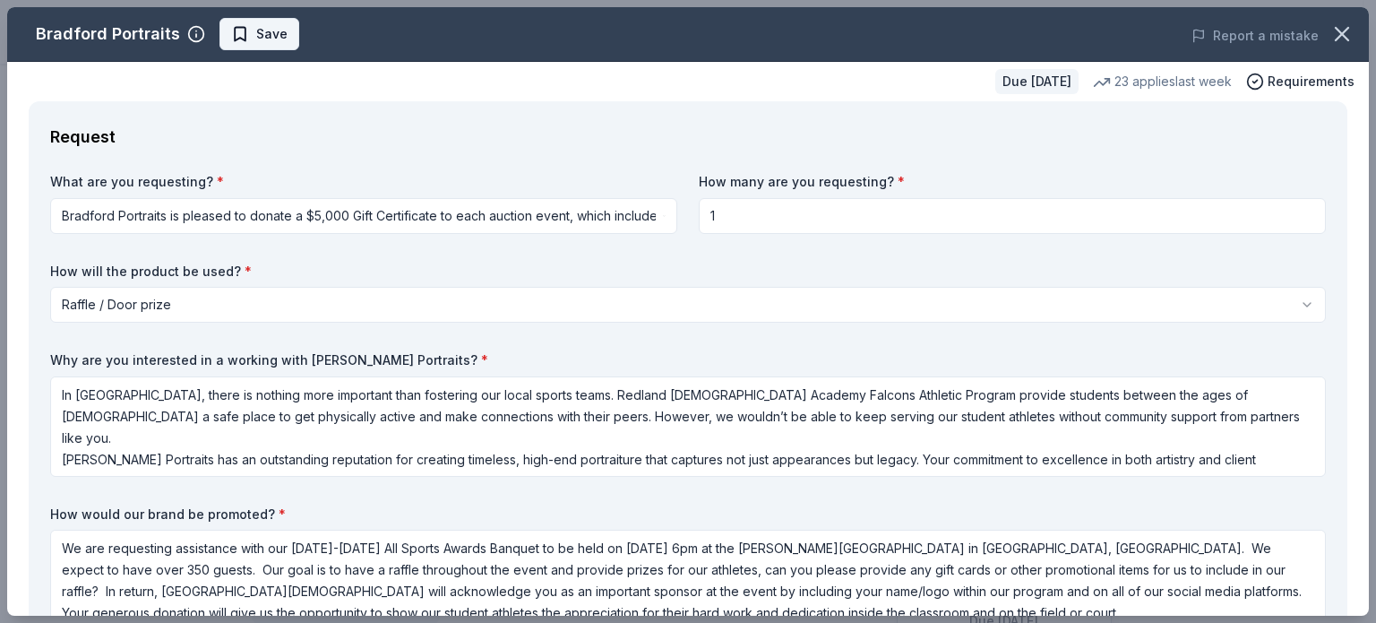
click at [256, 33] on span "Save" at bounding box center [271, 33] width 31 height 21
click at [1268, 79] on span "Requirements" at bounding box center [1311, 81] width 87 height 21
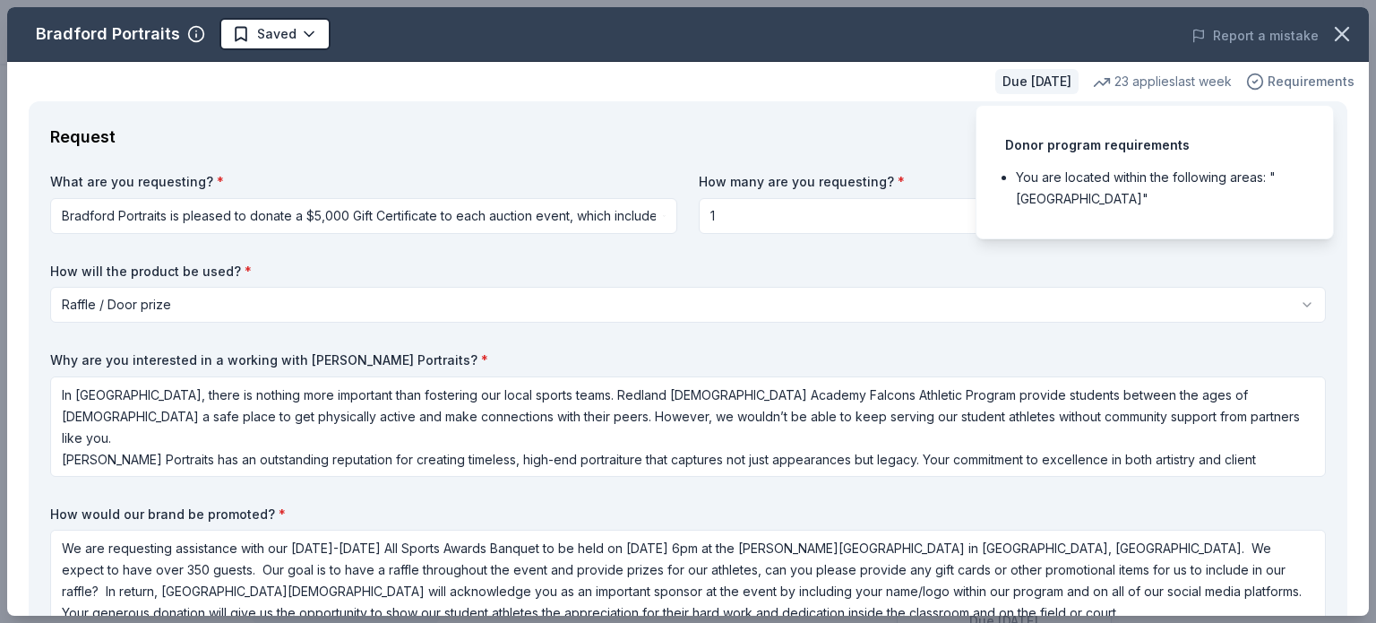
click at [1268, 79] on span "Requirements" at bounding box center [1311, 81] width 87 height 21
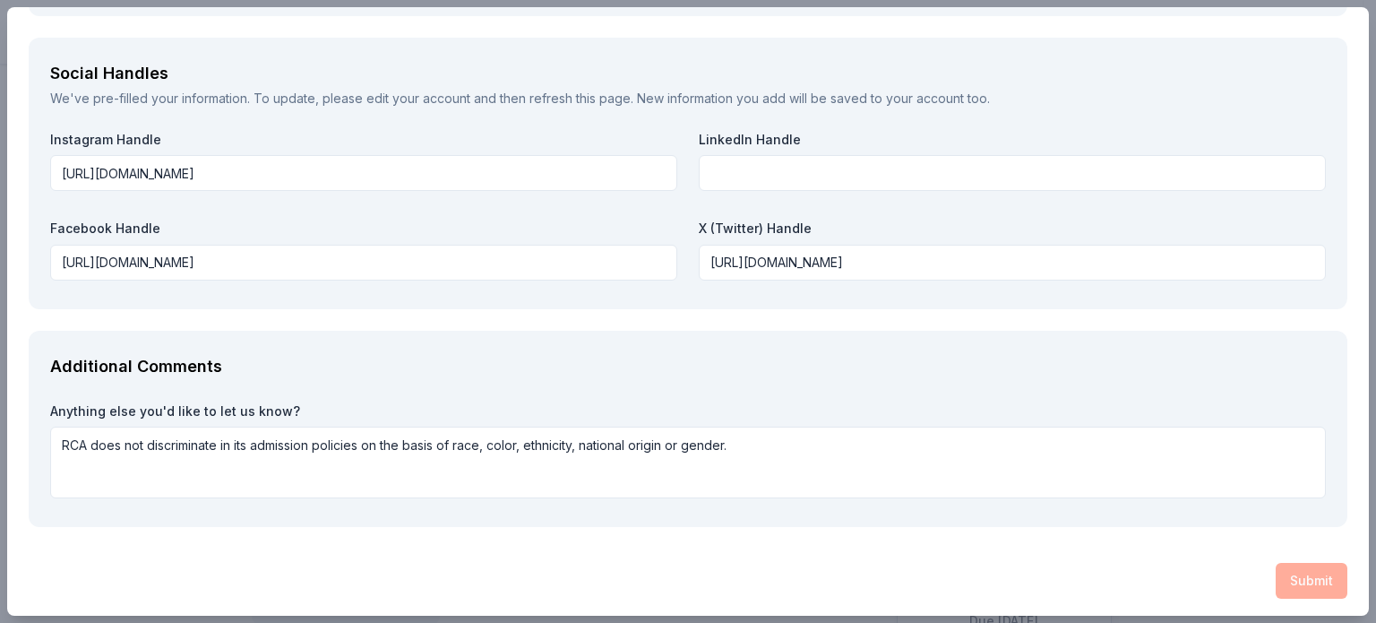
scroll to position [2501, 0]
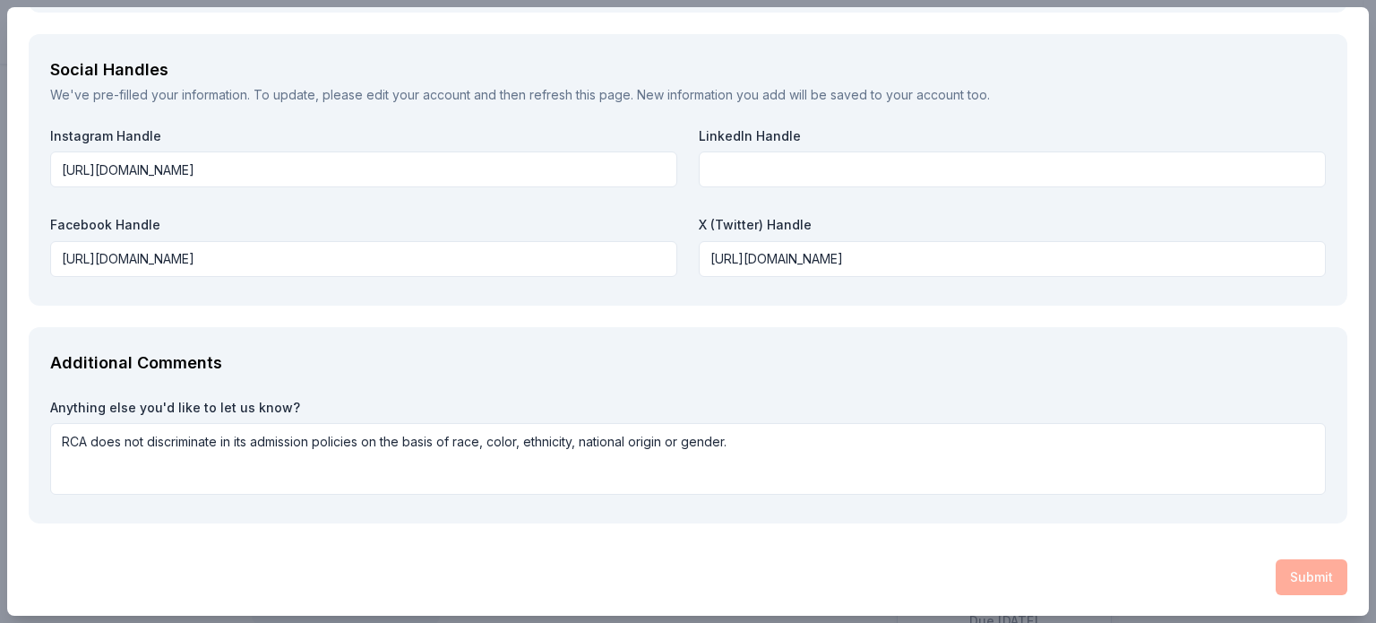
click at [1295, 577] on div "Submit" at bounding box center [688, 577] width 1319 height 36
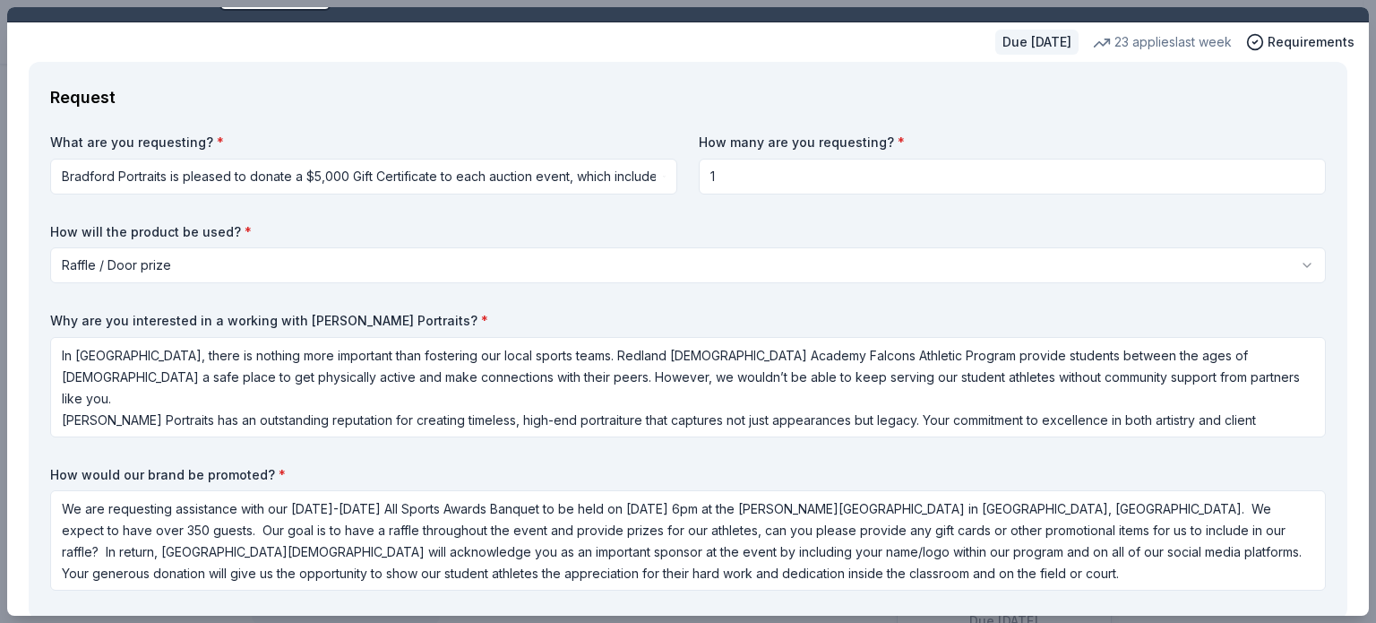
scroll to position [0, 0]
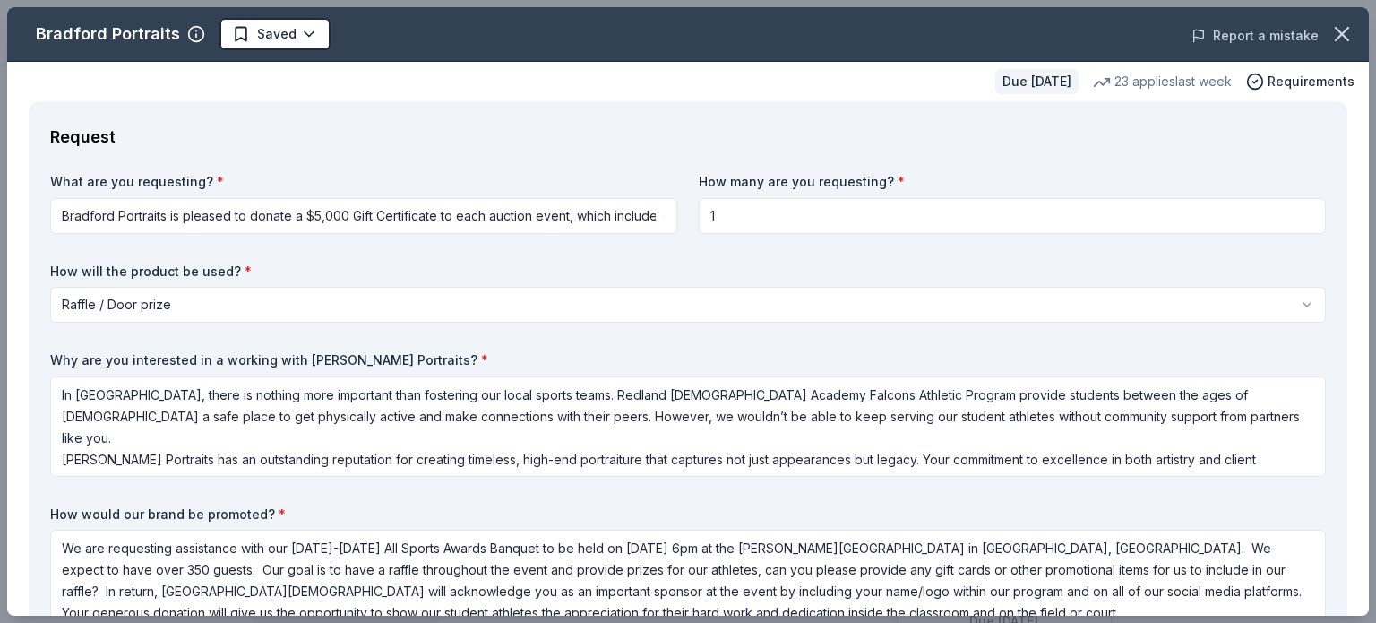
click at [1256, 36] on button "Report a mistake" at bounding box center [1254, 35] width 127 height 21
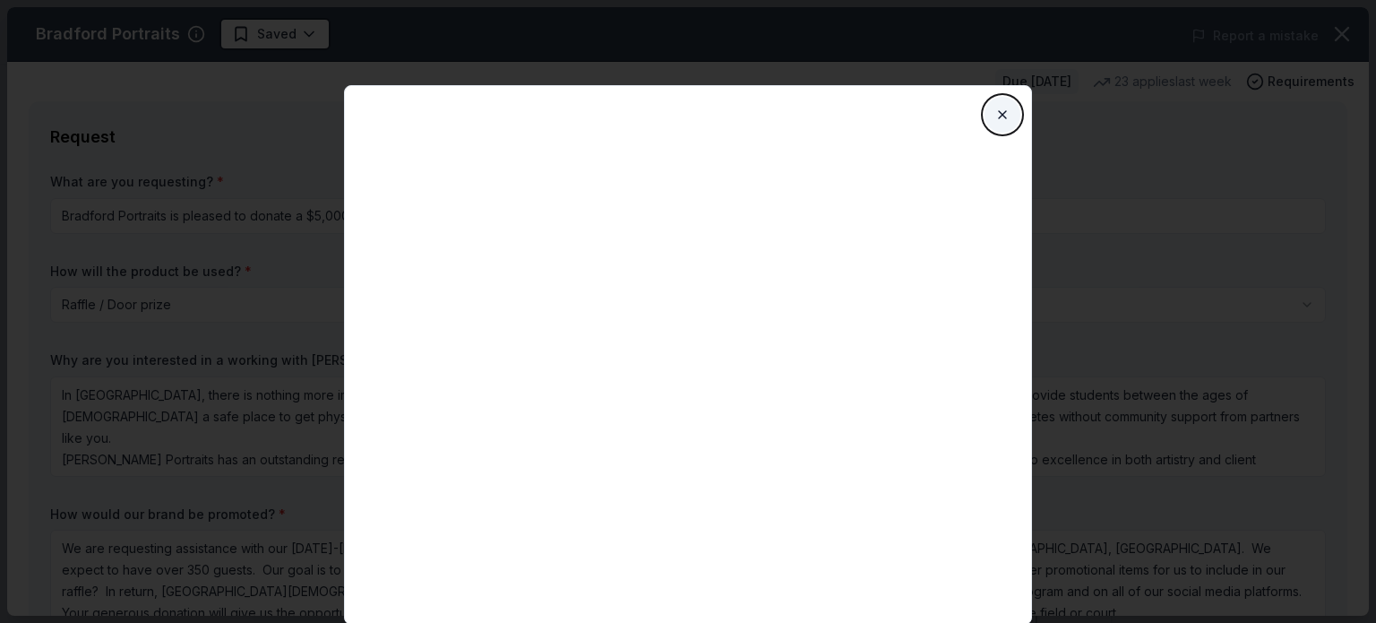
click at [1003, 122] on button "Close" at bounding box center [1003, 115] width 36 height 36
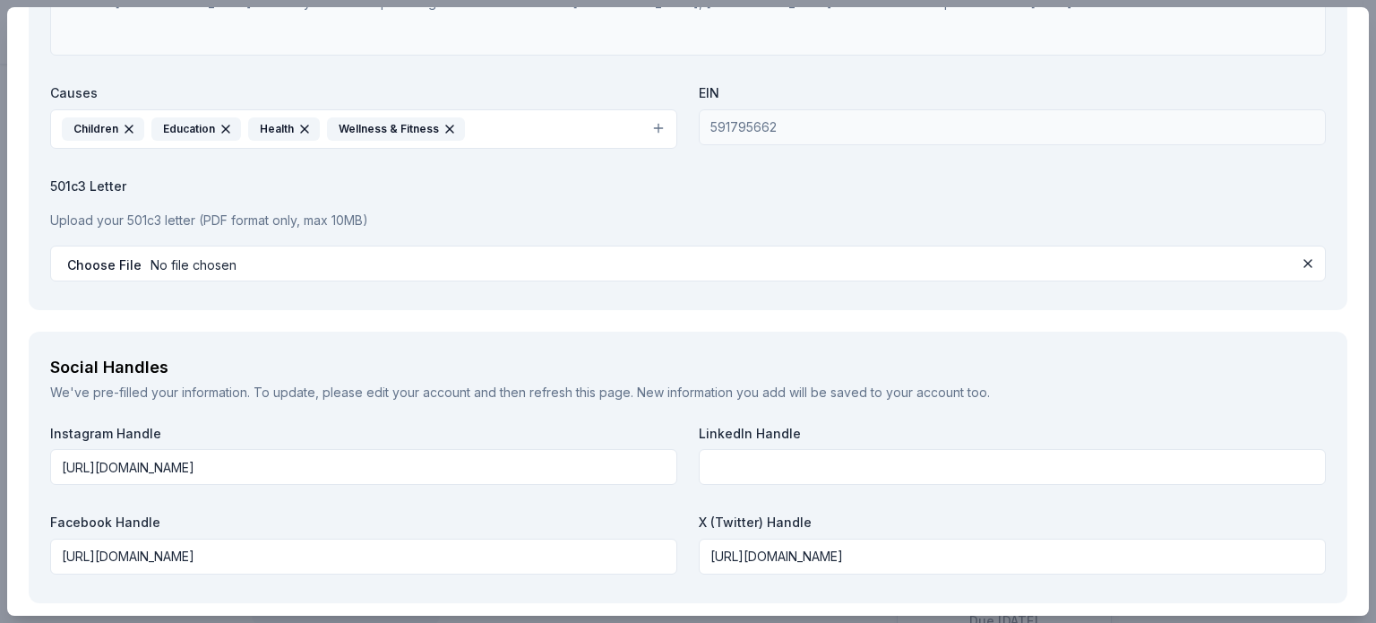
scroll to position [2501, 0]
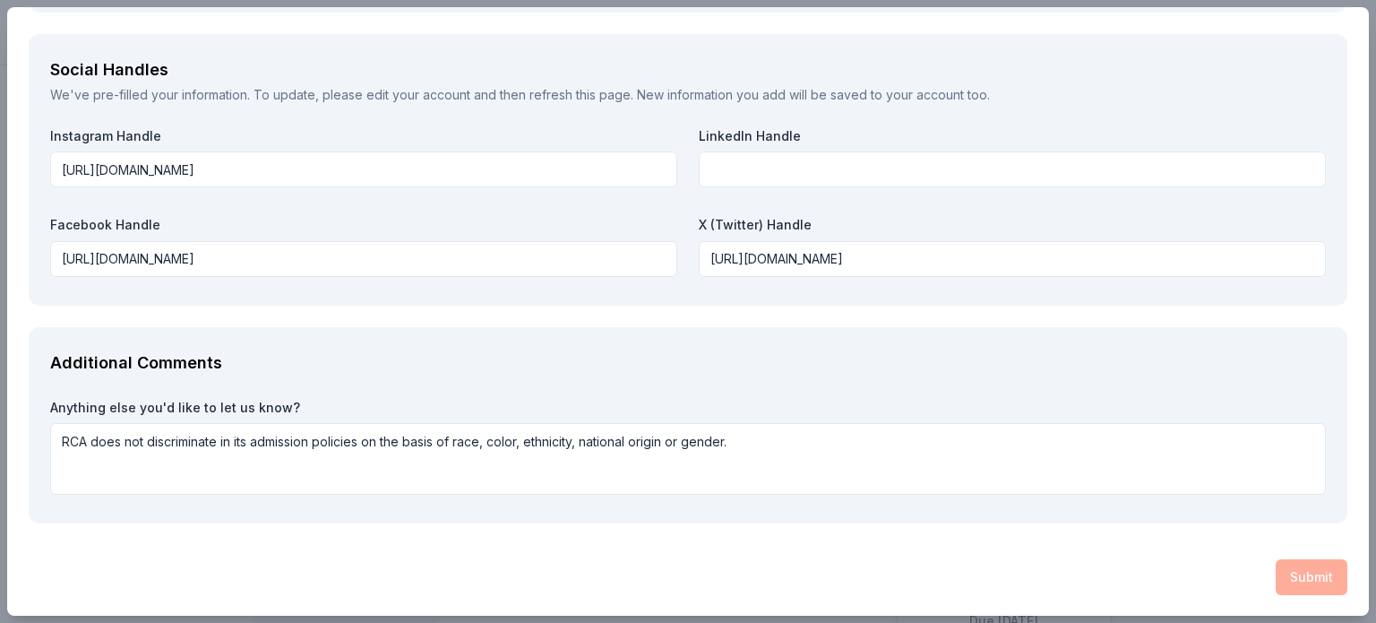
click at [1297, 571] on div "Submit" at bounding box center [688, 577] width 1319 height 36
